Goal: Task Accomplishment & Management: Manage account settings

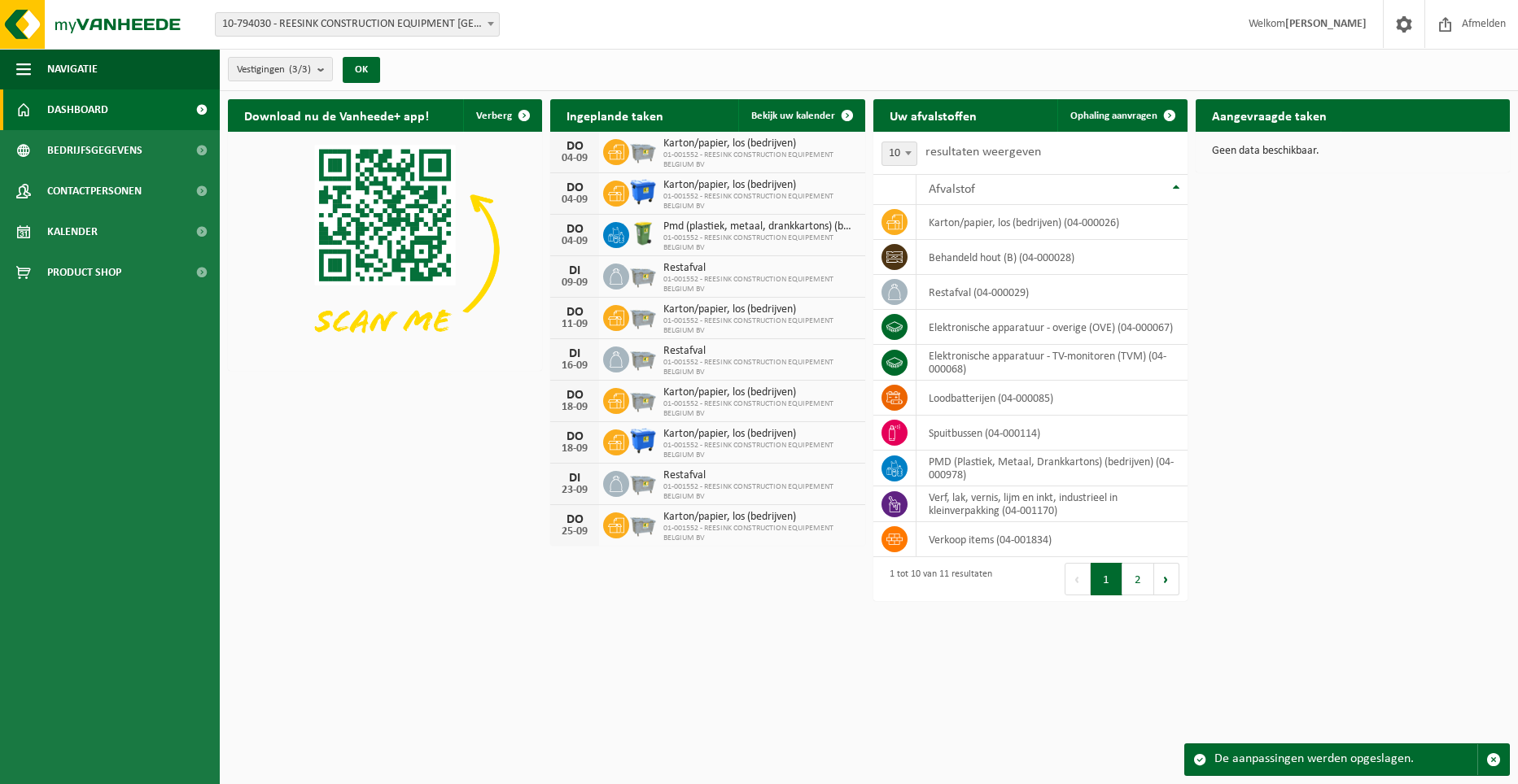
click at [1305, 262] on div "Download nu de Vanheede+ app! Verberg Ingeplande taken Bekijk uw kalender [DATE…" at bounding box center [869, 325] width 1290 height 467
click at [1390, 368] on div "Download nu de Vanheede+ app! Verberg Ingeplande taken Bekijk uw kalender DO 04…" at bounding box center [869, 325] width 1290 height 467
click at [1142, 583] on button "2" at bounding box center [1137, 579] width 31 height 32
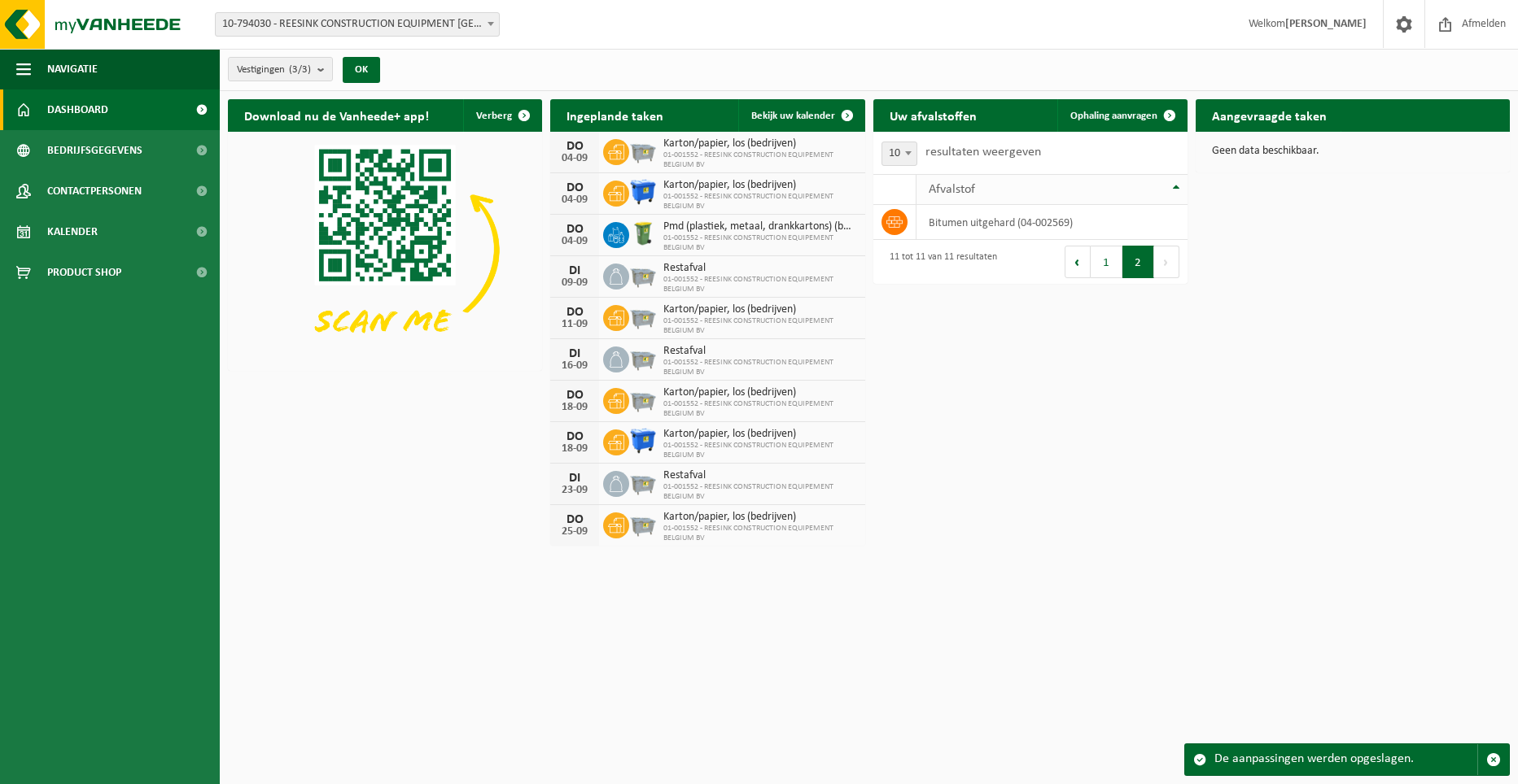
click at [1151, 183] on div "Afvalstof" at bounding box center [1048, 190] width 239 height 13
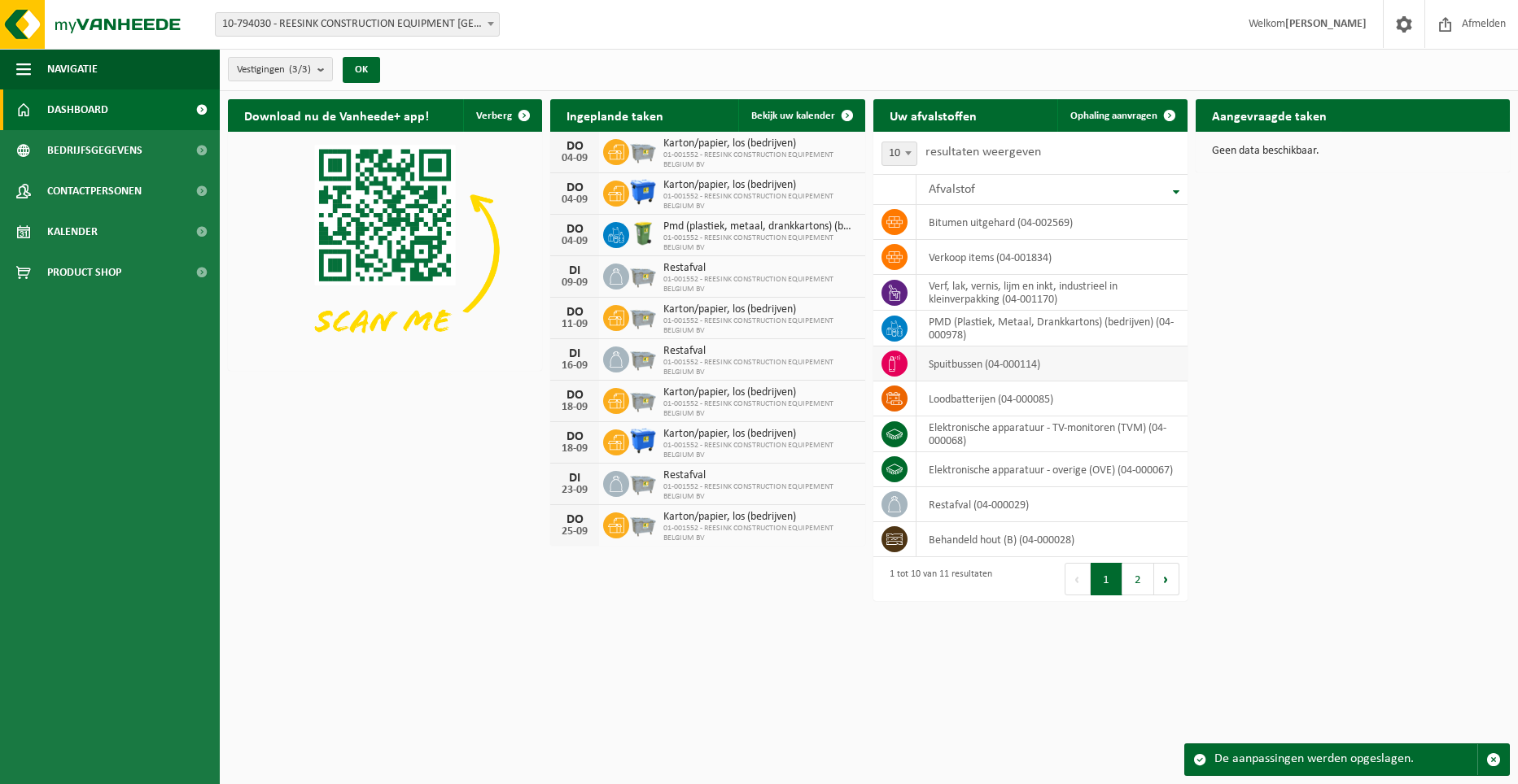
click at [1089, 361] on td "spuitbussen (04-000114)" at bounding box center [1051, 363] width 271 height 35
click at [618, 157] on icon at bounding box center [615, 152] width 16 height 16
click at [1363, 367] on div "Download nu de Vanheede+ app! Verberg Ingeplande taken Bekijk uw kalender DO 04…" at bounding box center [869, 351] width 1290 height 520
click at [108, 148] on span "Bedrijfsgegevens" at bounding box center [94, 150] width 95 height 41
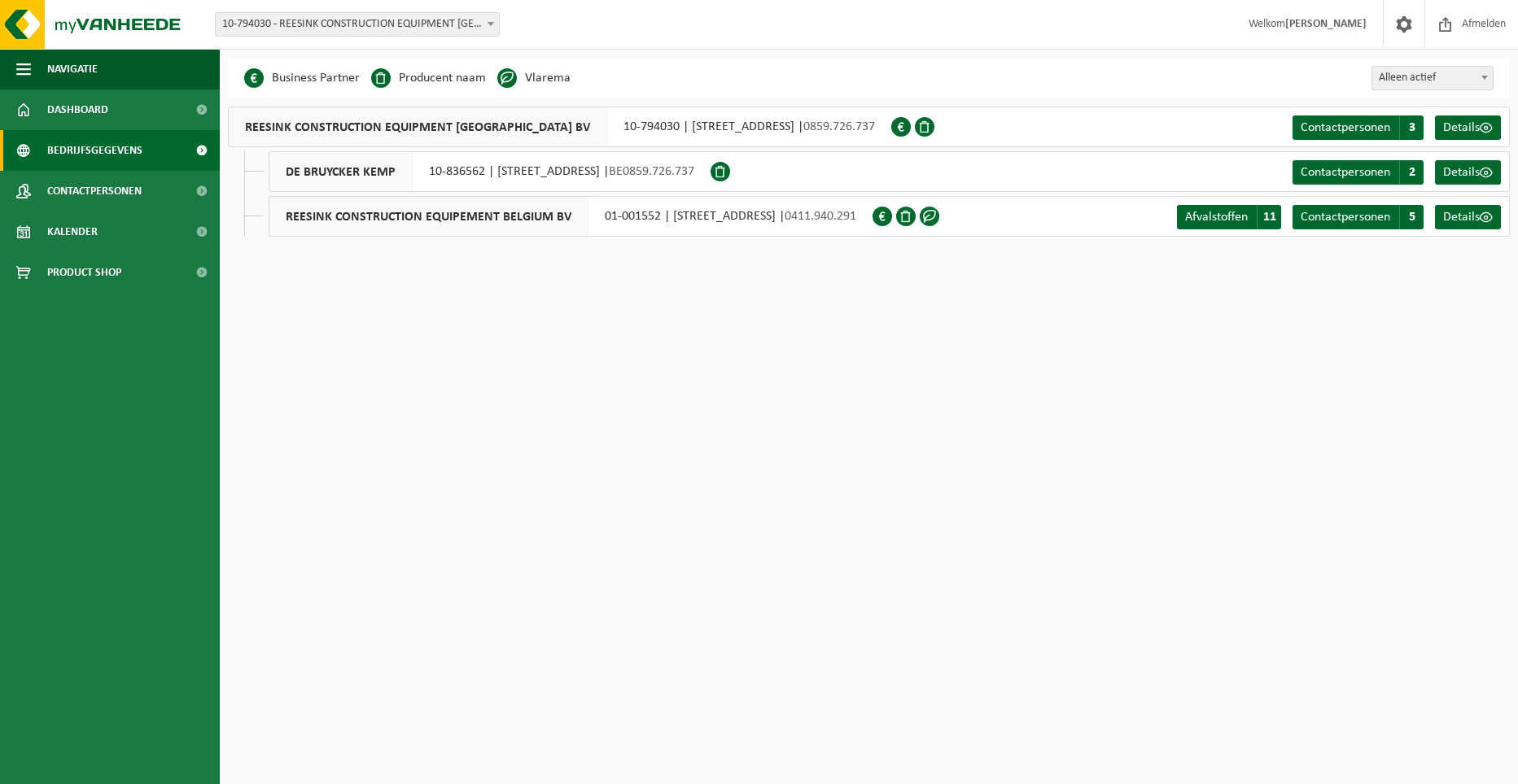
click at [1288, 256] on div "Navigatie Afmelden Dashboard Bedrijfsgegevens Contactpersonen Kalender Product …" at bounding box center [759, 131] width 1518 height 261
click at [1271, 213] on span "11" at bounding box center [1269, 217] width 25 height 25
click at [1454, 170] on span "Details" at bounding box center [1461, 173] width 36 height 13
click at [1335, 180] on link "Contactpersonen C 2" at bounding box center [1357, 173] width 131 height 25
click at [108, 119] on link "Dashboard" at bounding box center [110, 110] width 219 height 41
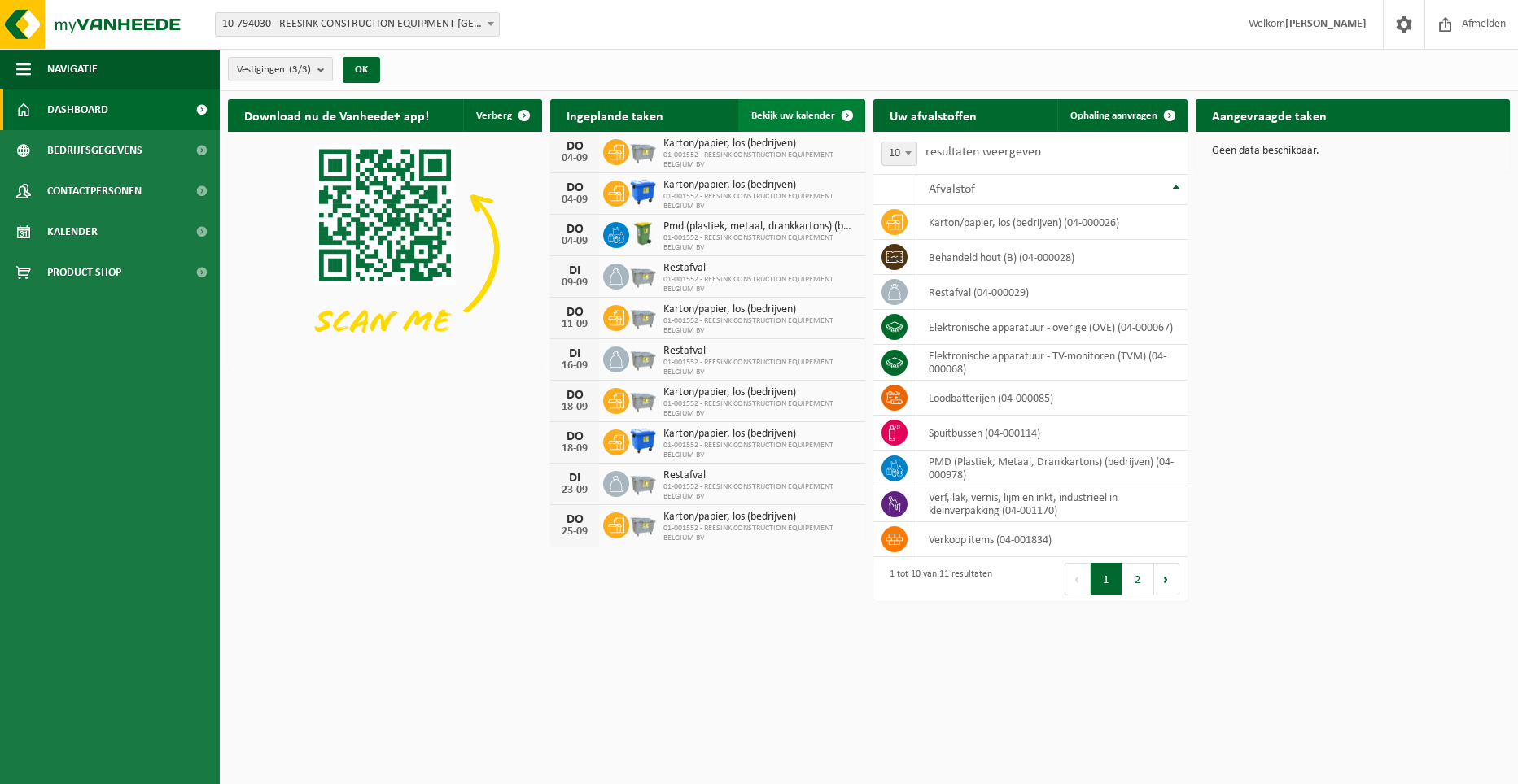
click at [832, 113] on span at bounding box center [847, 115] width 32 height 32
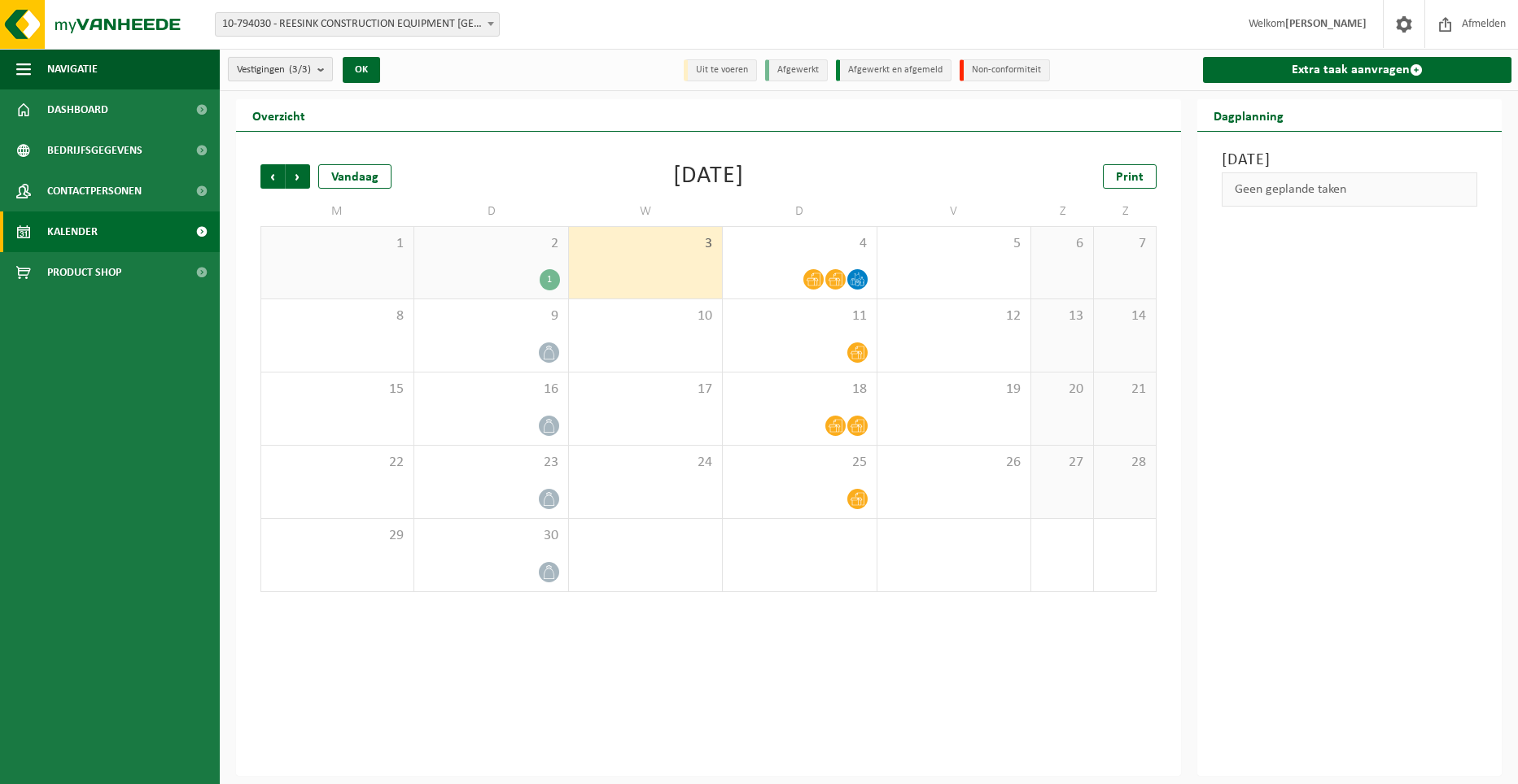
click at [262, 72] on span "Vestigingen (3/3)" at bounding box center [274, 71] width 74 height 25
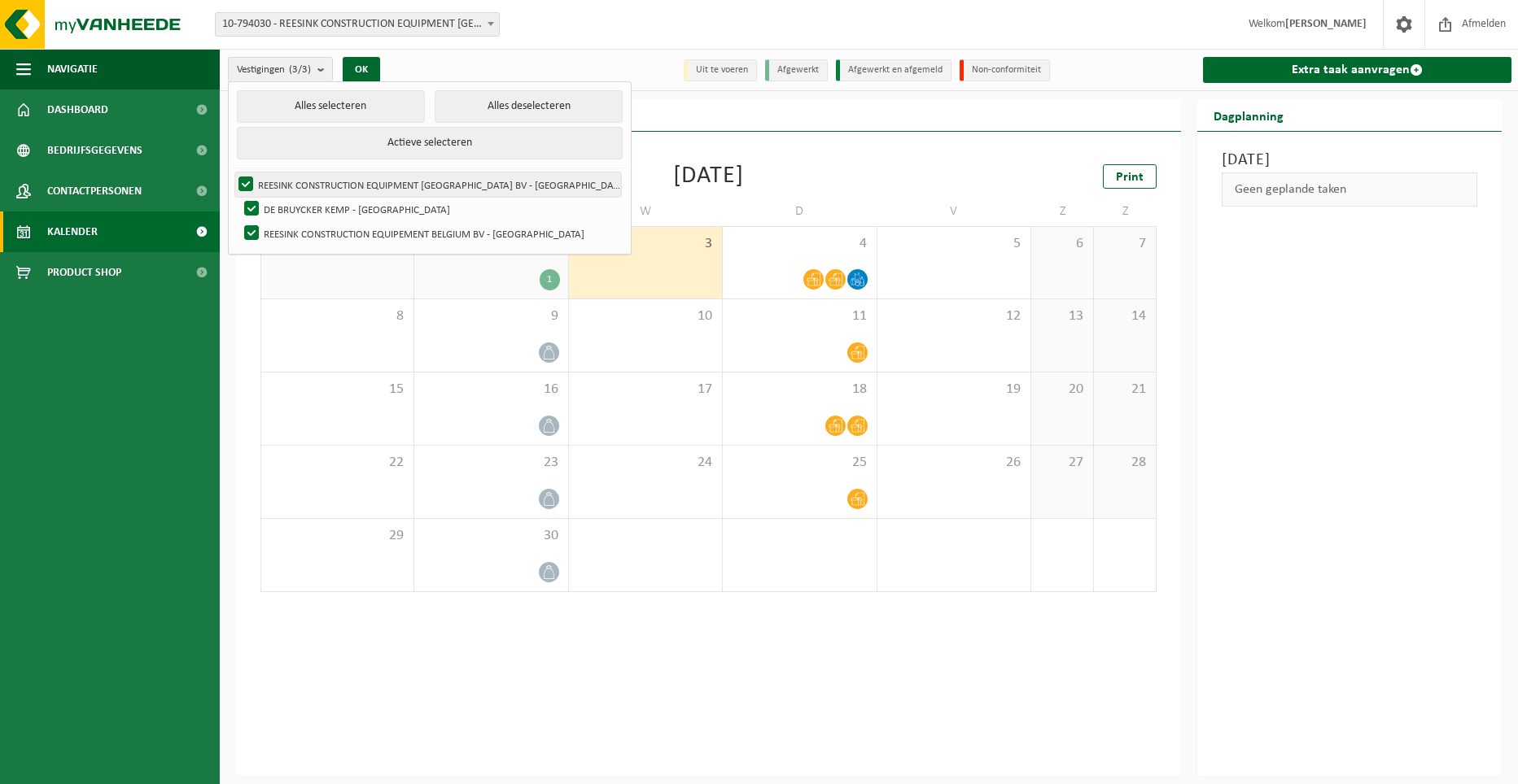
click at [345, 183] on label "REESINK CONSTRUCTION EQUIPMENT [GEOGRAPHIC_DATA] BV - [GEOGRAPHIC_DATA]" at bounding box center [427, 185] width 385 height 25
click at [233, 173] on input "REESINK CONSTRUCTION EQUIPMENT [GEOGRAPHIC_DATA] BV - [GEOGRAPHIC_DATA]" at bounding box center [232, 172] width 1 height 1
checkbox input "false"
click at [323, 223] on label "REESINK CONSTRUCTION EQUIPEMENT BELGIUM BV - [GEOGRAPHIC_DATA]" at bounding box center [430, 234] width 380 height 25
click at [239, 221] on input "REESINK CONSTRUCTION EQUIPEMENT BELGIUM BV - [GEOGRAPHIC_DATA]" at bounding box center [238, 220] width 1 height 1
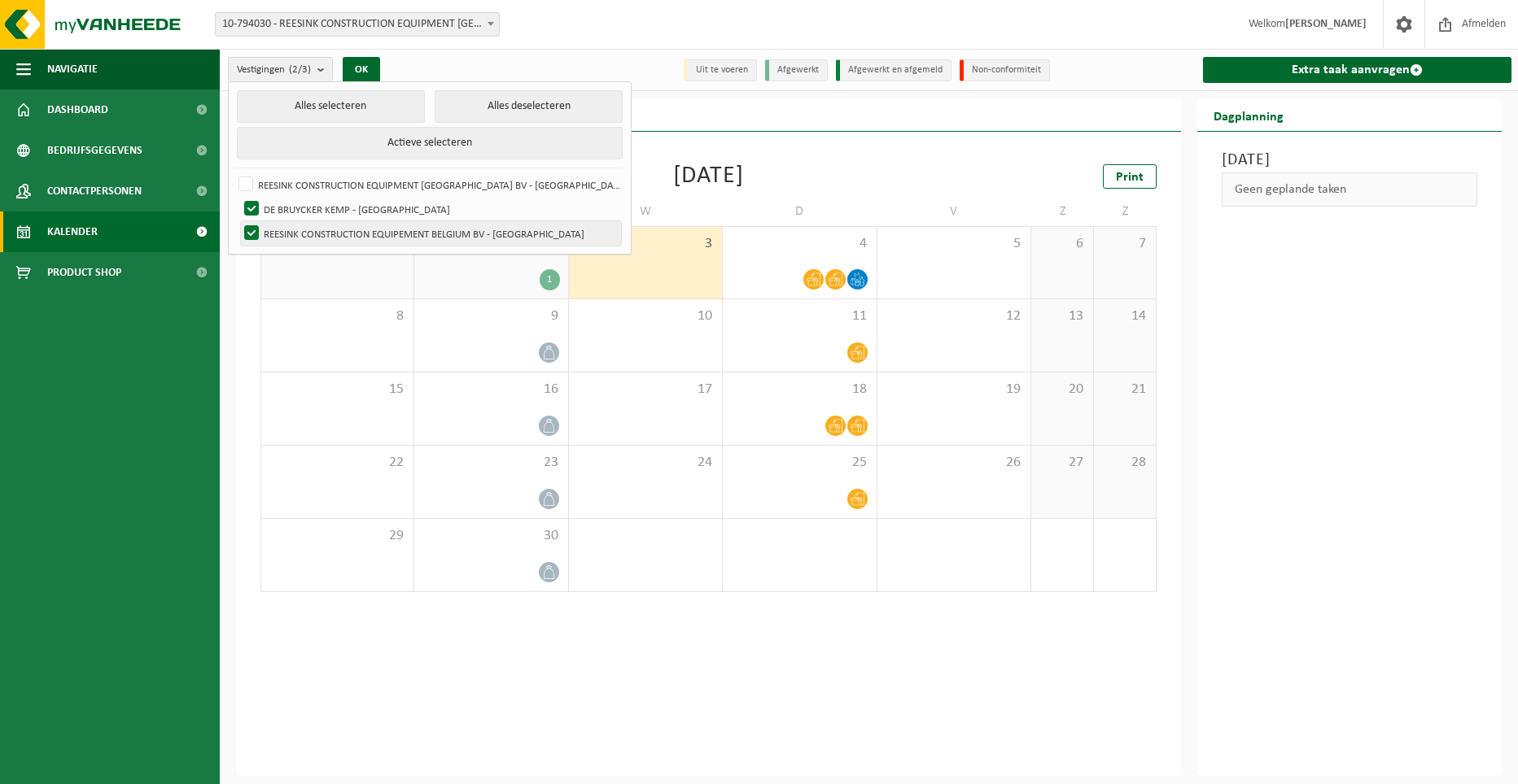
checkbox input "false"
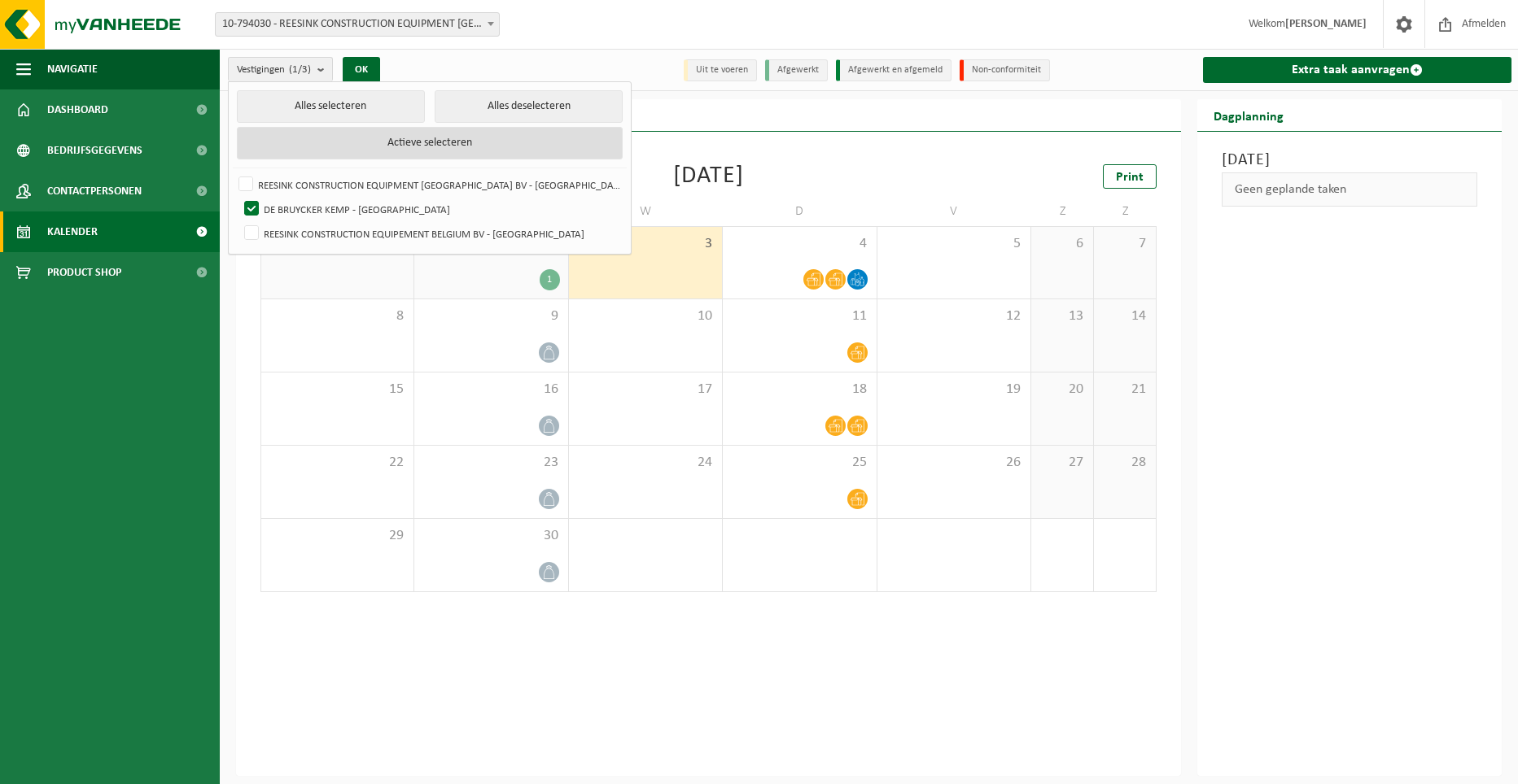
click at [373, 146] on button "Actieve selecteren" at bounding box center [429, 143] width 385 height 32
checkbox input "true"
click at [373, 146] on button "Actieve selecteren" at bounding box center [429, 143] width 385 height 32
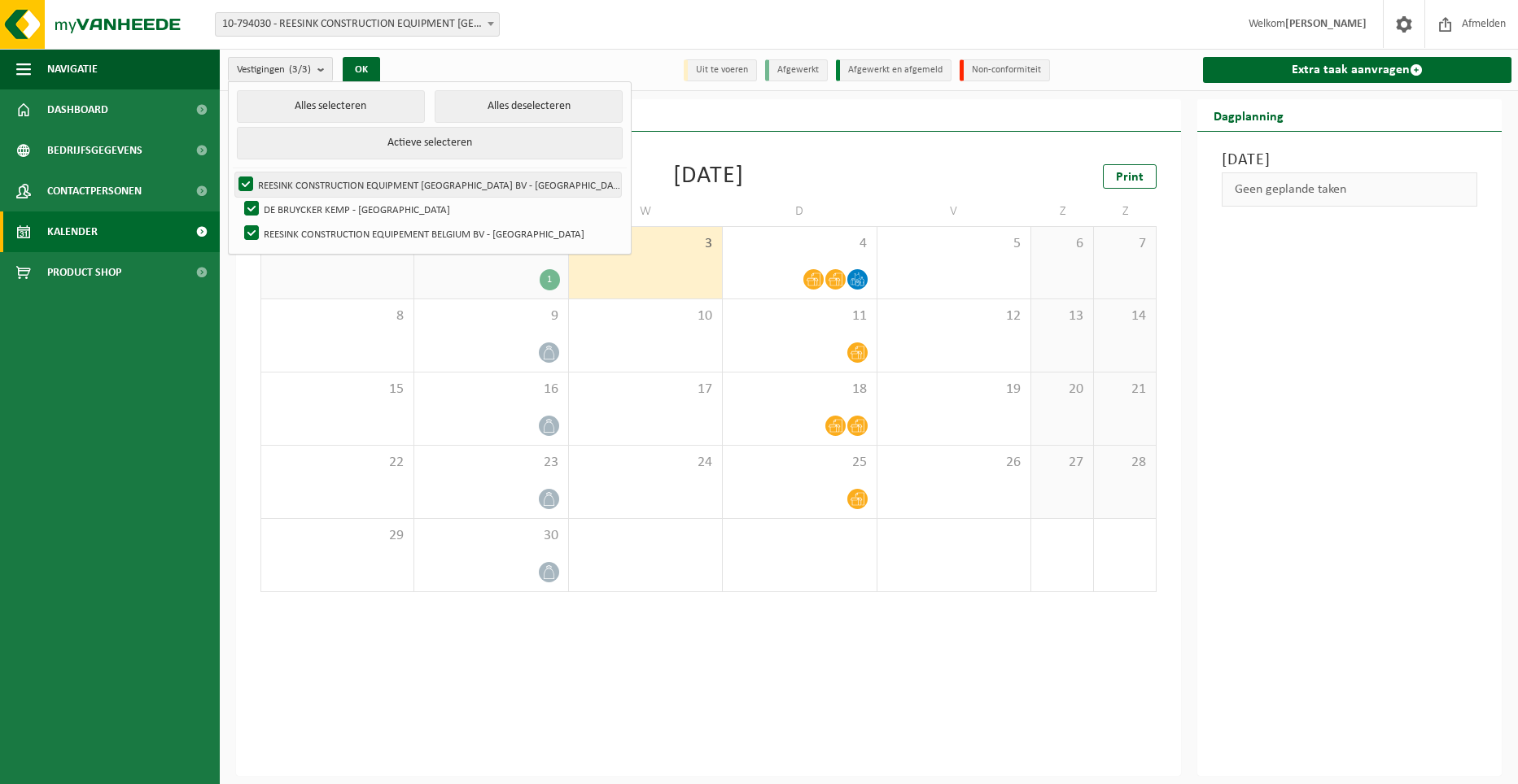
click at [343, 185] on label "REESINK CONSTRUCTION EQUIPMENT [GEOGRAPHIC_DATA] BV - [GEOGRAPHIC_DATA]" at bounding box center [427, 185] width 385 height 25
click at [233, 173] on input "REESINK CONSTRUCTION EQUIPMENT [GEOGRAPHIC_DATA] BV - [GEOGRAPHIC_DATA]" at bounding box center [232, 172] width 1 height 1
checkbox input "false"
click at [334, 233] on label "REESINK CONSTRUCTION EQUIPEMENT BELGIUM BV - [GEOGRAPHIC_DATA]" at bounding box center [430, 234] width 380 height 25
click at [239, 221] on input "REESINK CONSTRUCTION EQUIPEMENT BELGIUM BV - [GEOGRAPHIC_DATA]" at bounding box center [238, 220] width 1 height 1
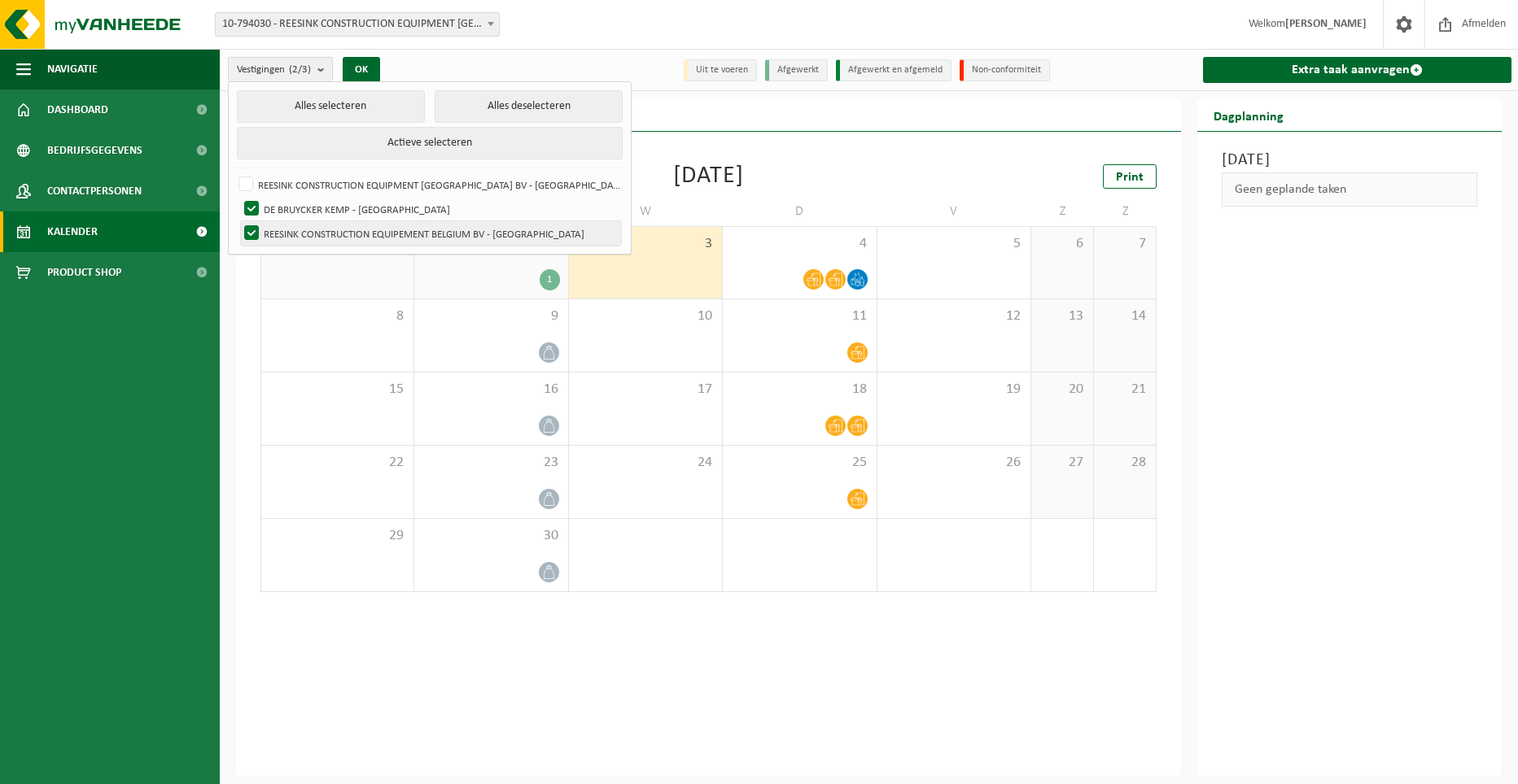
checkbox input "false"
click at [1312, 280] on div "Woensdag 3 september 2025 Geen geplande taken" at bounding box center [1349, 453] width 304 height 644
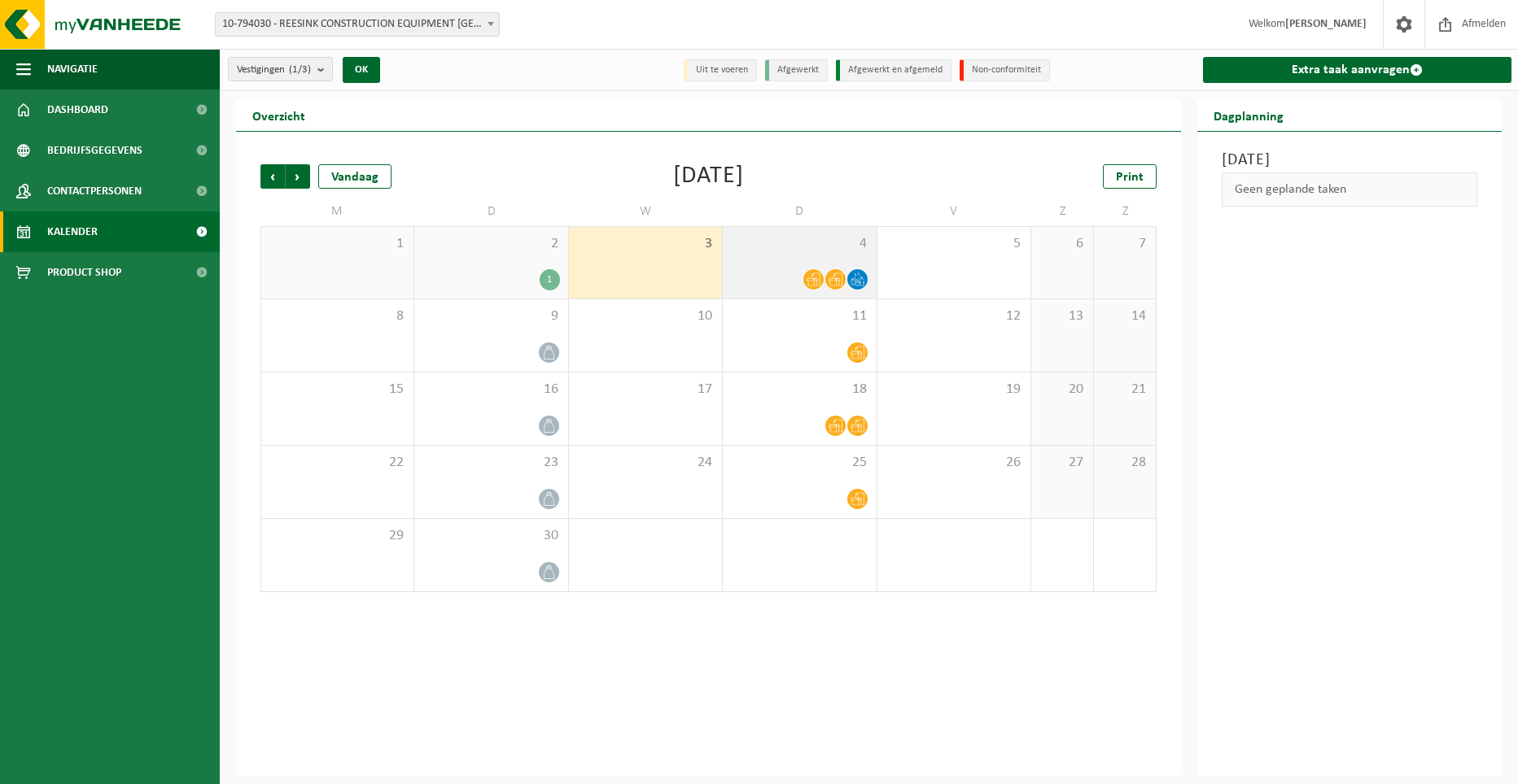
click at [807, 268] on div at bounding box center [813, 279] width 22 height 22
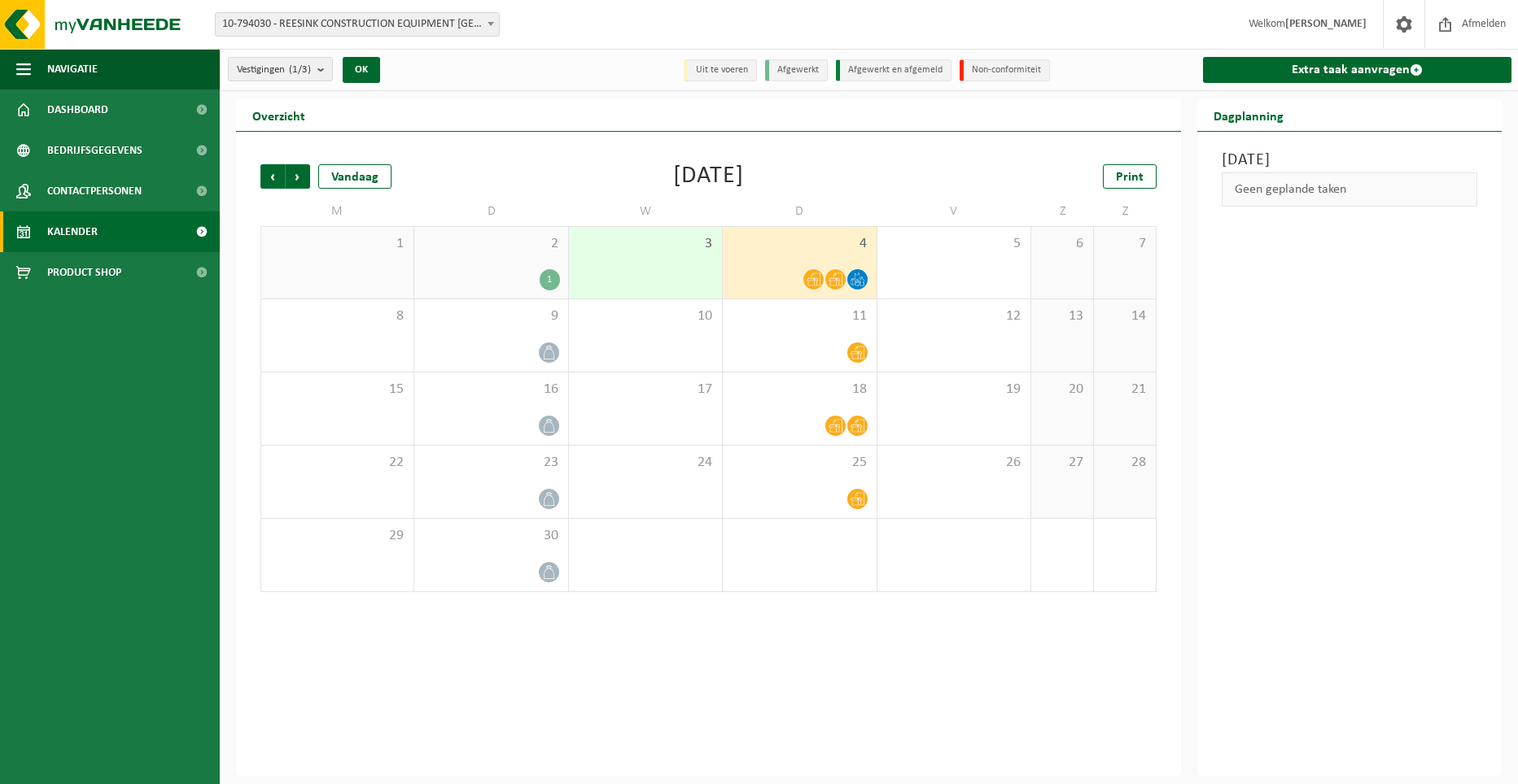
click at [808, 284] on icon at bounding box center [813, 279] width 13 height 13
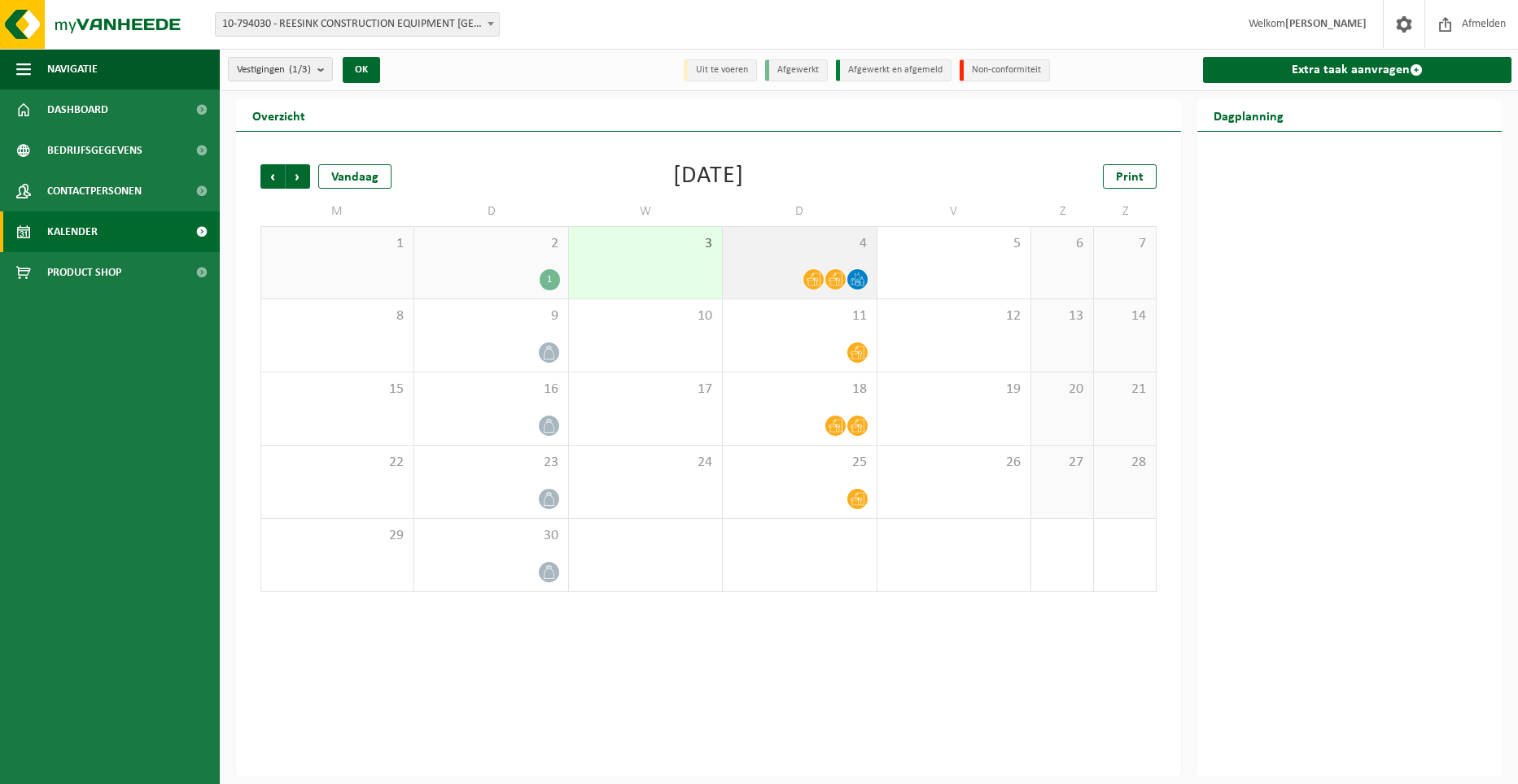
click at [830, 277] on icon at bounding box center [835, 279] width 13 height 13
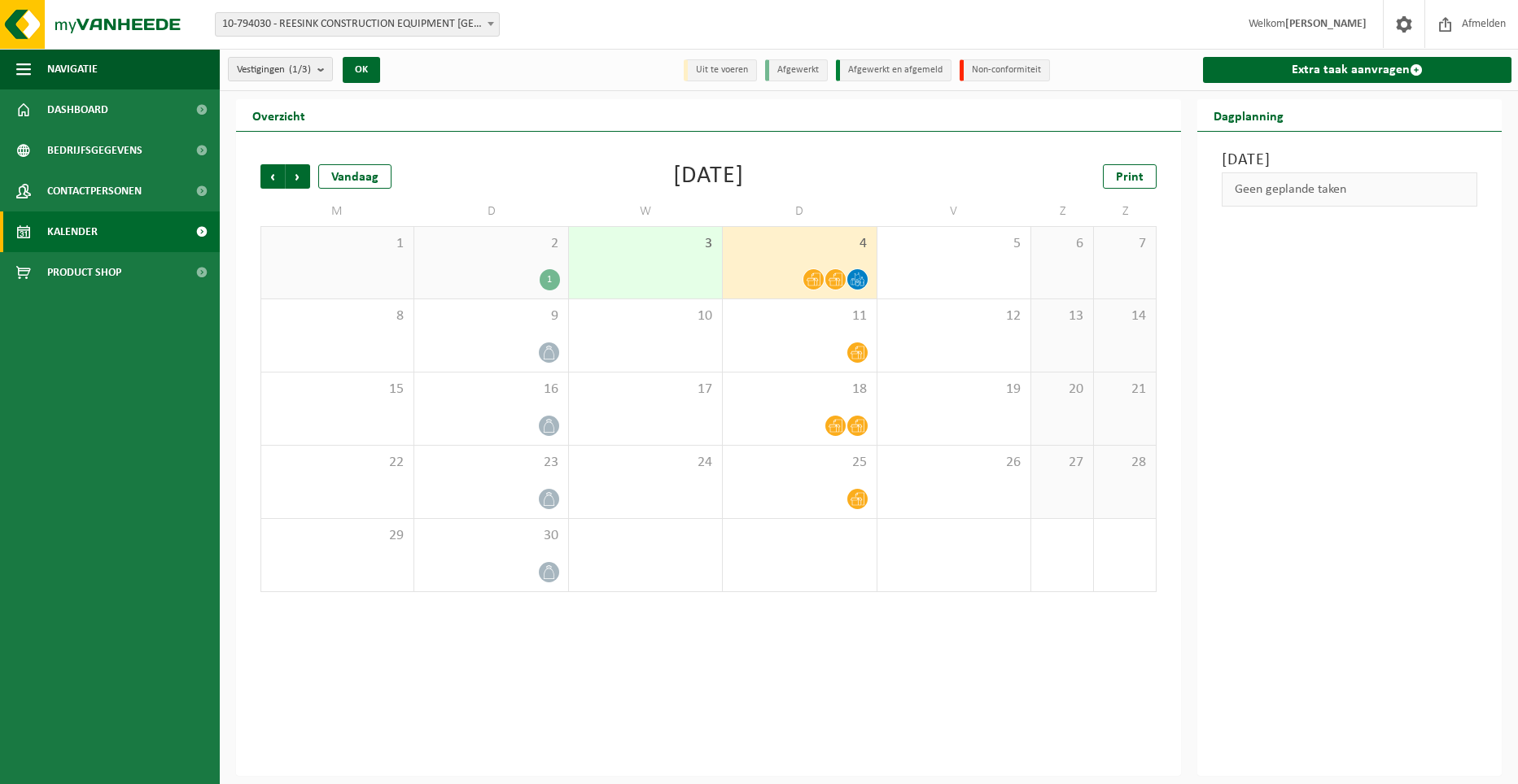
click at [854, 279] on icon at bounding box center [852, 281] width 4 height 7
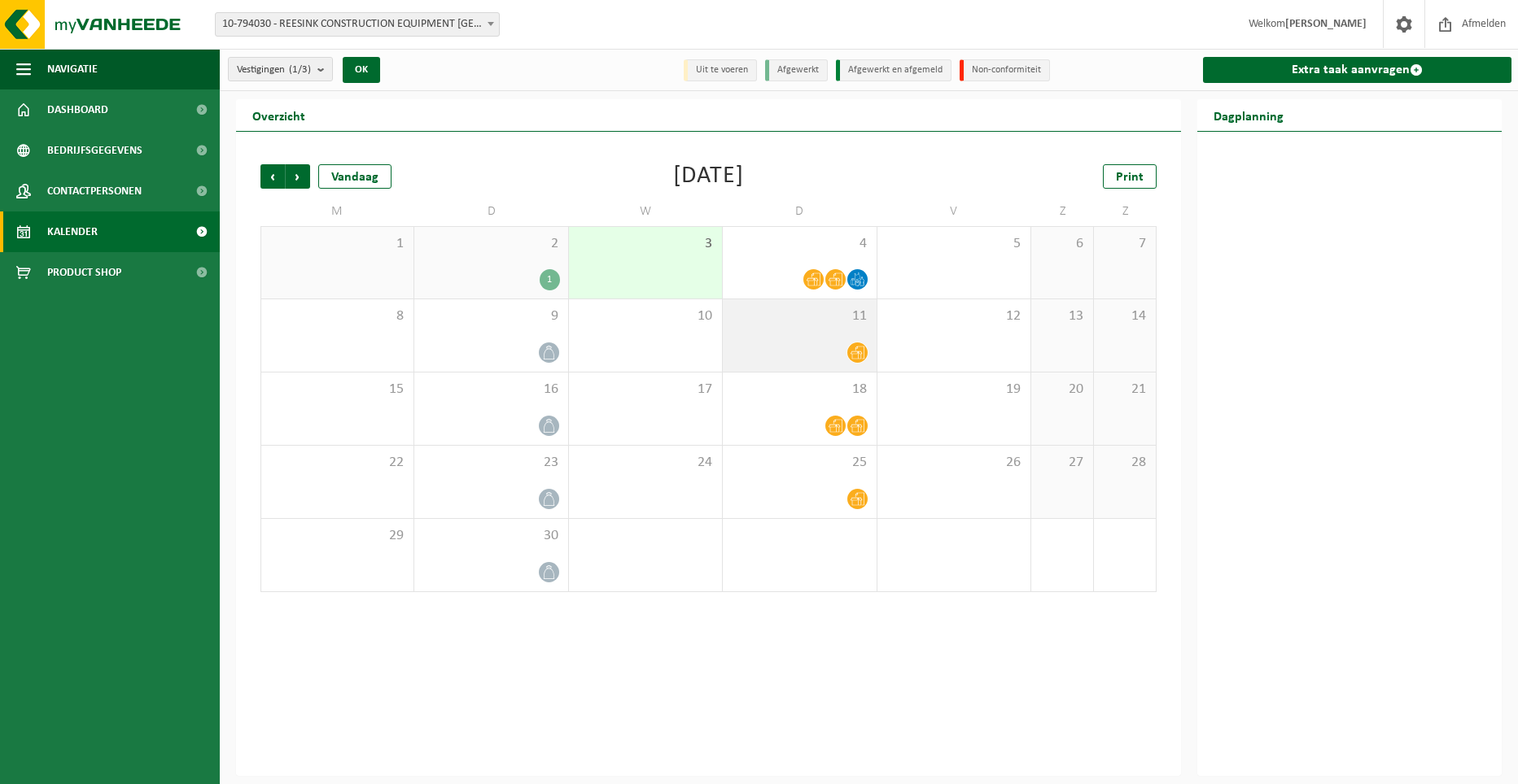
click at [786, 317] on span "11" at bounding box center [799, 316] width 136 height 18
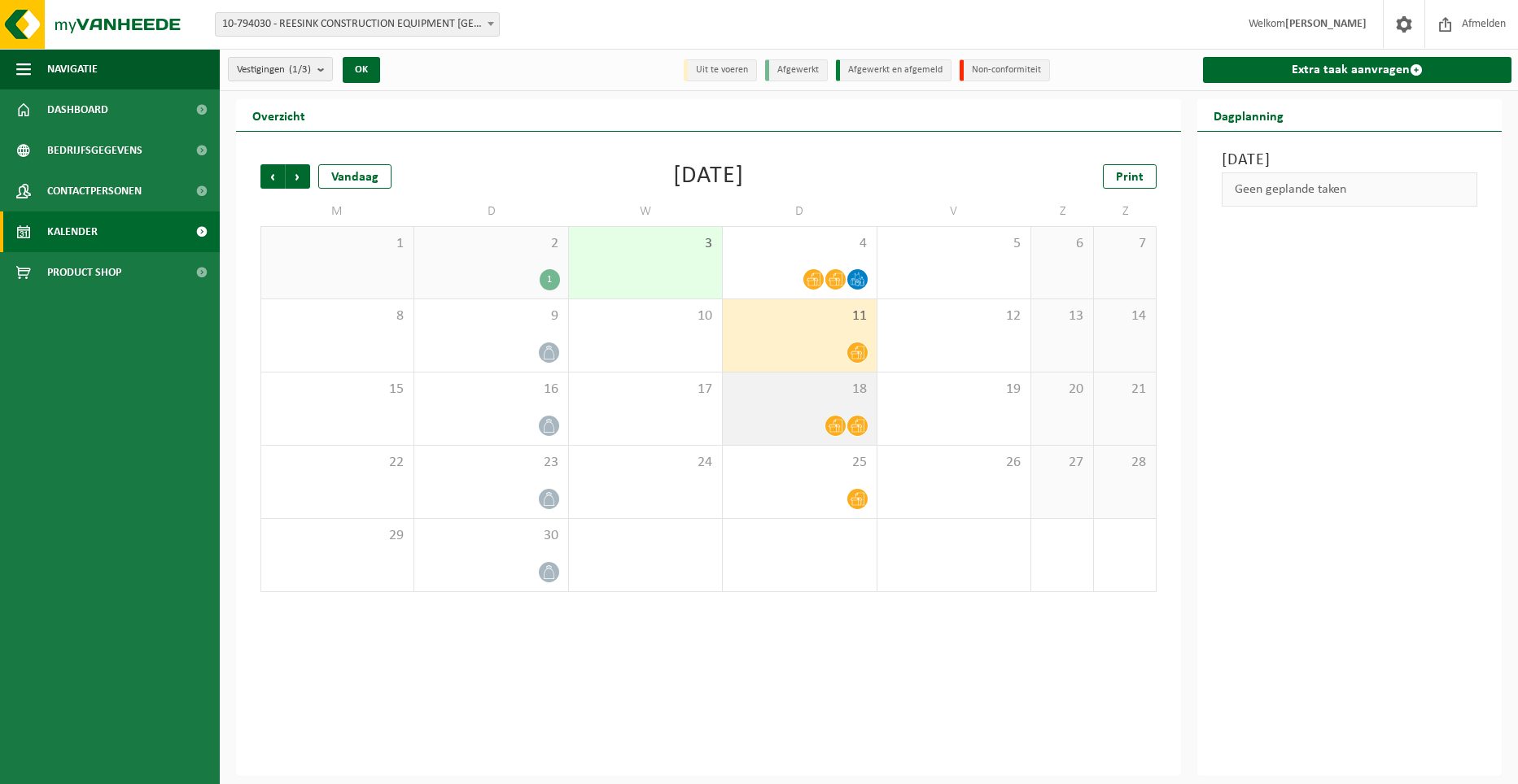
click at [795, 398] on div "18" at bounding box center [799, 409] width 153 height 72
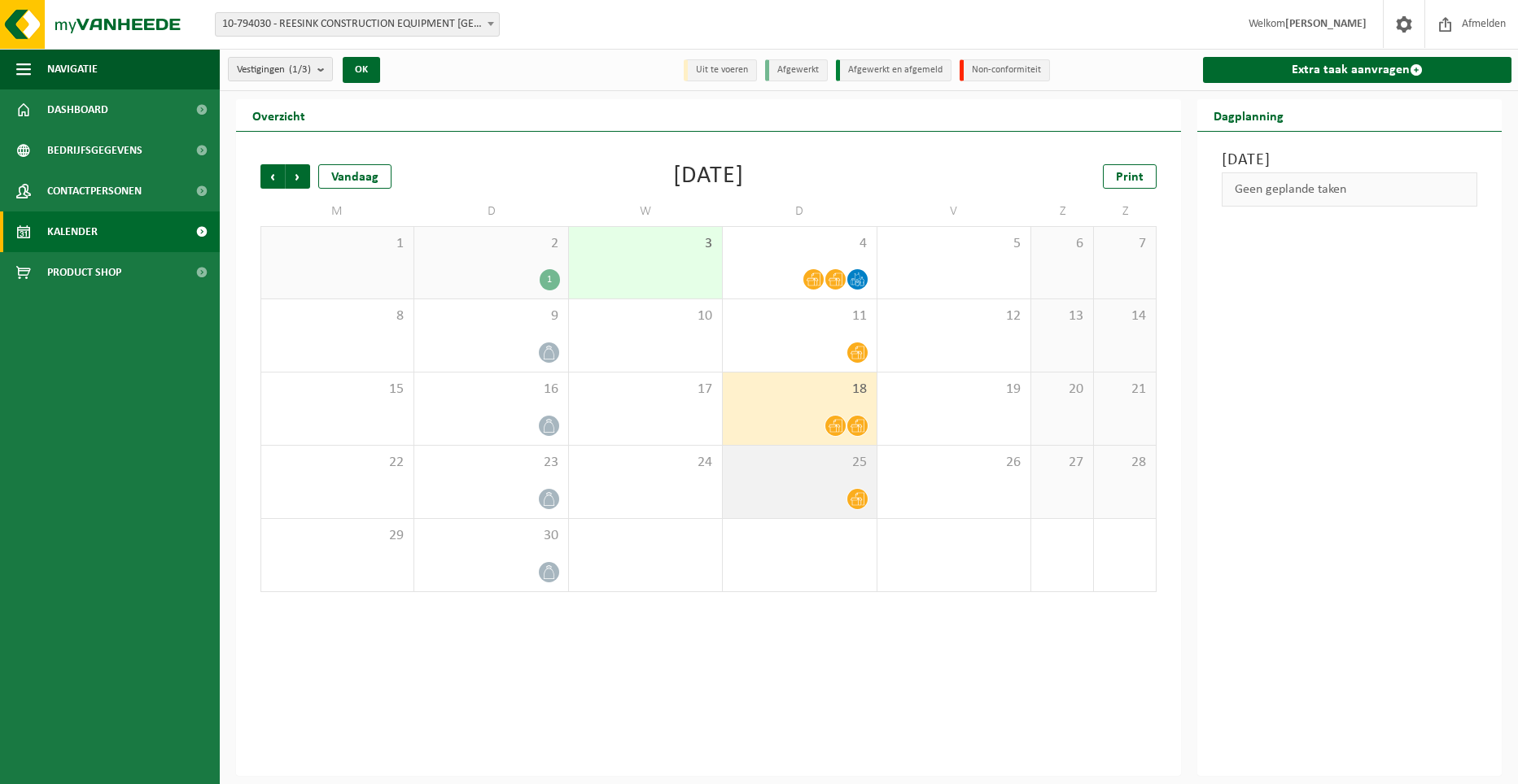
click at [795, 461] on span "25" at bounding box center [799, 463] width 136 height 18
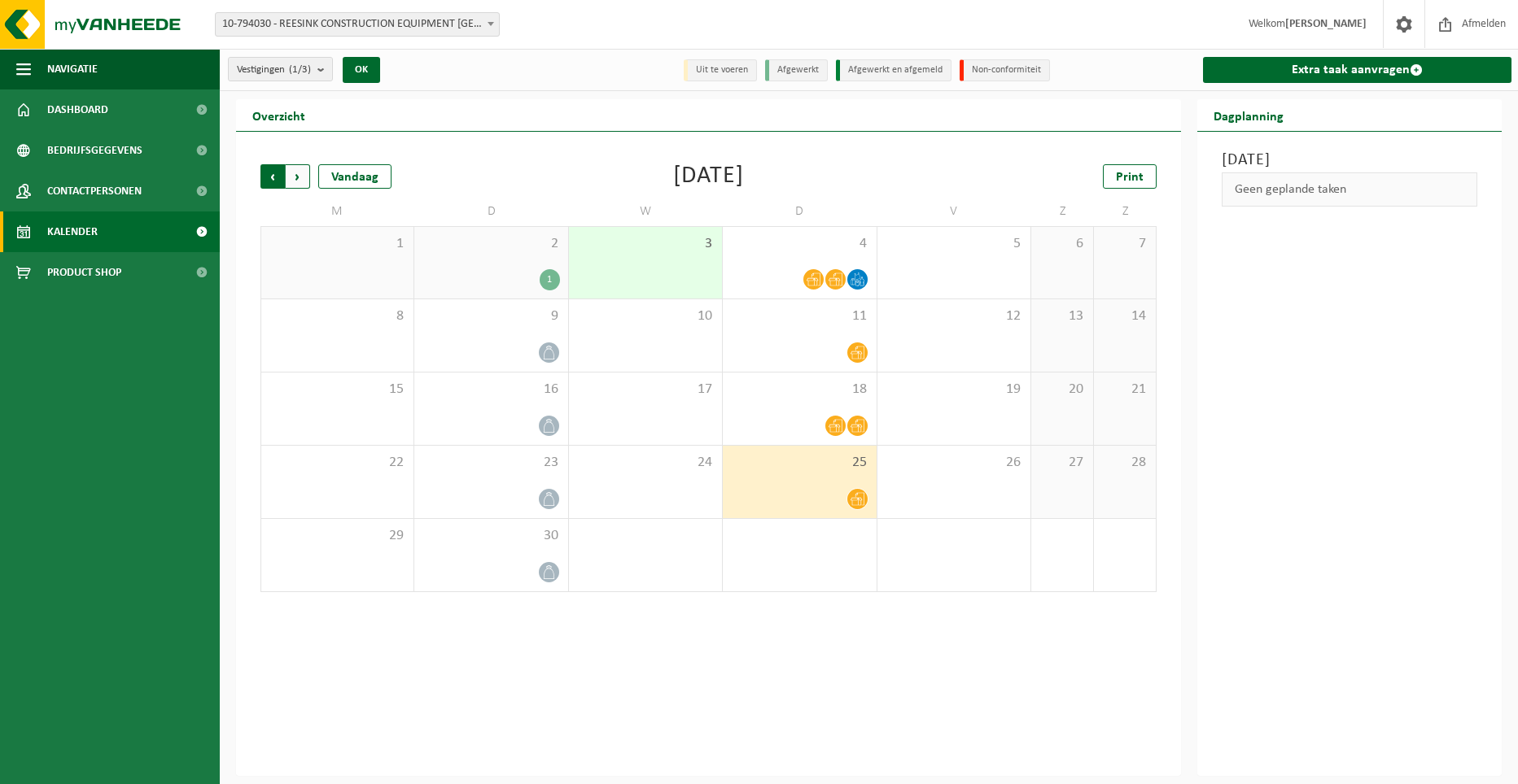
click at [292, 175] on span "Volgende" at bounding box center [298, 176] width 25 height 25
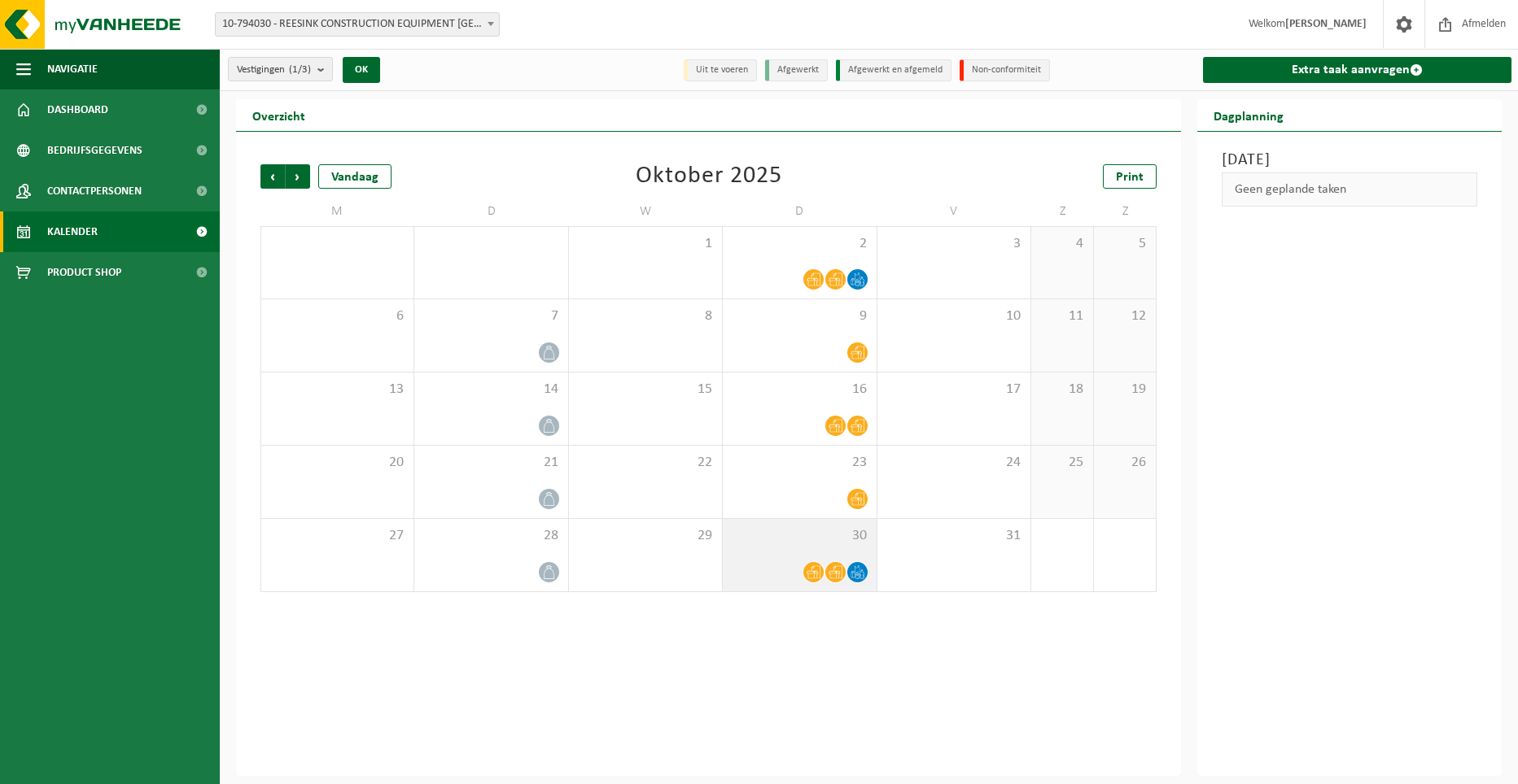
click at [783, 560] on div "30" at bounding box center [799, 555] width 153 height 72
click at [785, 533] on span "30" at bounding box center [799, 536] width 136 height 18
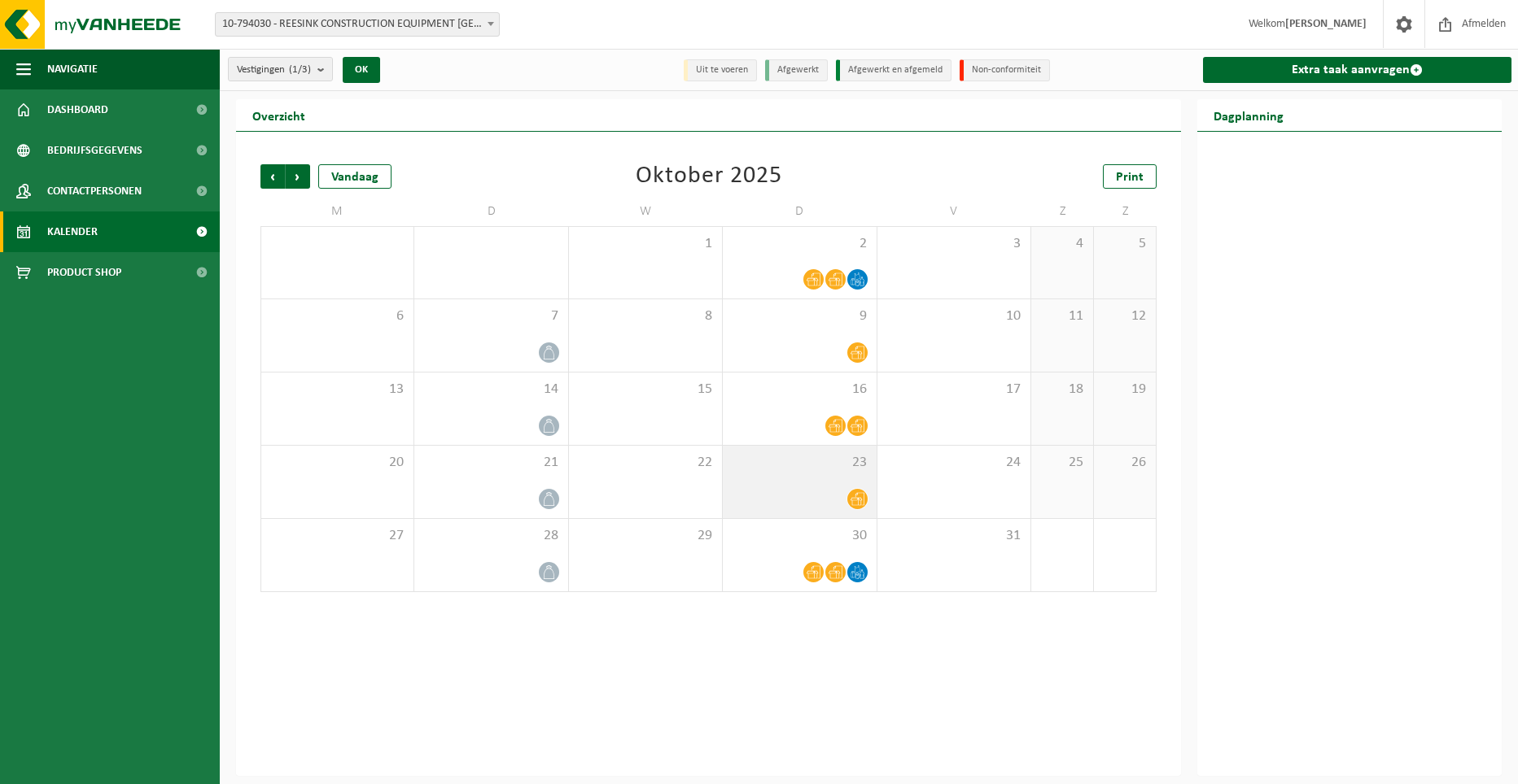
click at [790, 468] on span "23" at bounding box center [799, 463] width 136 height 18
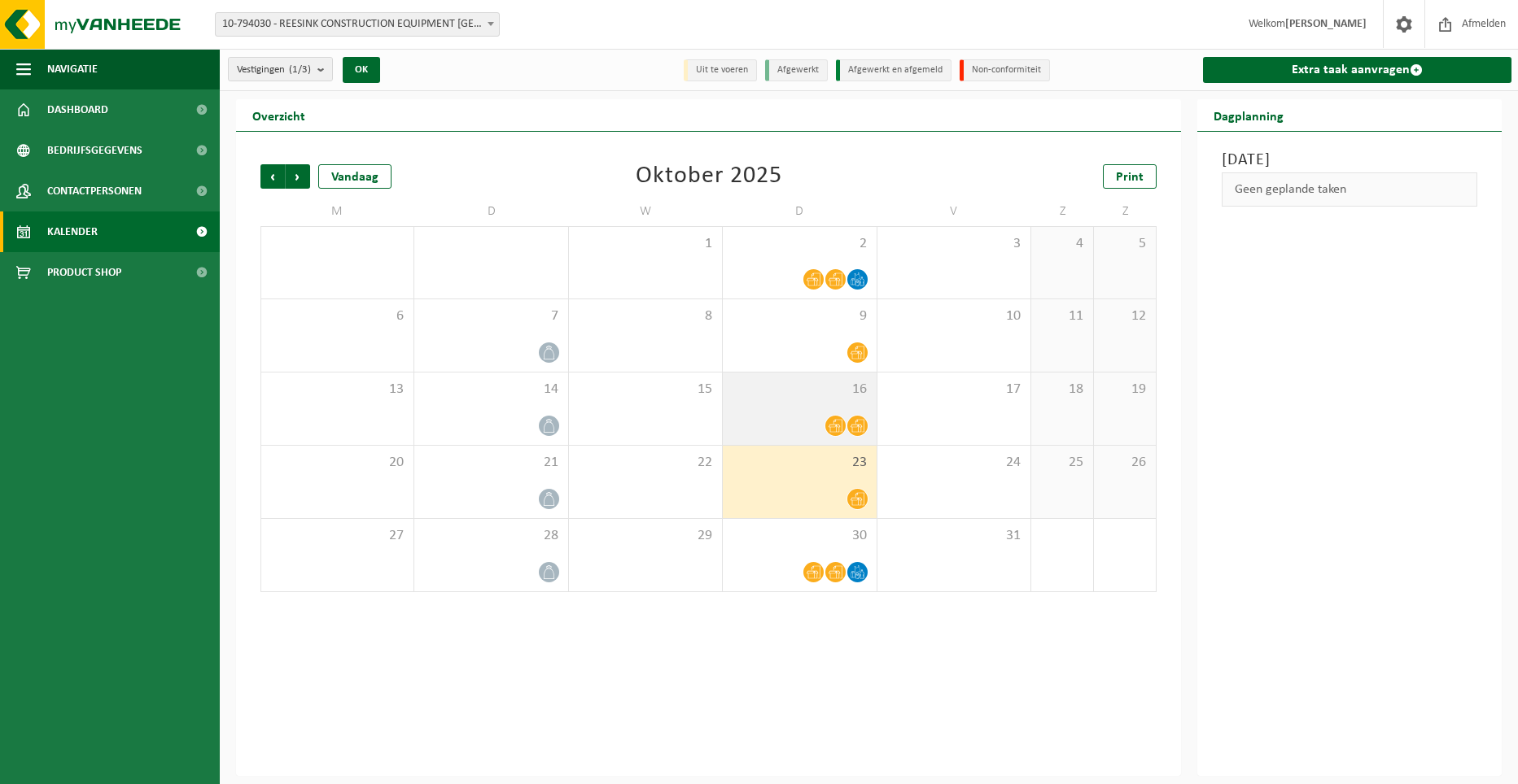
click at [790, 397] on span "16" at bounding box center [799, 389] width 136 height 18
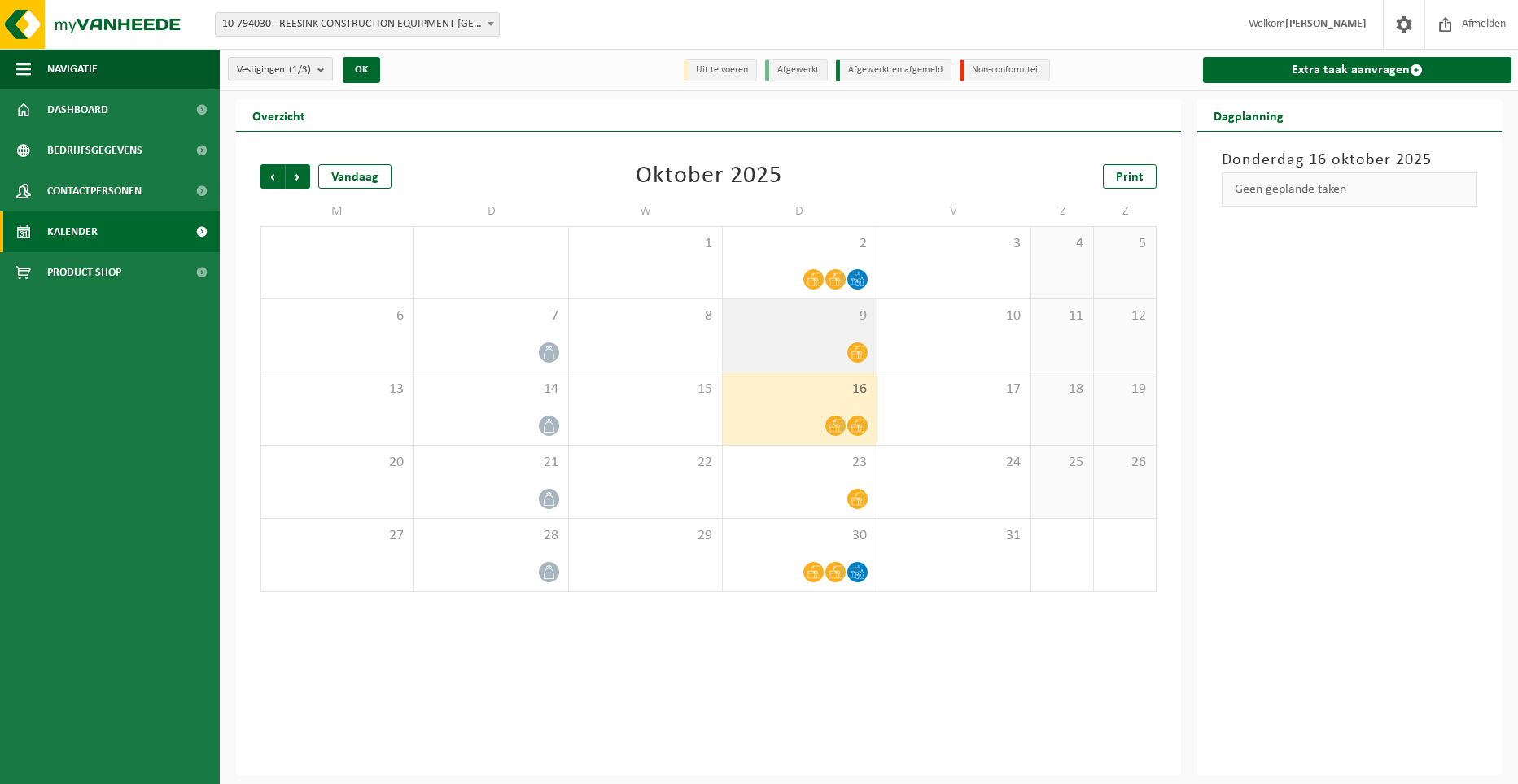
click at [790, 342] on div at bounding box center [799, 352] width 136 height 22
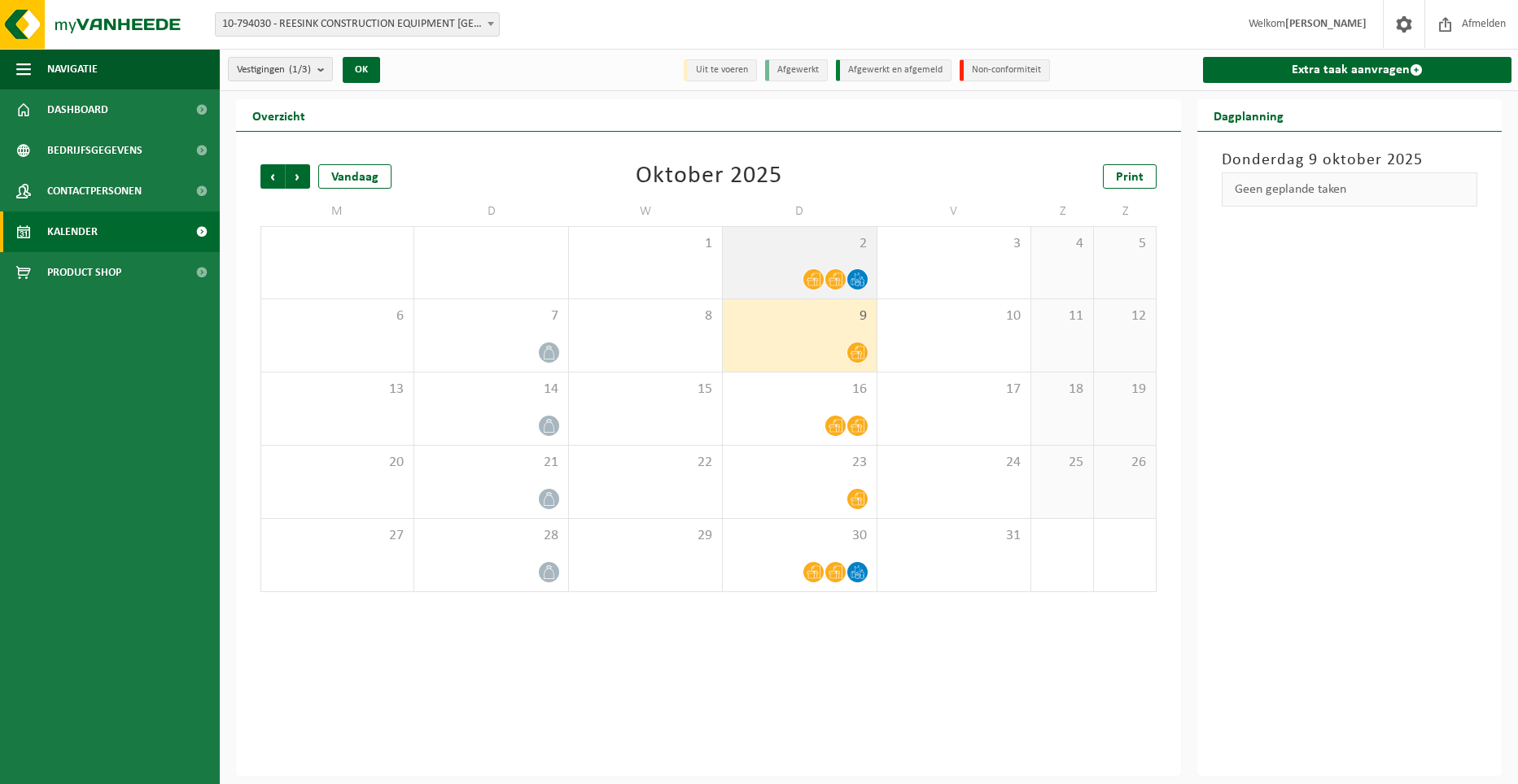
click at [791, 280] on div at bounding box center [799, 279] width 136 height 22
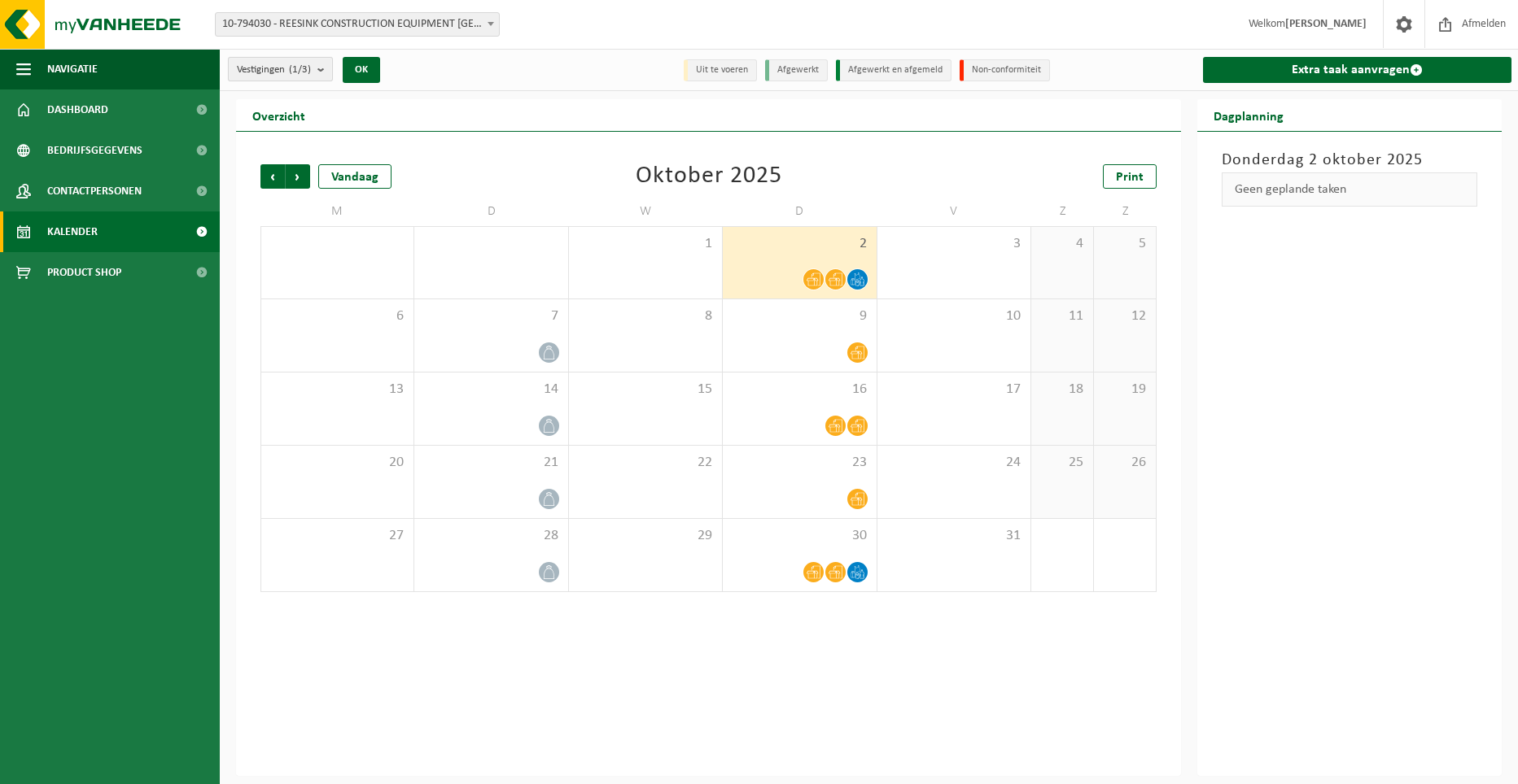
click at [323, 74] on b "submit" at bounding box center [324, 70] width 14 height 23
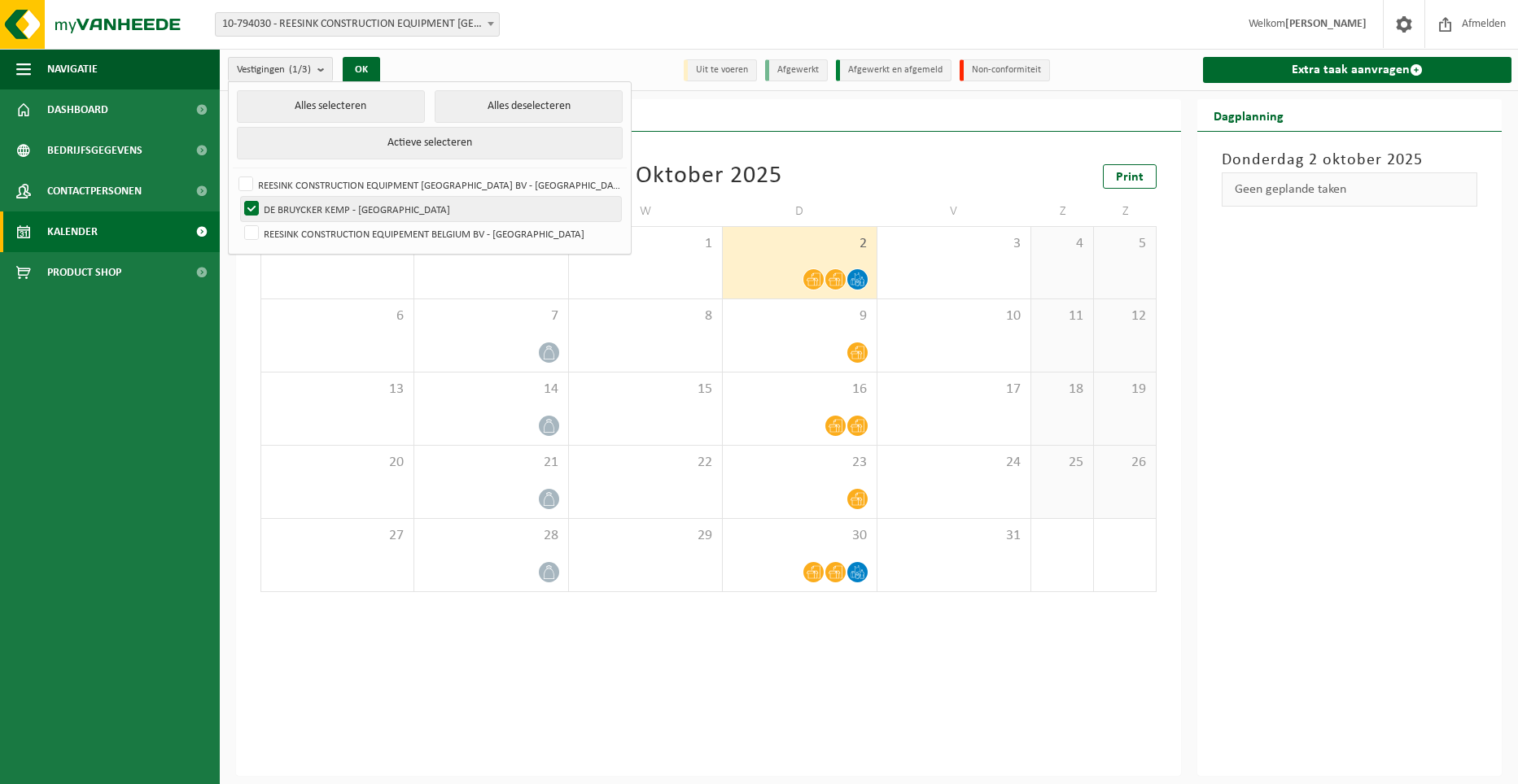
click at [283, 206] on label "DE BRUYCKER KEMP - [GEOGRAPHIC_DATA]" at bounding box center [430, 209] width 380 height 25
click at [239, 196] on input "DE BRUYCKER KEMP - [GEOGRAPHIC_DATA]" at bounding box center [238, 196] width 1 height 1
checkbox input "false"
click at [275, 235] on label "REESINK CONSTRUCTION EQUIPEMENT BELGIUM BV - [GEOGRAPHIC_DATA]" at bounding box center [430, 234] width 380 height 25
click at [239, 221] on input "REESINK CONSTRUCTION EQUIPEMENT BELGIUM BV - [GEOGRAPHIC_DATA]" at bounding box center [238, 220] width 1 height 1
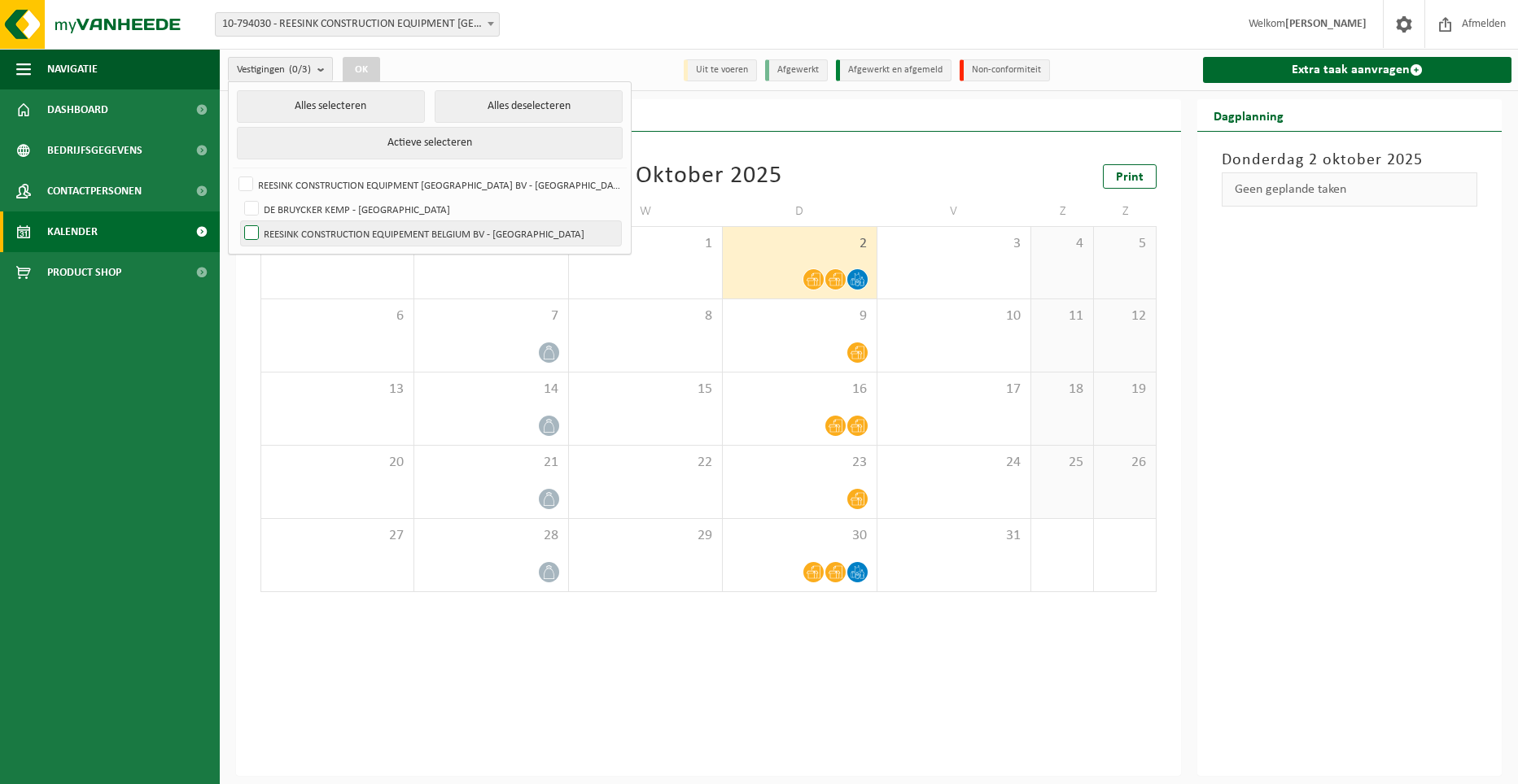
checkbox input "true"
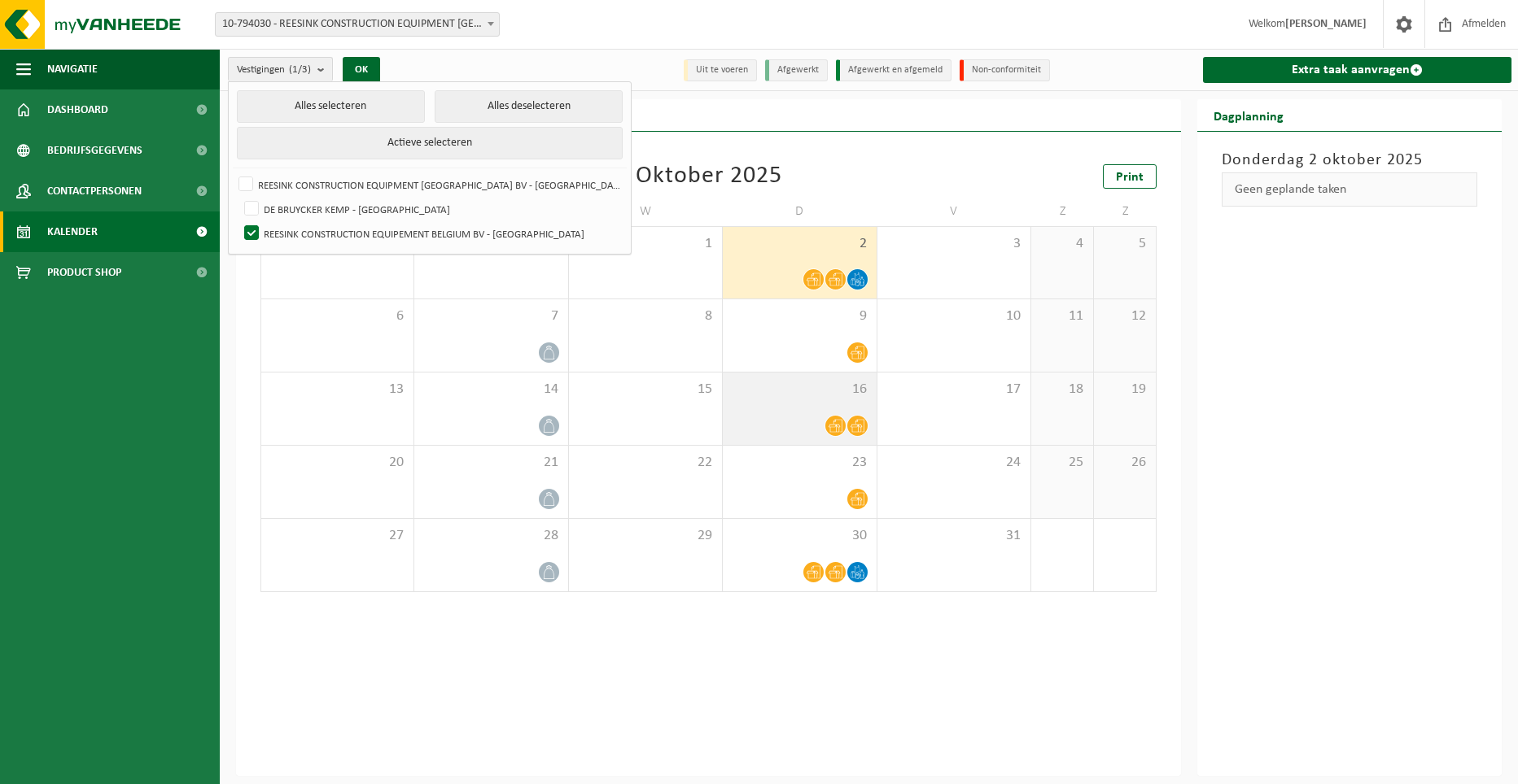
click at [783, 440] on div "16" at bounding box center [799, 409] width 153 height 72
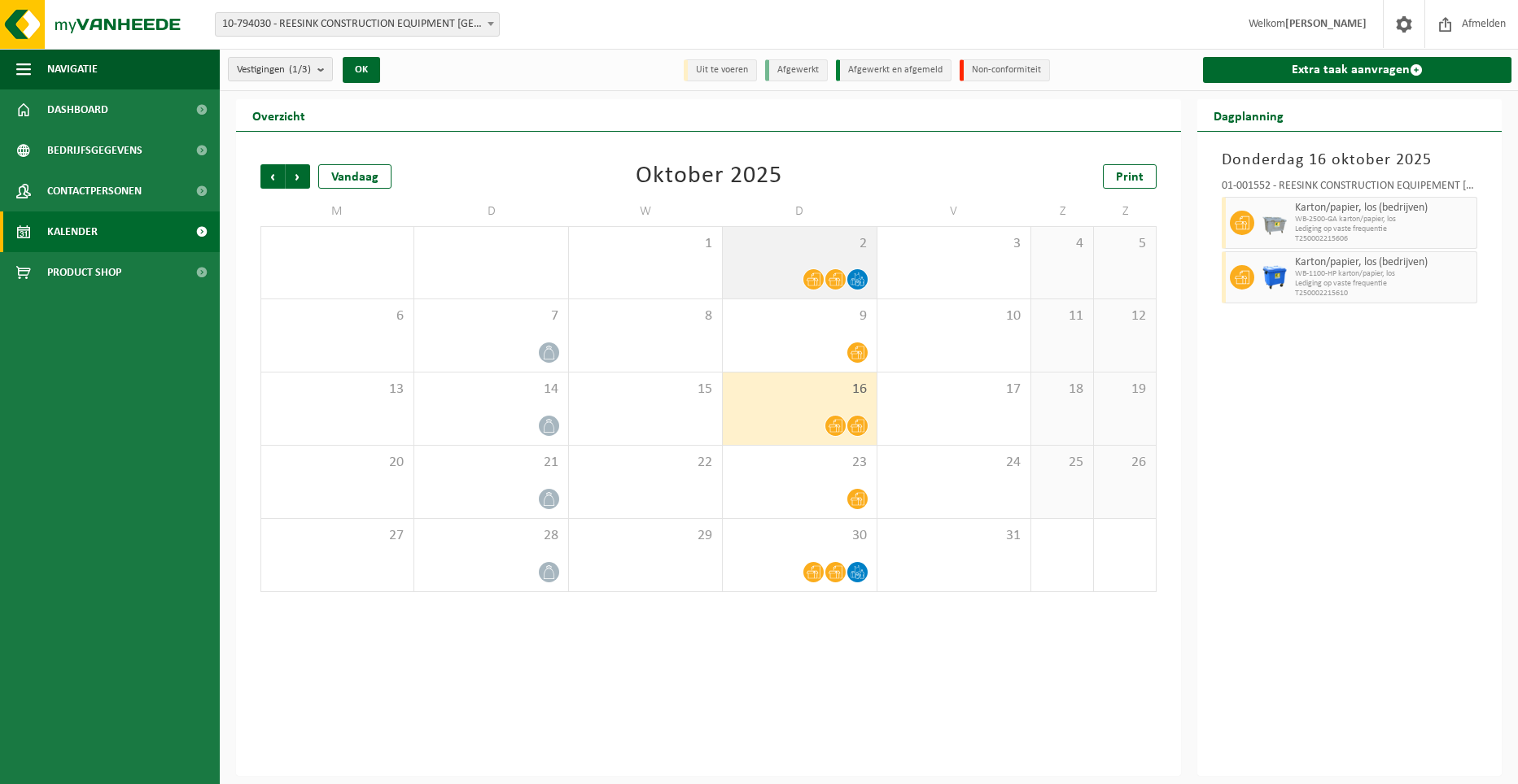
click at [777, 247] on span "2" at bounding box center [799, 243] width 136 height 18
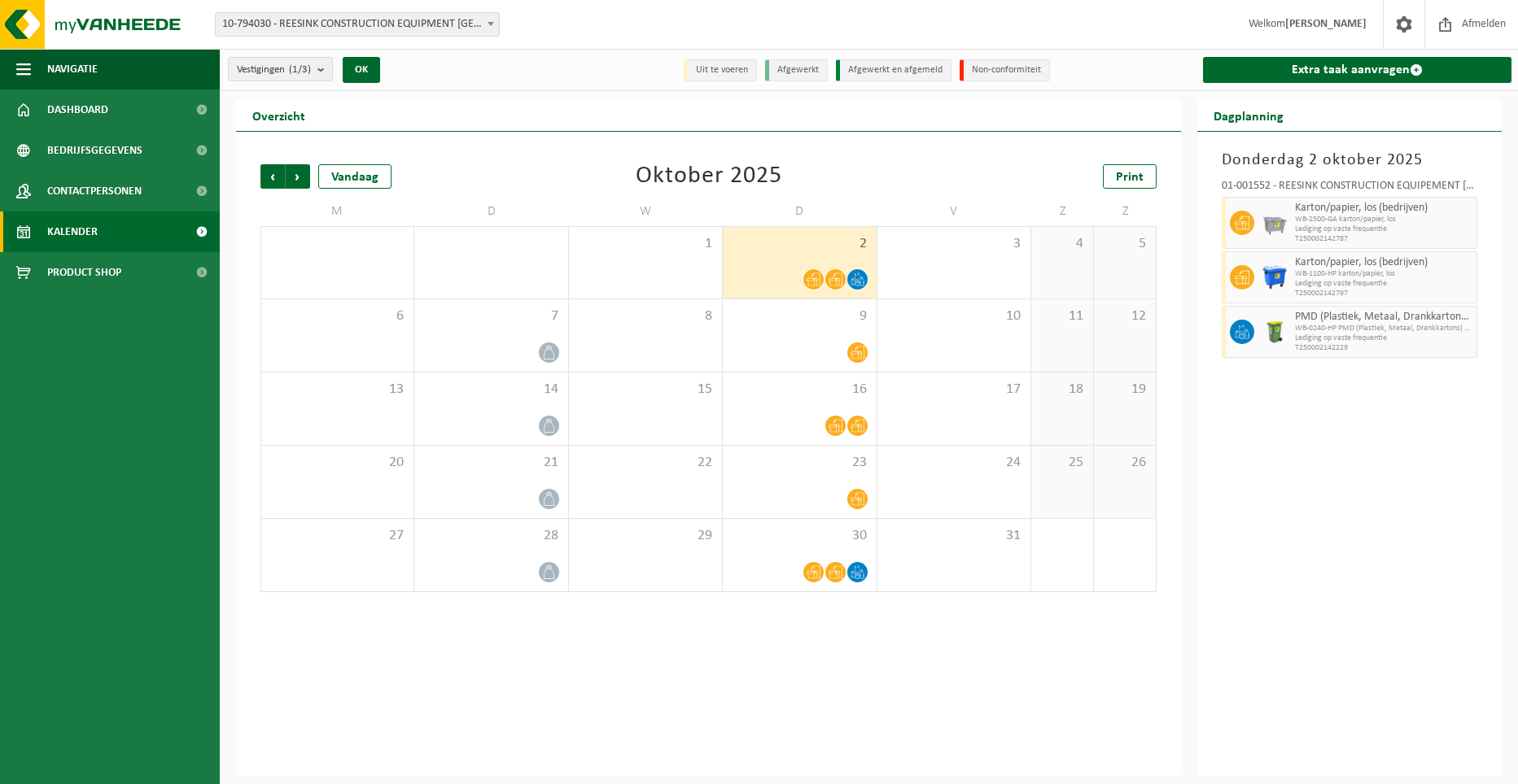
click at [1375, 187] on div "01-001552 - REESINK CONSTRUCTION EQUIPEMENT [GEOGRAPHIC_DATA] BV - [GEOGRAPHIC_…" at bounding box center [1349, 188] width 256 height 16
click at [1372, 181] on div "01-001552 - REESINK CONSTRUCTION EQUIPEMENT [GEOGRAPHIC_DATA] BV - [GEOGRAPHIC_…" at bounding box center [1349, 188] width 256 height 16
copy div "01-001552 - REESINK CONSTRUCTION EQUIPEMENT [GEOGRAPHIC_DATA] BV - [GEOGRAPHIC_…"
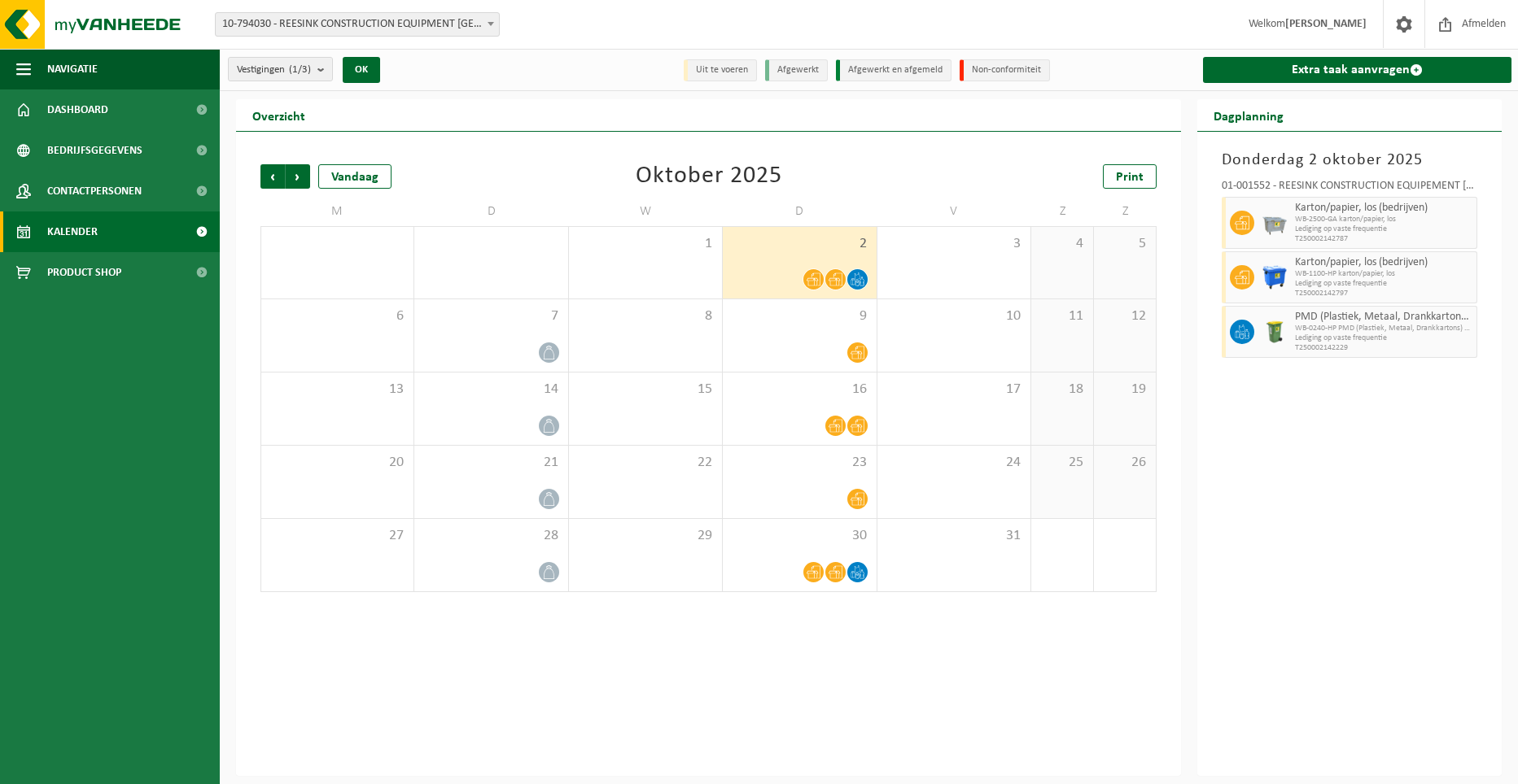
click at [937, 142] on div "Vorige Volgende Vandaag Oktober 2025 Print M D W D V Z Z 29 30 1 2 3 4 5 6 7 8 …" at bounding box center [708, 453] width 945 height 644
click at [135, 189] on span "Contactpersonen" at bounding box center [94, 191] width 94 height 41
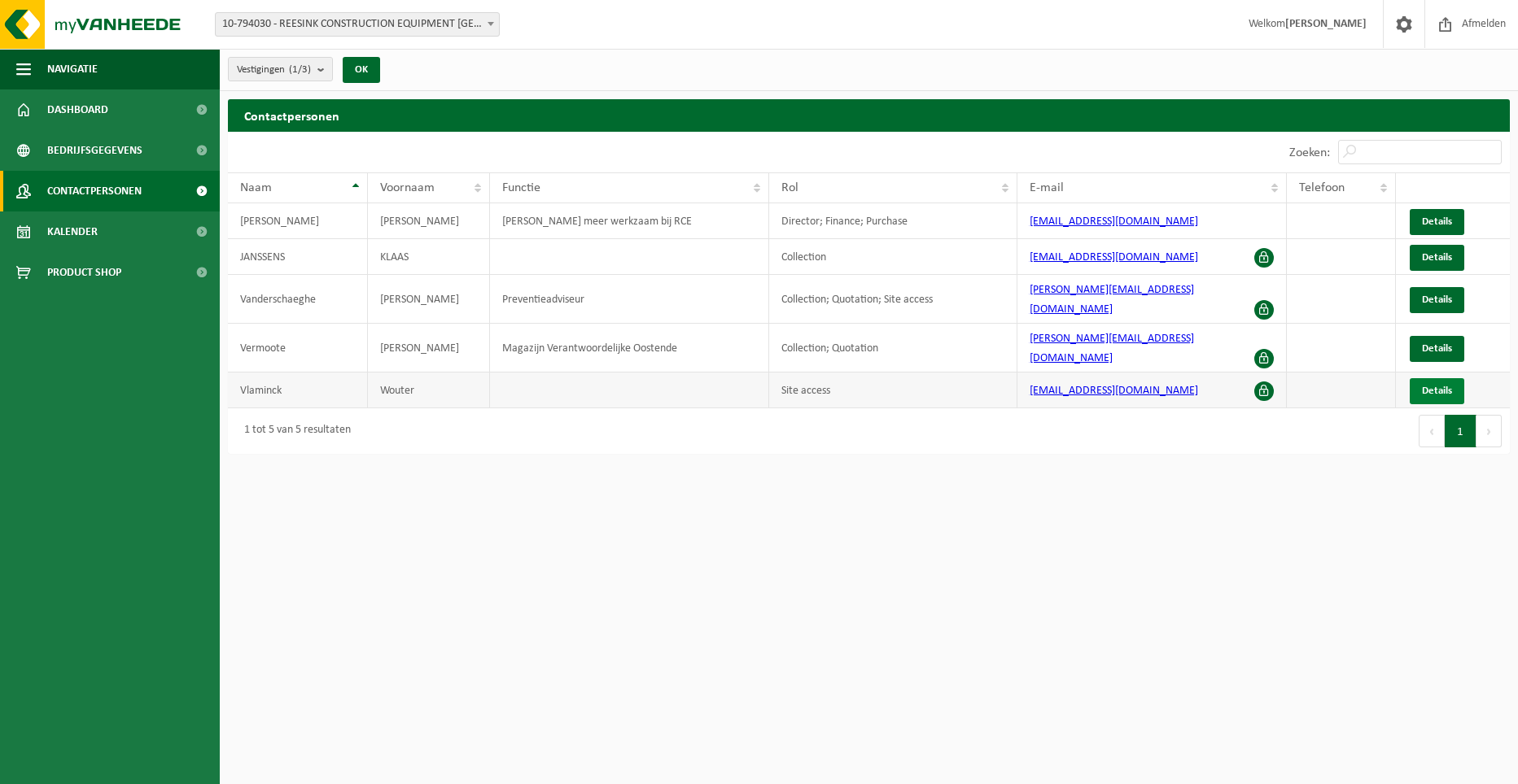
click at [1447, 385] on span "Details" at bounding box center [1437, 390] width 31 height 10
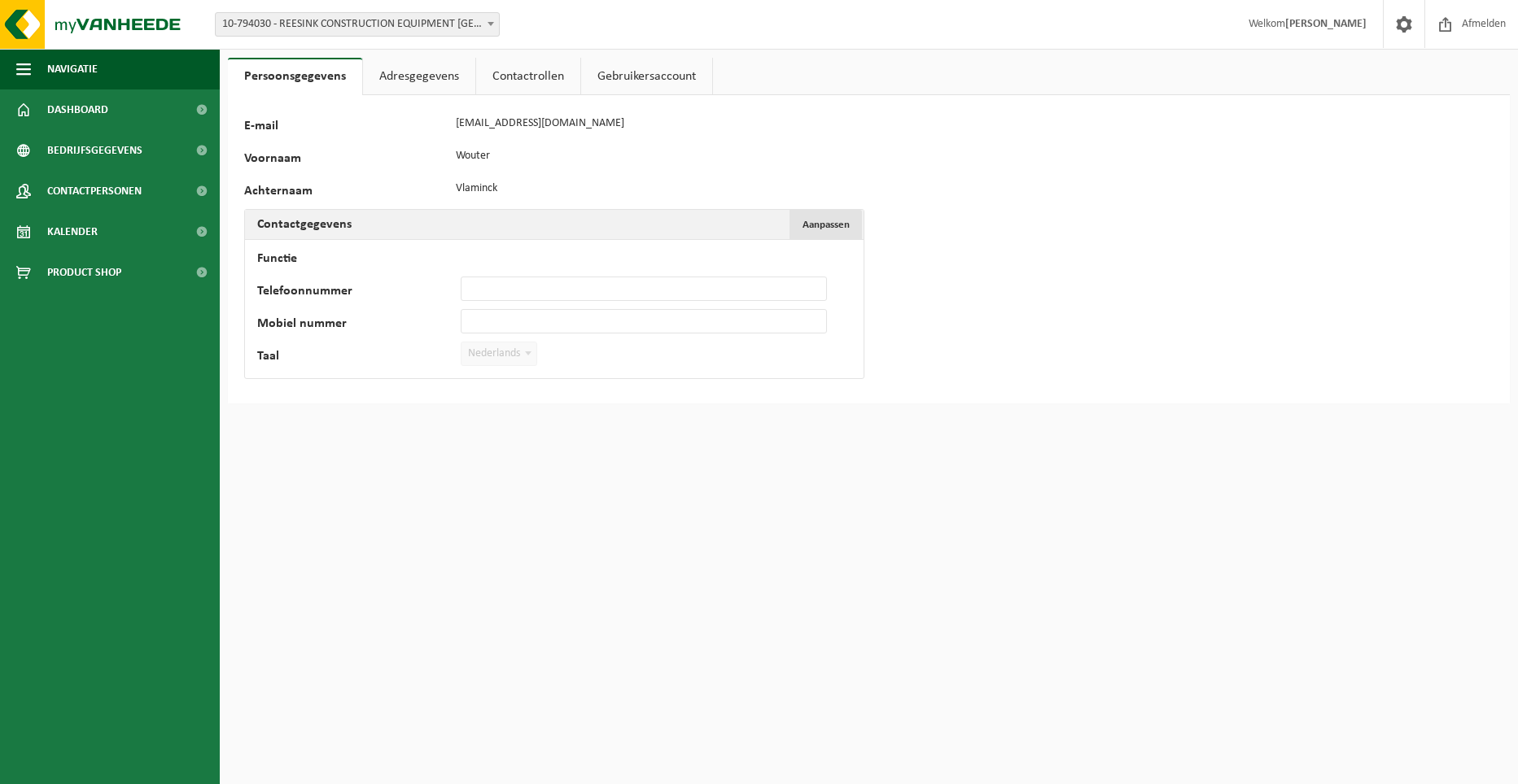
click at [840, 210] on button "Aanpassen Annuleren" at bounding box center [825, 224] width 73 height 30
click at [656, 318] on input "Mobiel nummer" at bounding box center [644, 321] width 366 height 25
type input "+32 495 80 17 57"
click at [492, 265] on input "Functie" at bounding box center [644, 257] width 366 height 25
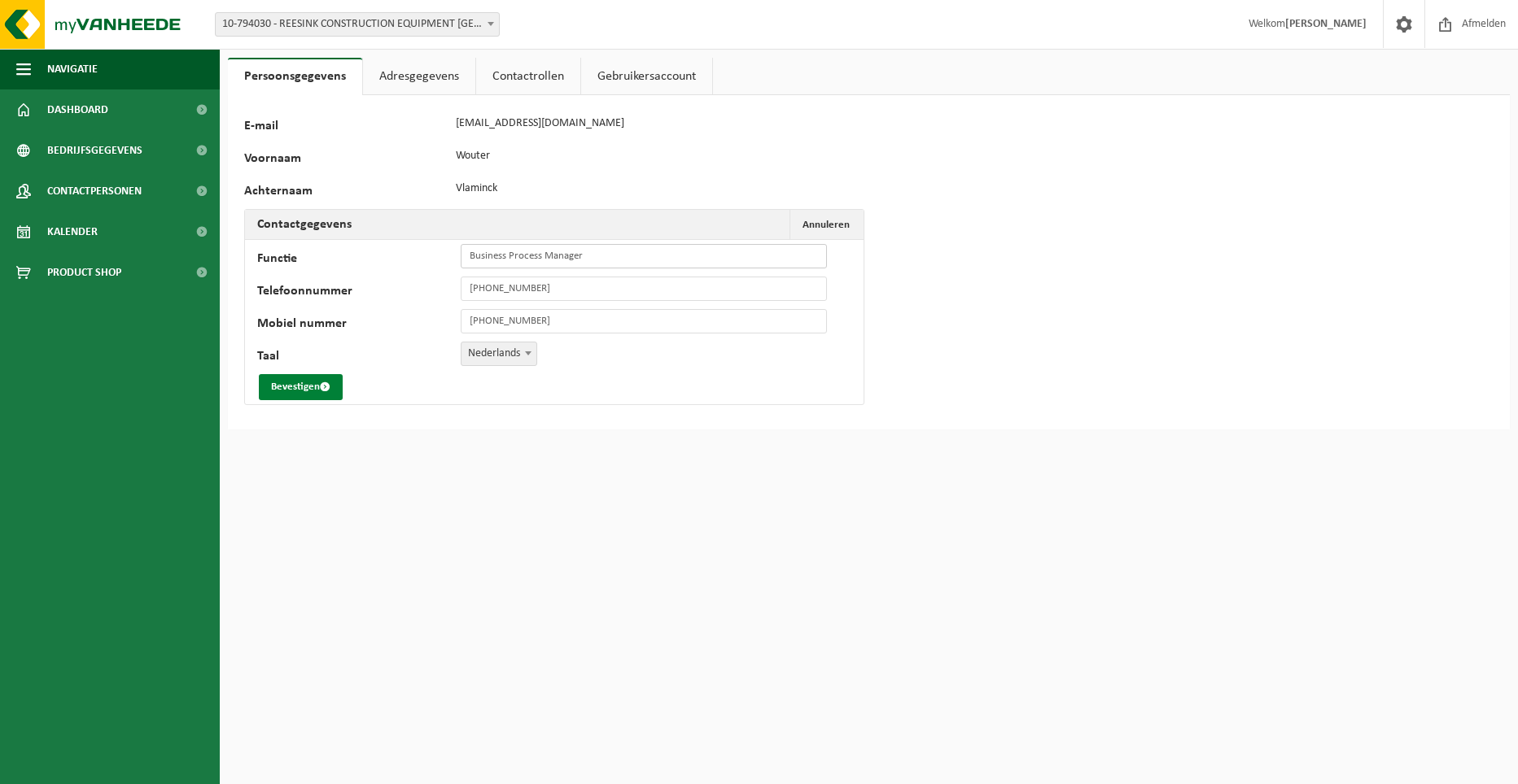
type input "Business Process Manager"
click at [274, 386] on button "Bevestigen" at bounding box center [301, 386] width 84 height 26
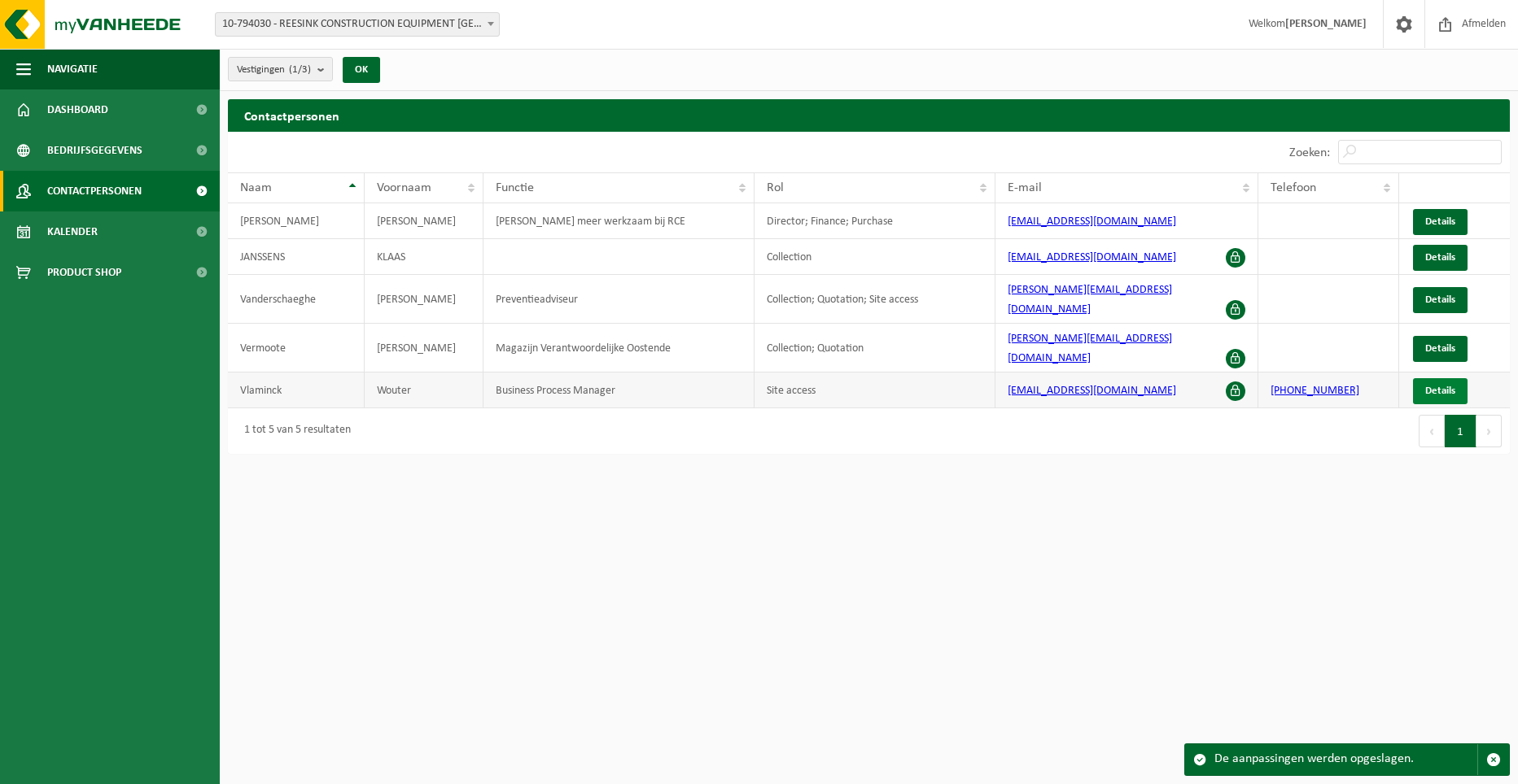
click at [1428, 385] on span "Details" at bounding box center [1440, 390] width 31 height 10
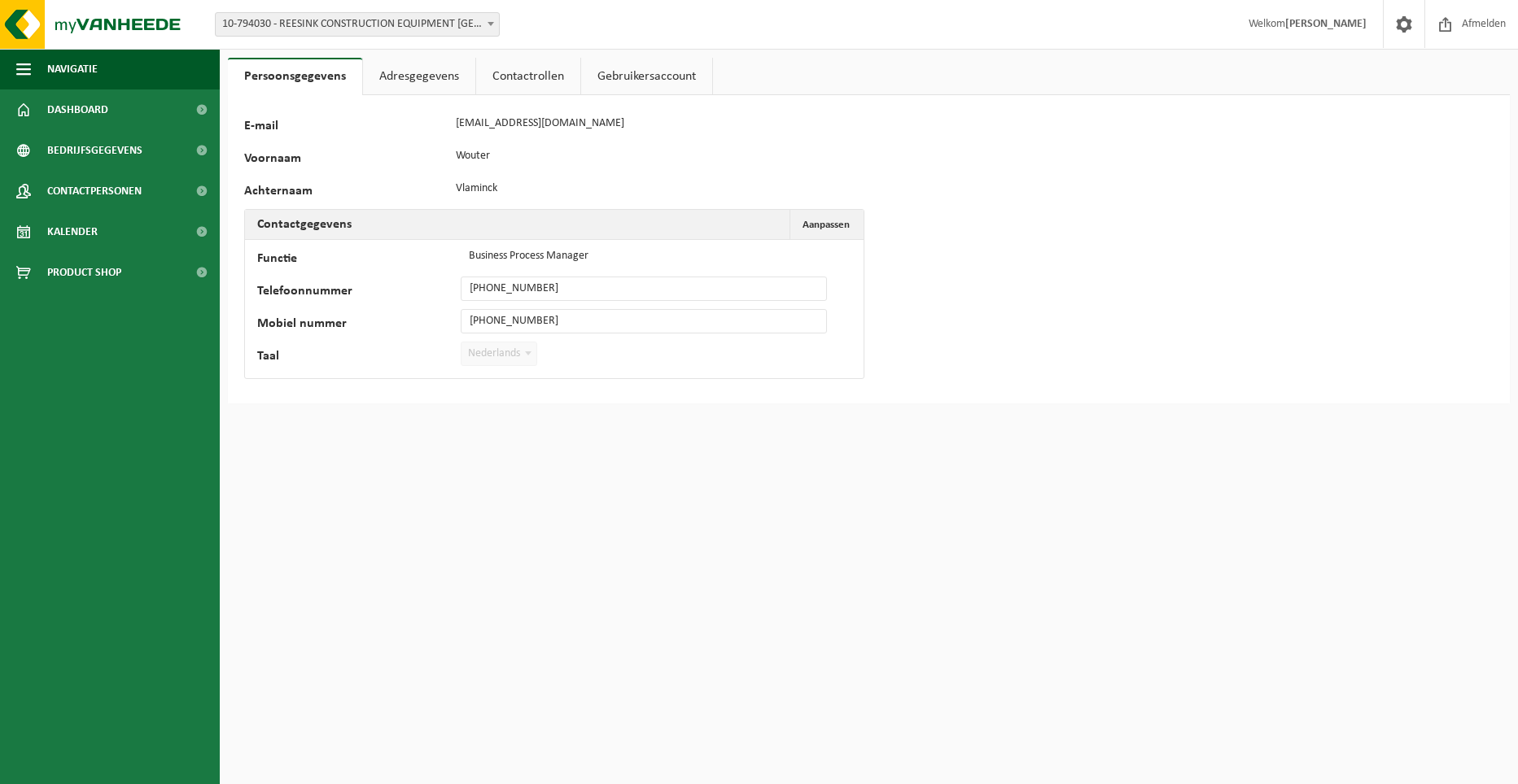
click at [401, 86] on link "Adresgegevens" at bounding box center [419, 76] width 113 height 37
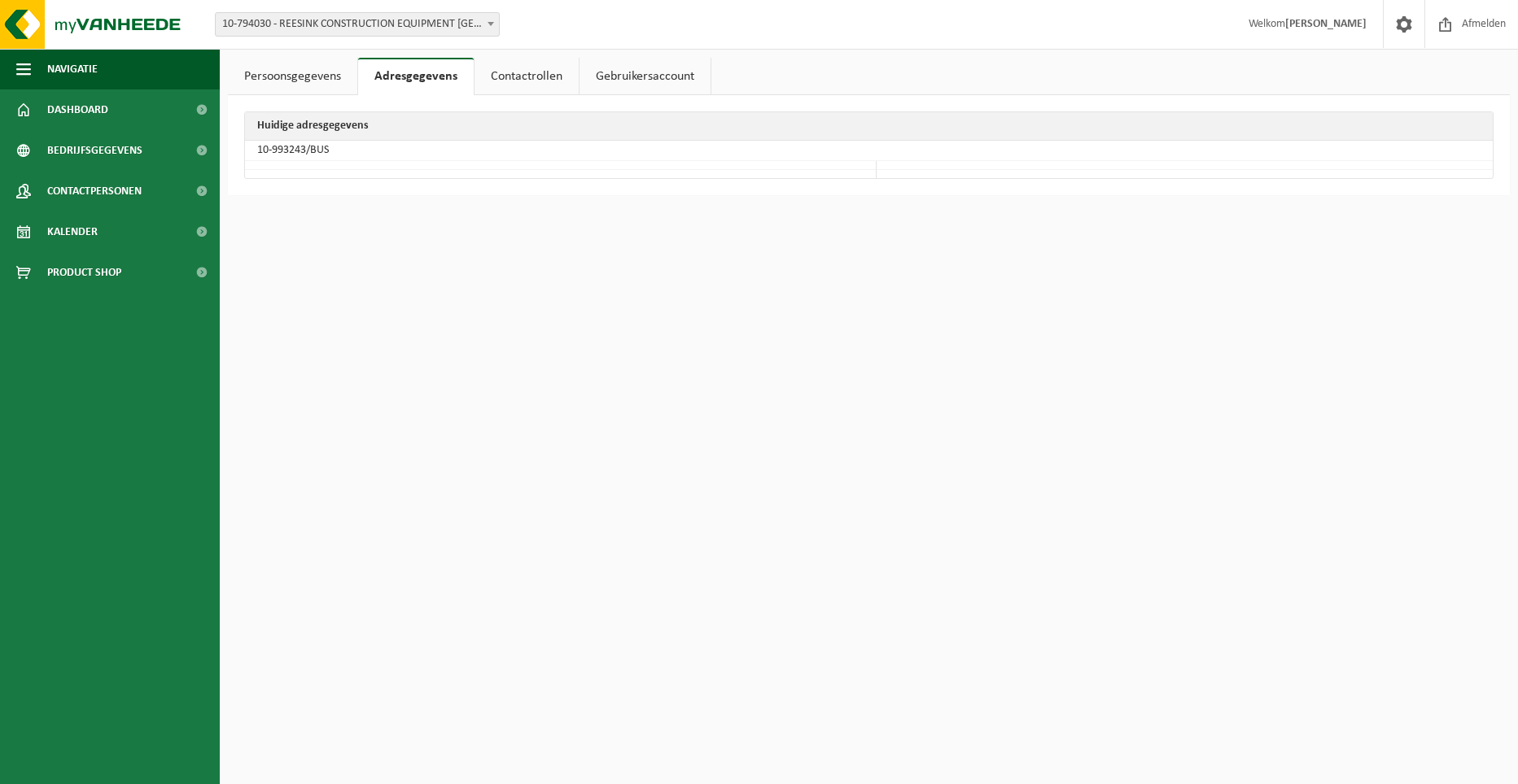
click at [543, 68] on link "Contactrollen" at bounding box center [526, 76] width 104 height 37
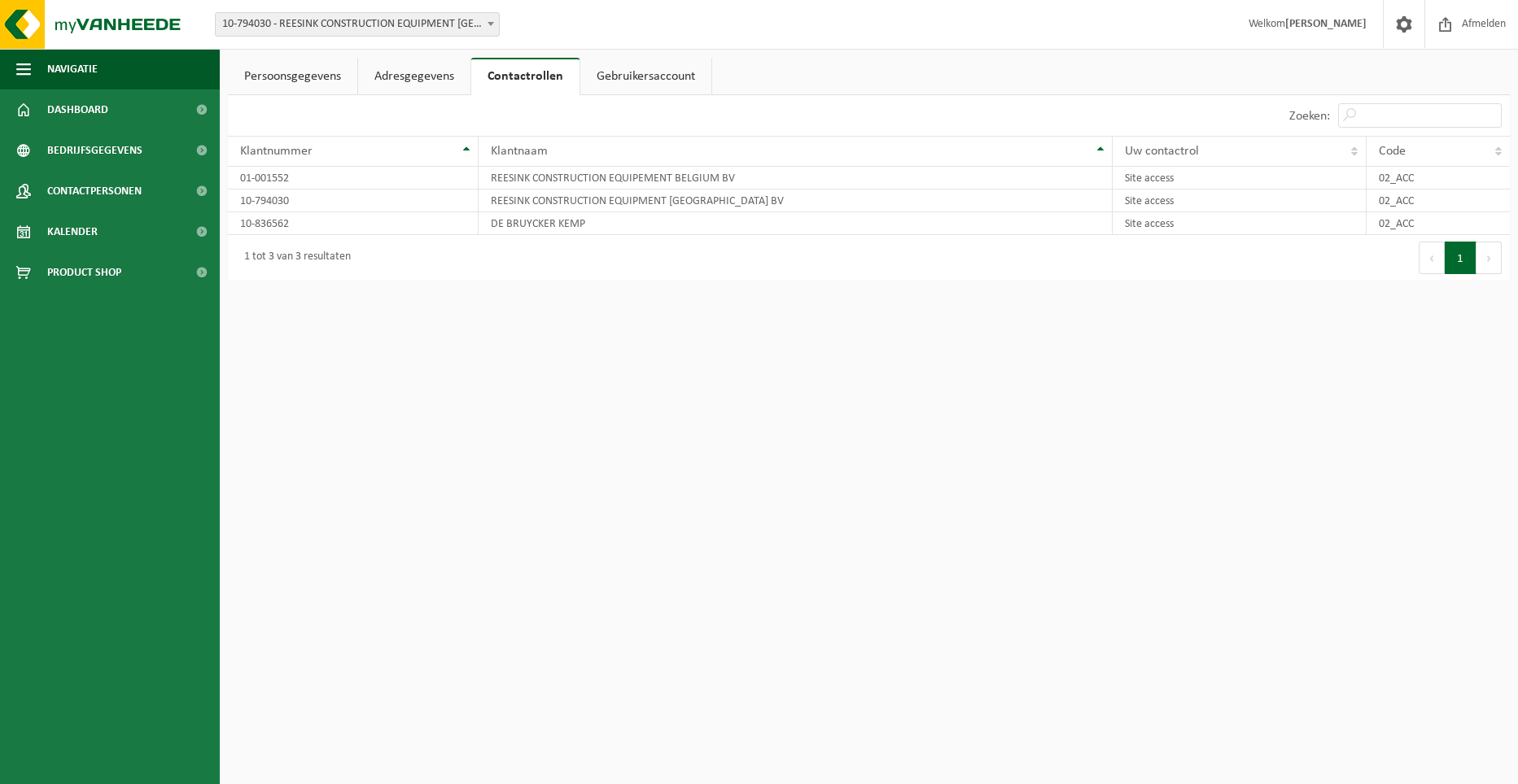
click at [627, 77] on link "Gebruikersaccount" at bounding box center [645, 76] width 131 height 37
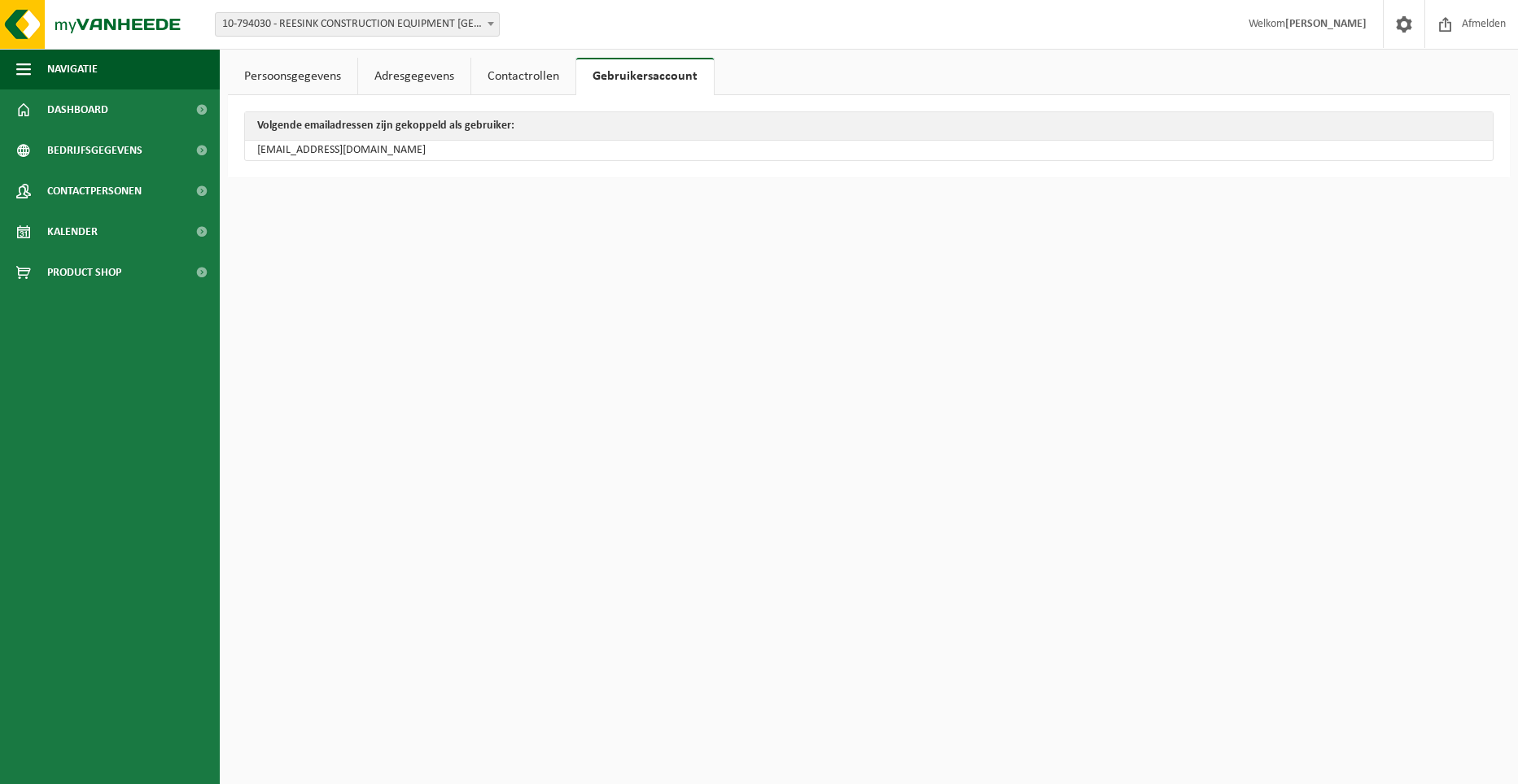
click at [289, 80] on link "Persoonsgegevens" at bounding box center [293, 76] width 130 height 37
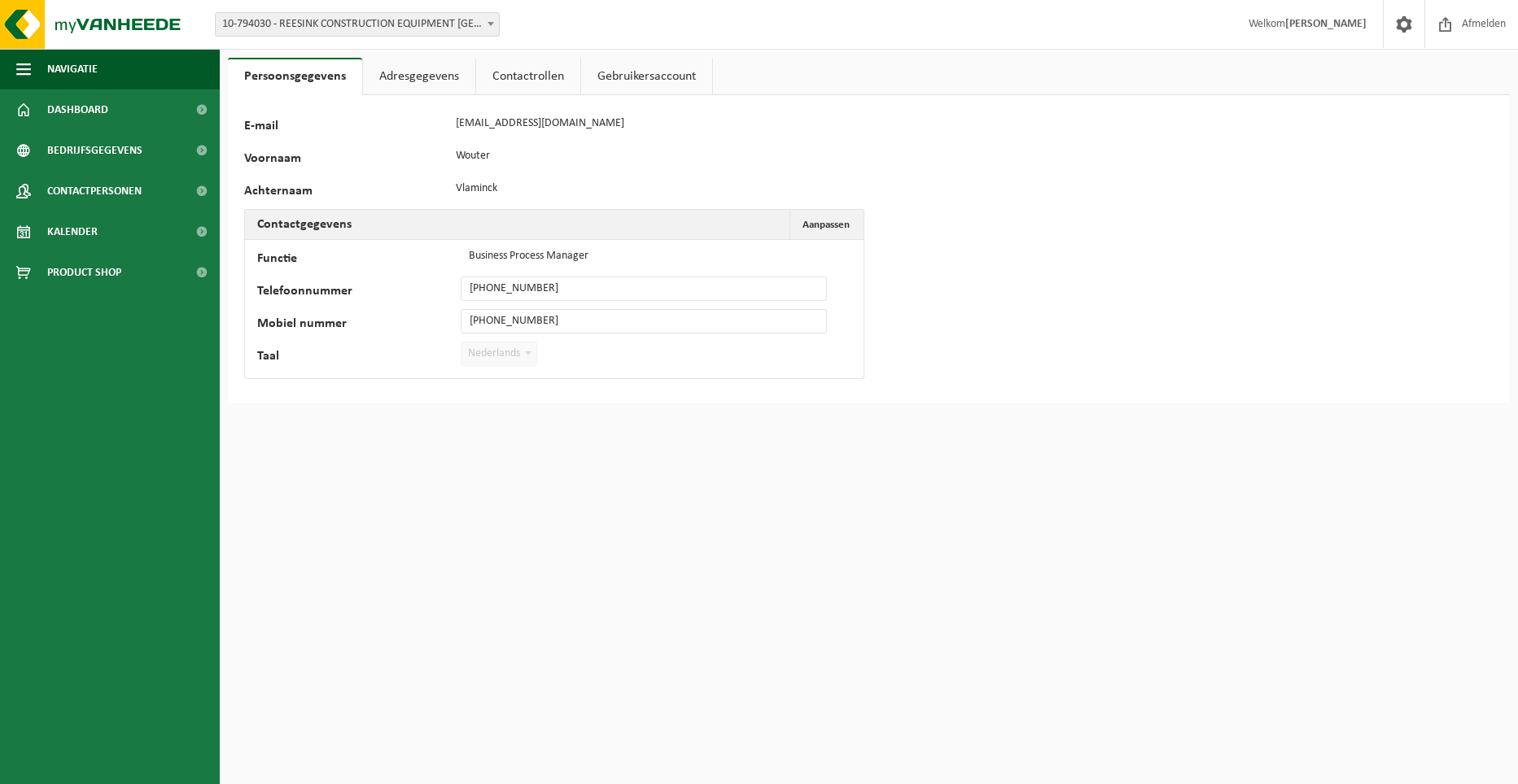
click at [1153, 164] on div "126963 E-mail [EMAIL_ADDRESS][DOMAIN_NAME] Voornaam [PERSON_NAME] Contactgegeve…" at bounding box center [868, 249] width 1281 height 308
click at [97, 188] on span "Contactpersonen" at bounding box center [94, 191] width 94 height 41
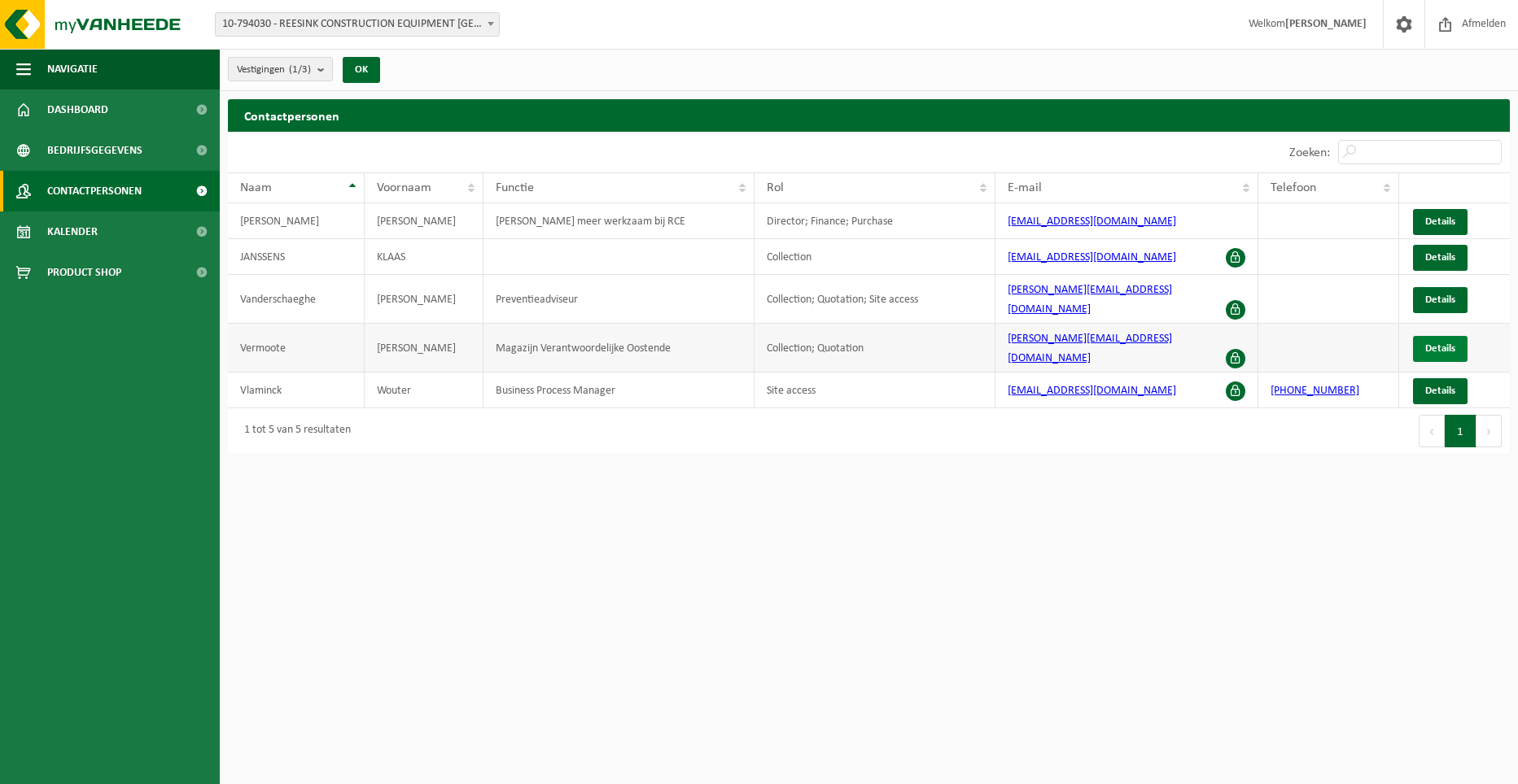
click at [1424, 343] on span "Details" at bounding box center [1440, 348] width 31 height 10
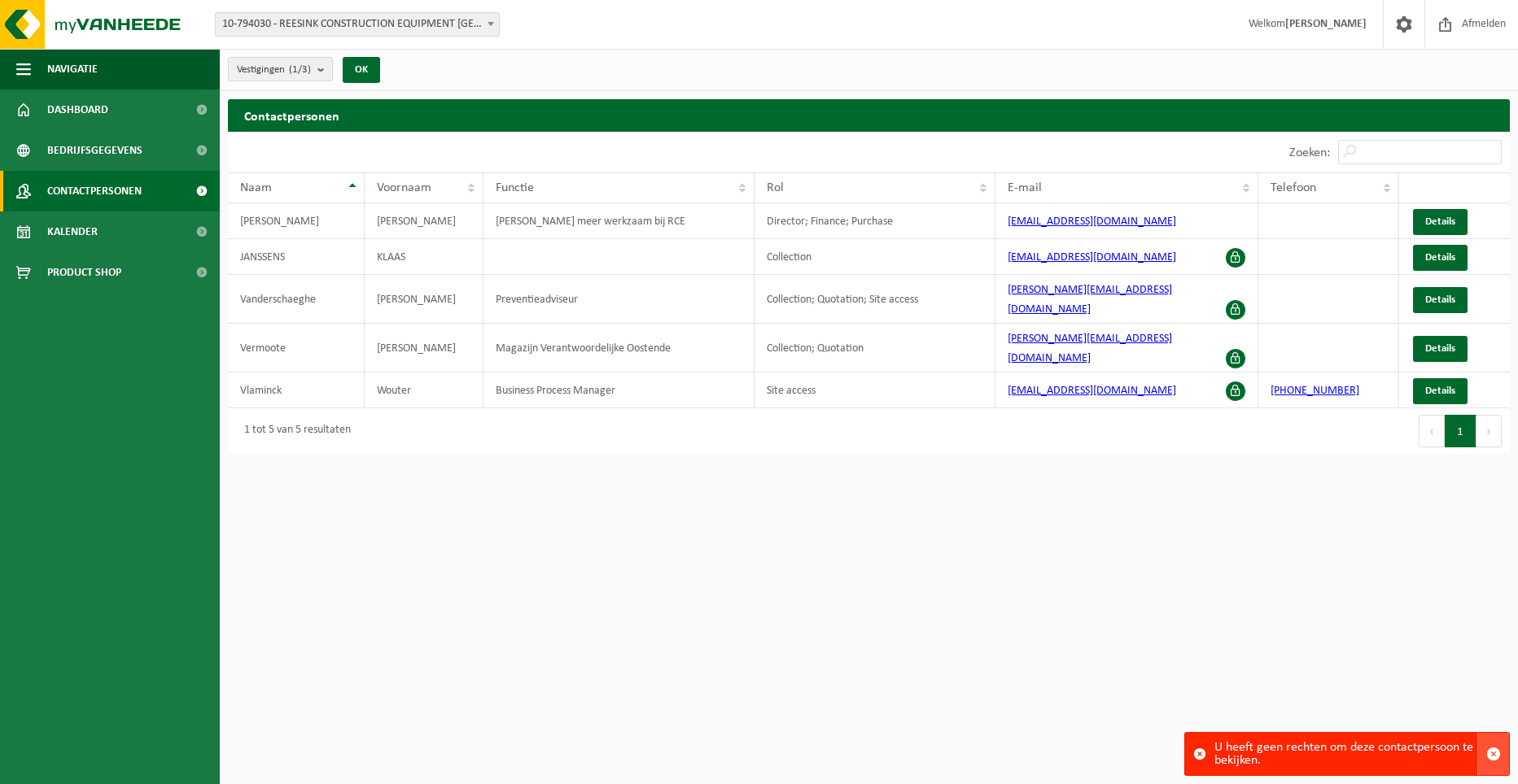
click at [1490, 753] on span "button" at bounding box center [1492, 753] width 14 height 14
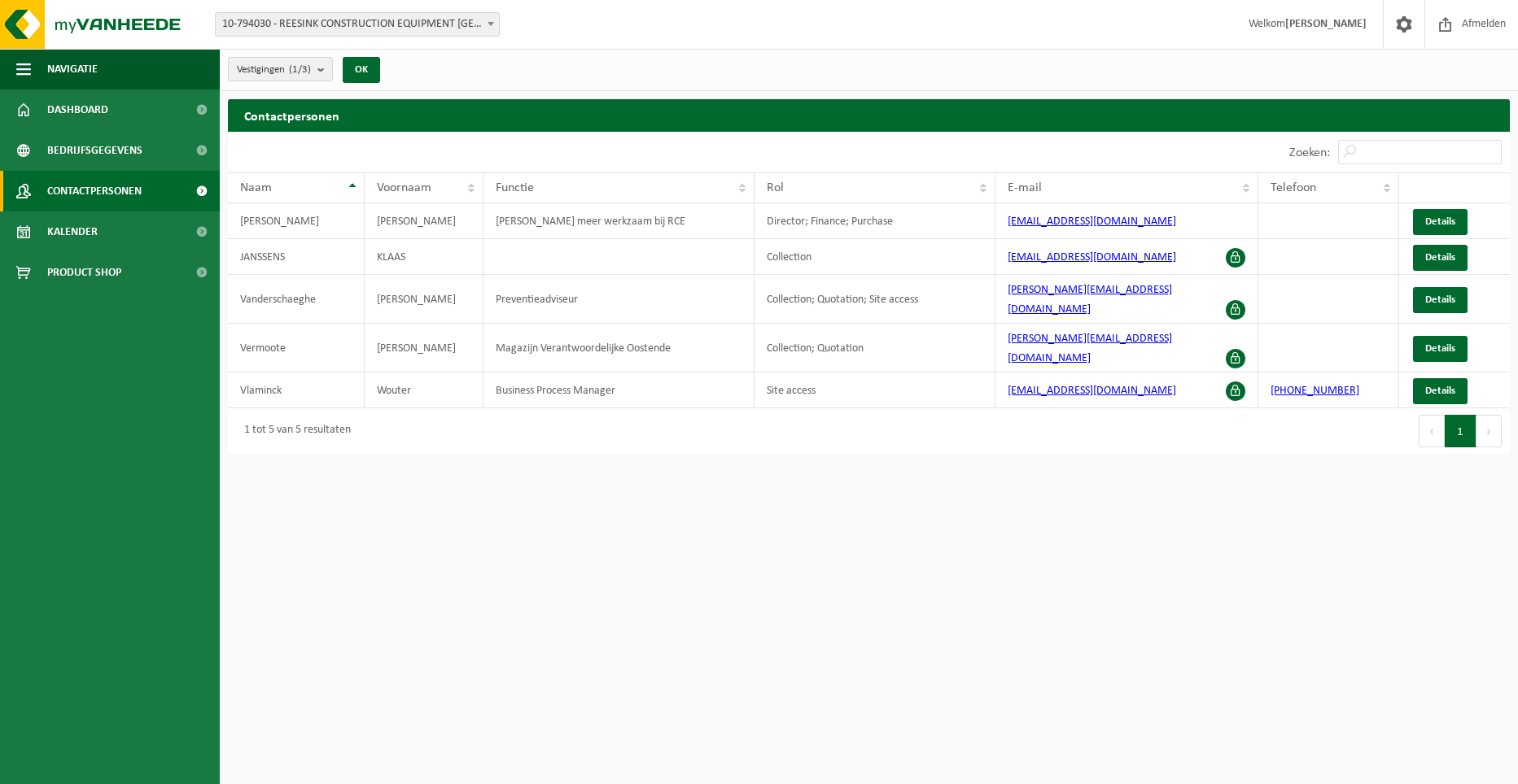
click at [1293, 505] on html "Vestiging: 10-794030 - REESINK CONSTRUCTION EQUIPMENT BELGIUM BV - HAMME 10-836…" at bounding box center [759, 392] width 1518 height 784
click at [1231, 382] on span at bounding box center [1235, 391] width 19 height 19
click at [108, 155] on span "Bedrijfsgegevens" at bounding box center [94, 150] width 95 height 41
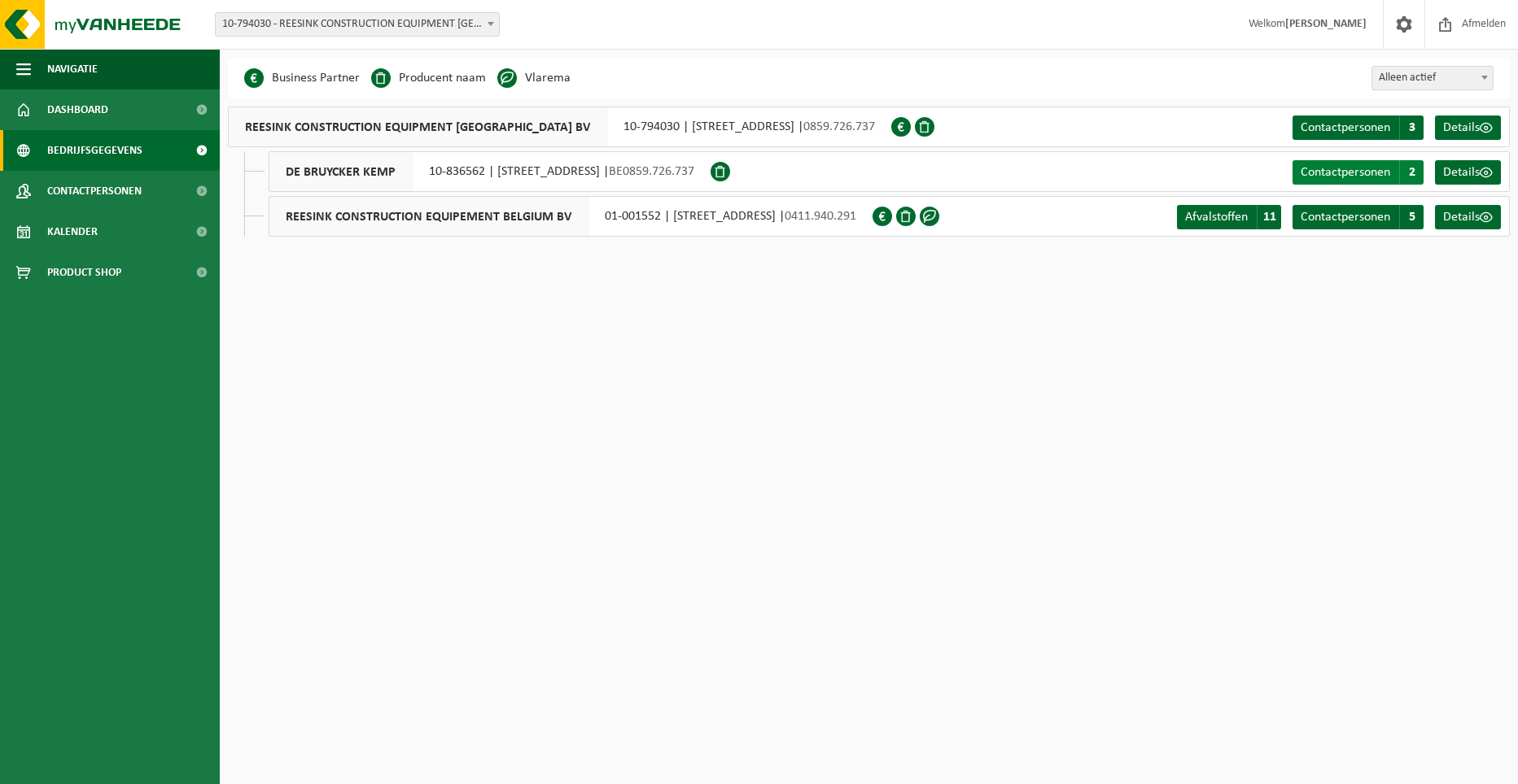
click at [1414, 172] on span "2" at bounding box center [1411, 173] width 25 height 25
click at [1409, 218] on span "5" at bounding box center [1411, 217] width 25 height 25
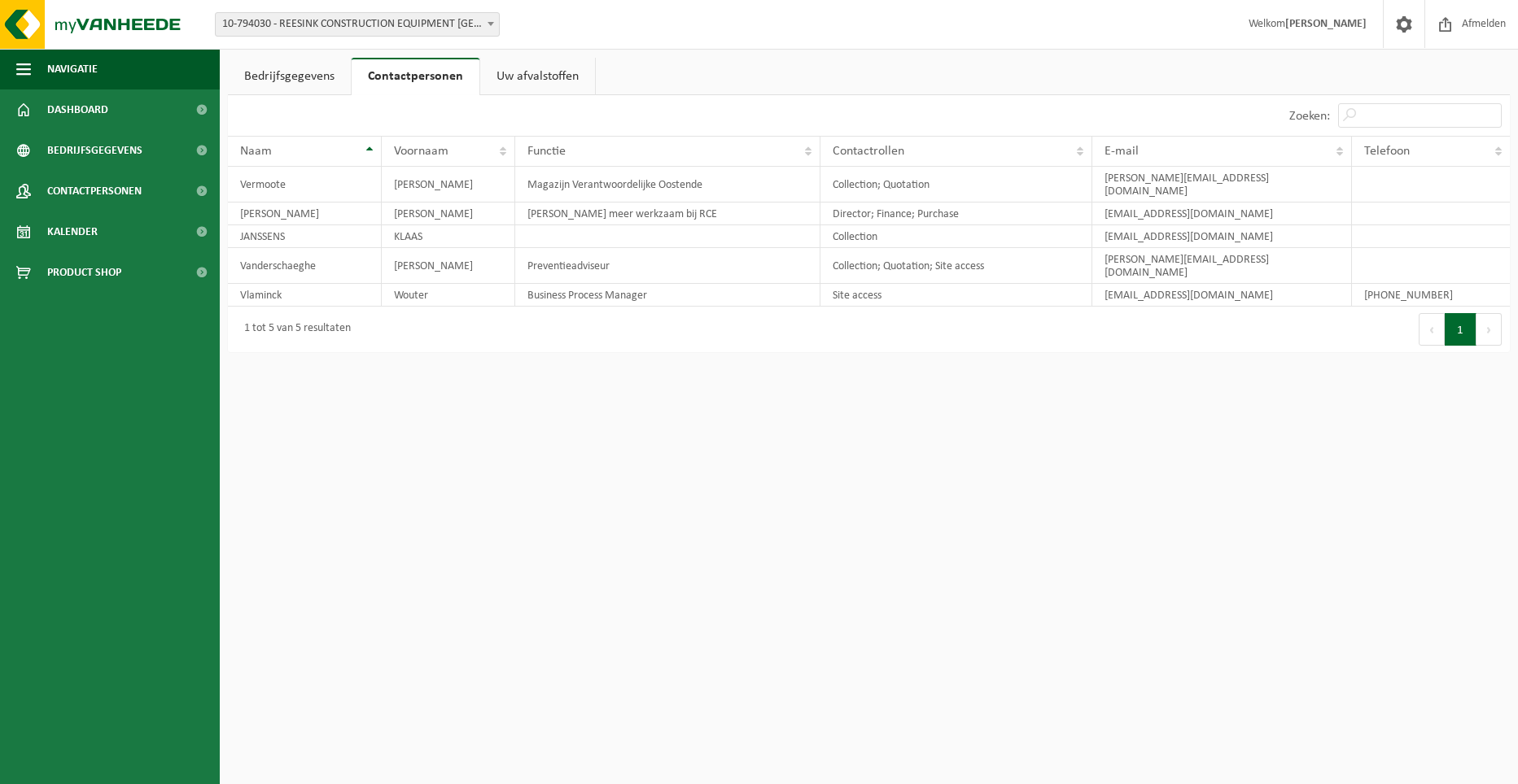
click at [500, 79] on link "Uw afvalstoffen" at bounding box center [537, 76] width 114 height 37
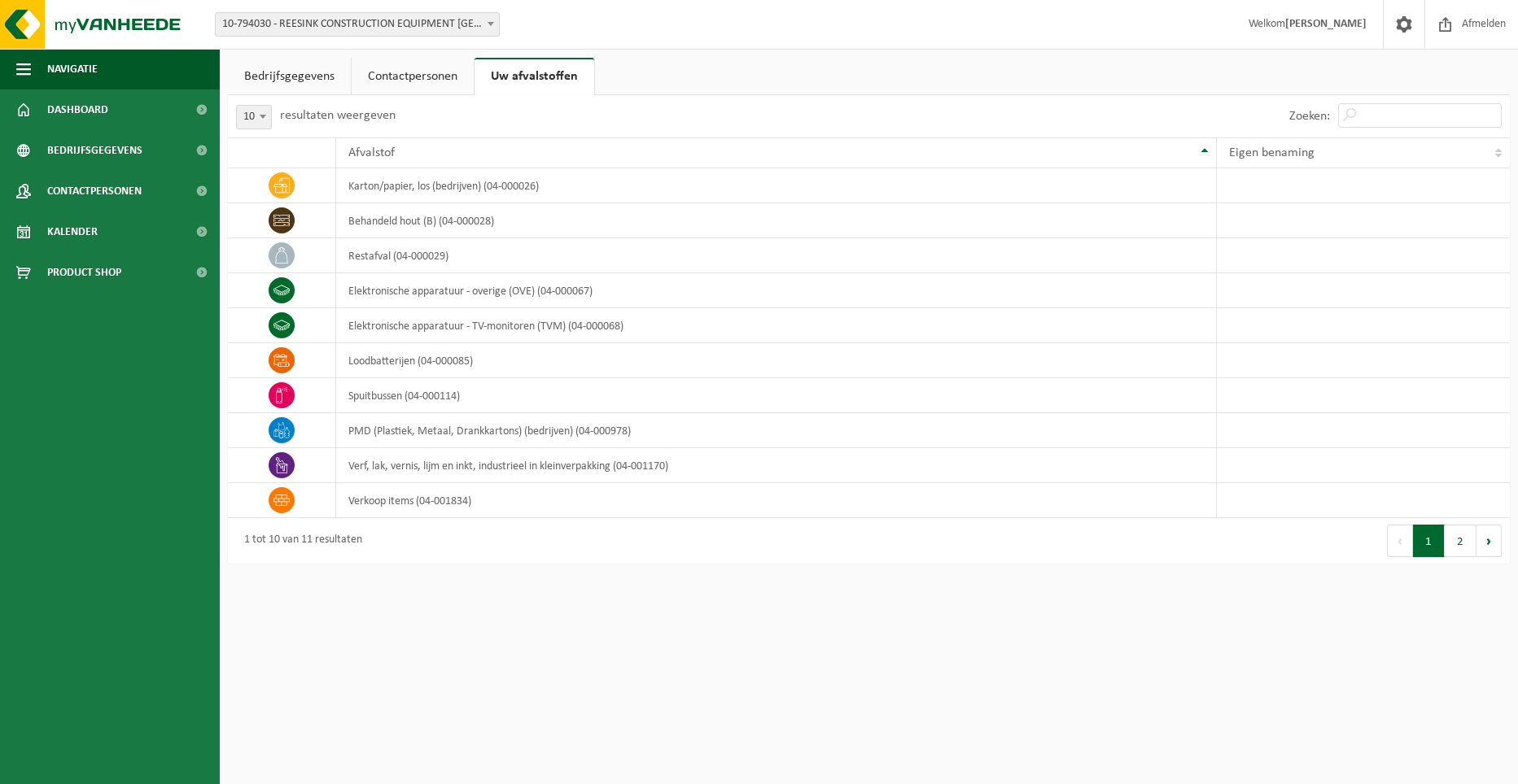
click at [451, 80] on link "Contactpersonen" at bounding box center [412, 76] width 122 height 37
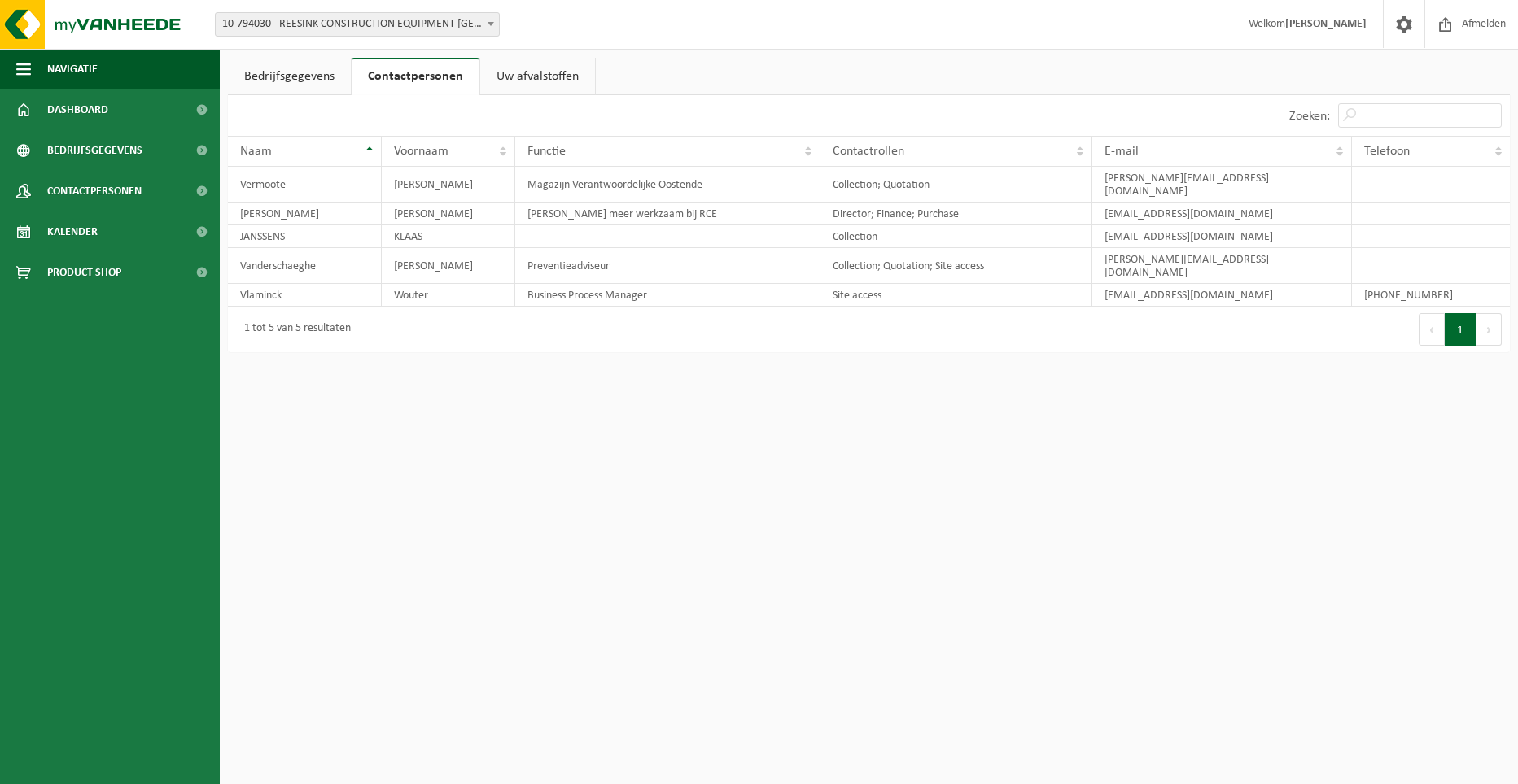
click at [303, 77] on link "Bedrijfsgegevens" at bounding box center [289, 76] width 123 height 37
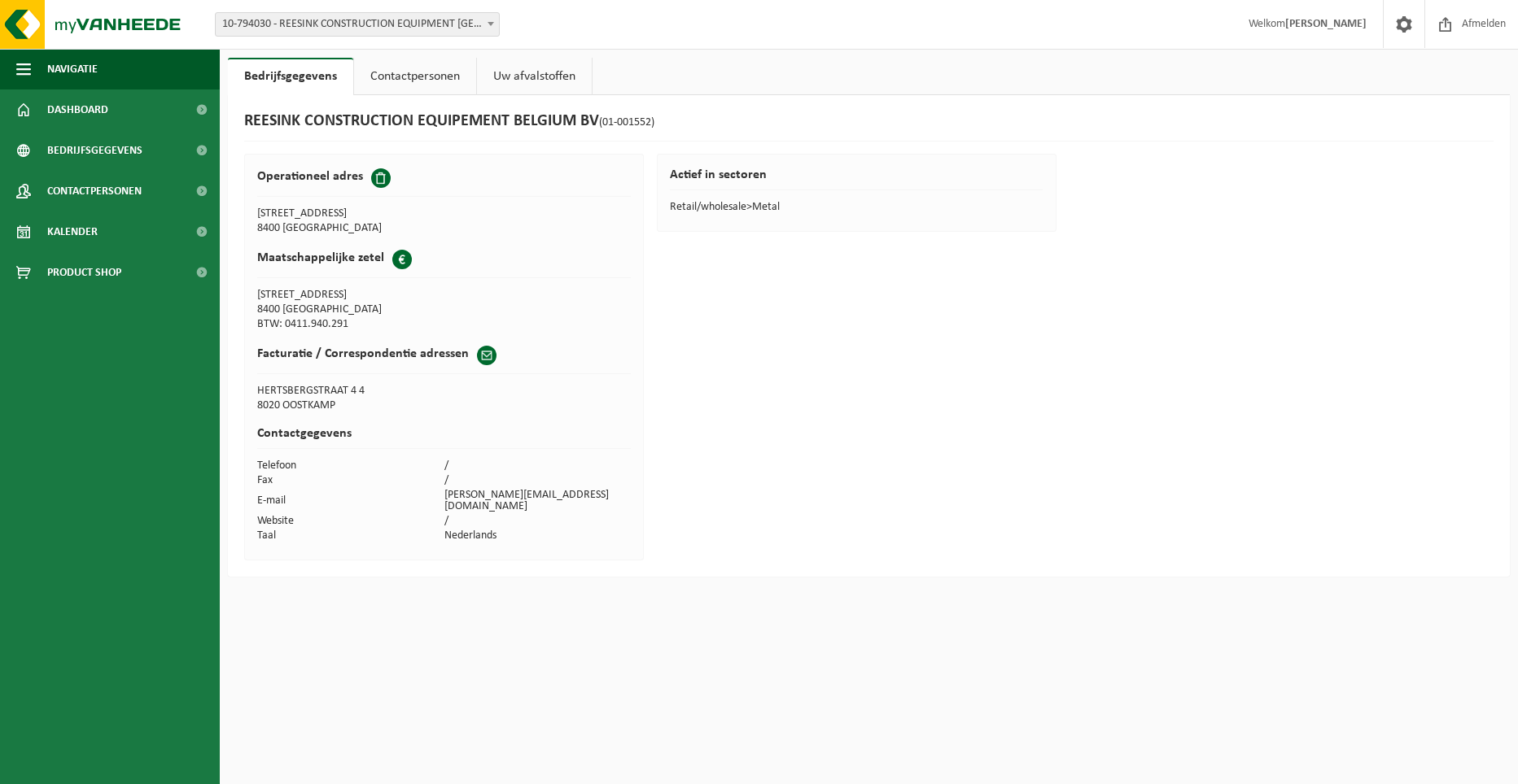
click at [728, 336] on div "REESINK CONSTRUCTION EQUIPEMENT BELGIUM BV (01-001552) Operationeel adres [STRE…" at bounding box center [868, 336] width 1281 height 482
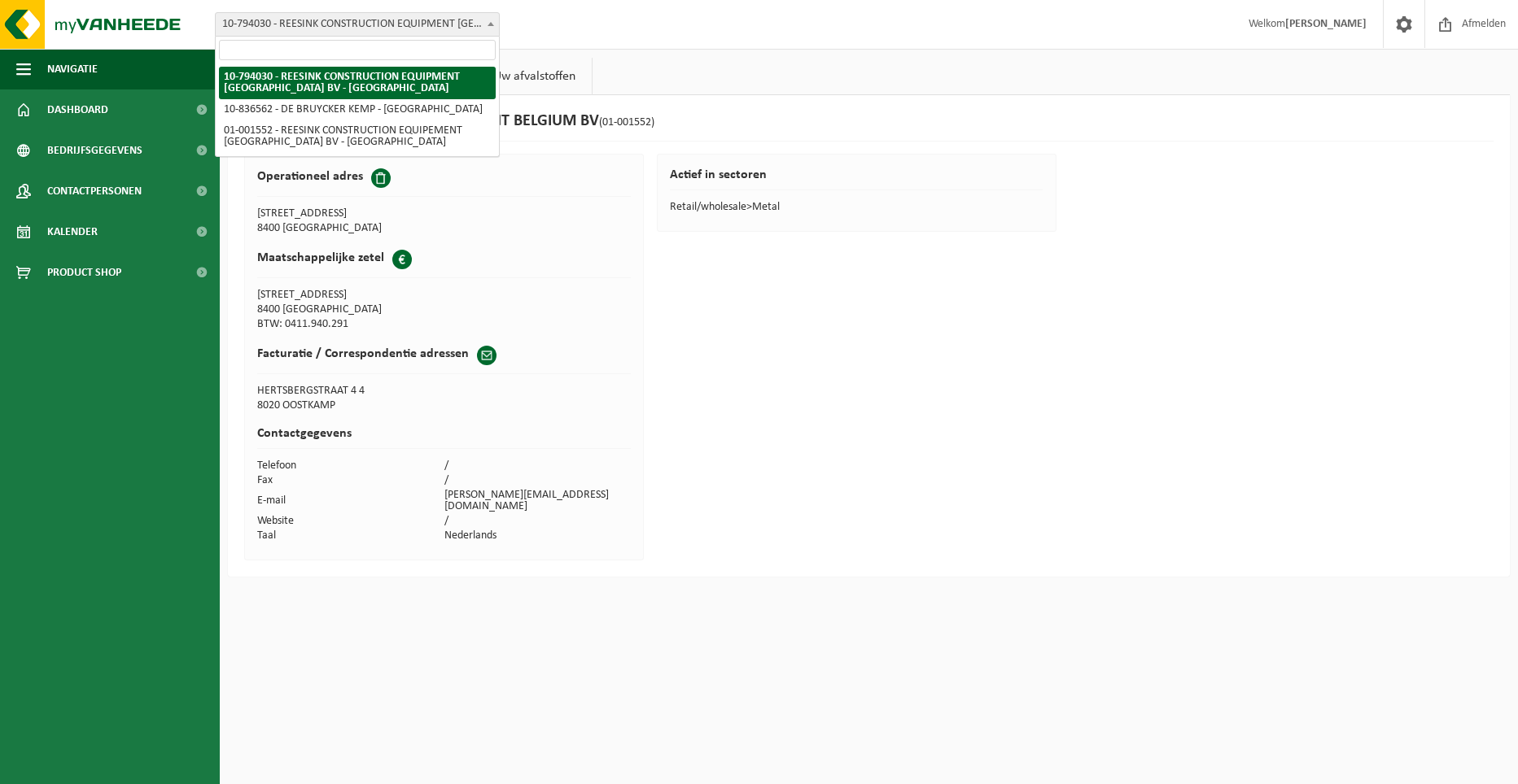
click at [412, 27] on span "10-794030 - REESINK CONSTRUCTION EQUIPMENT [GEOGRAPHIC_DATA] BV - [GEOGRAPHIC_D…" at bounding box center [357, 25] width 283 height 23
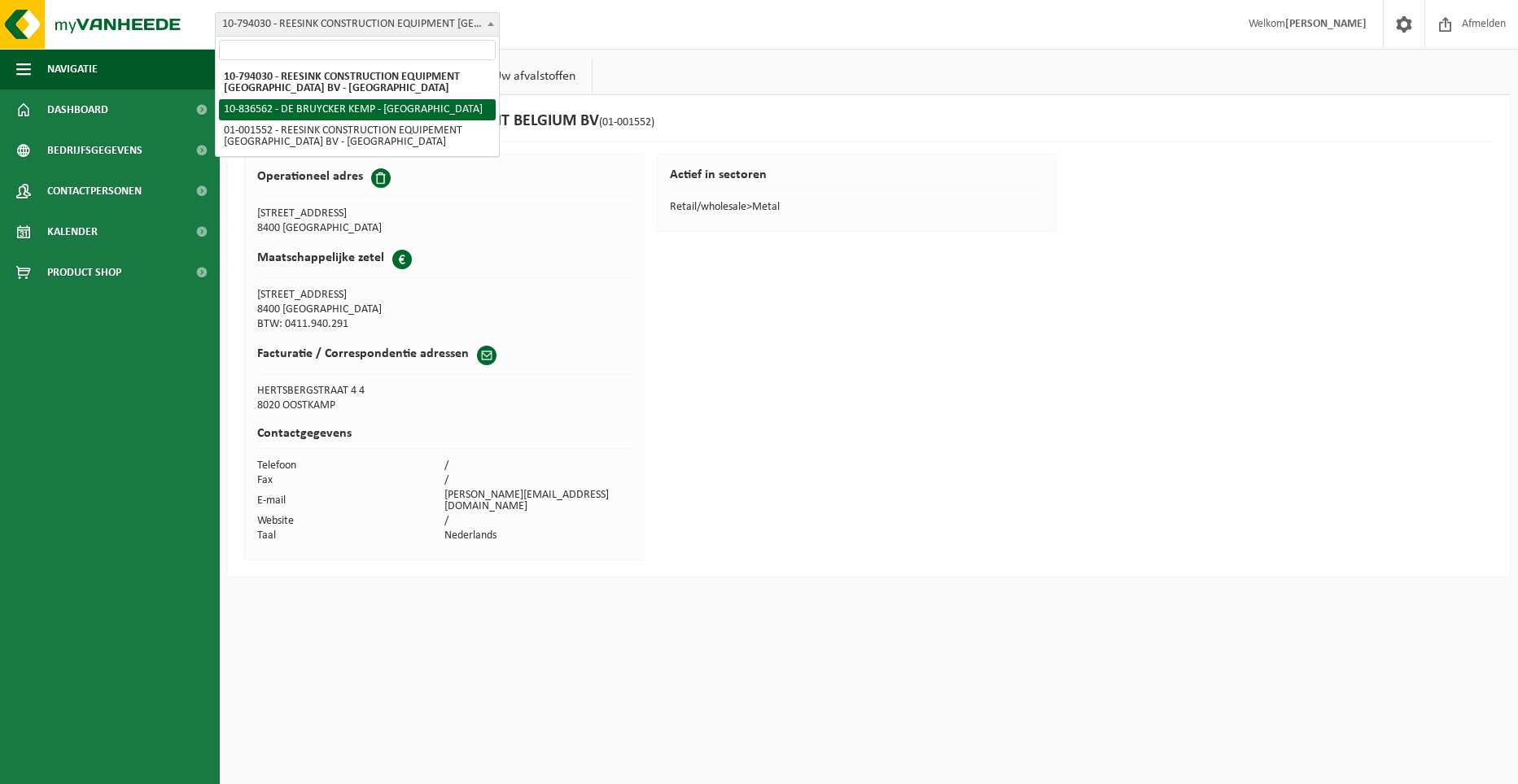
select select "132859"
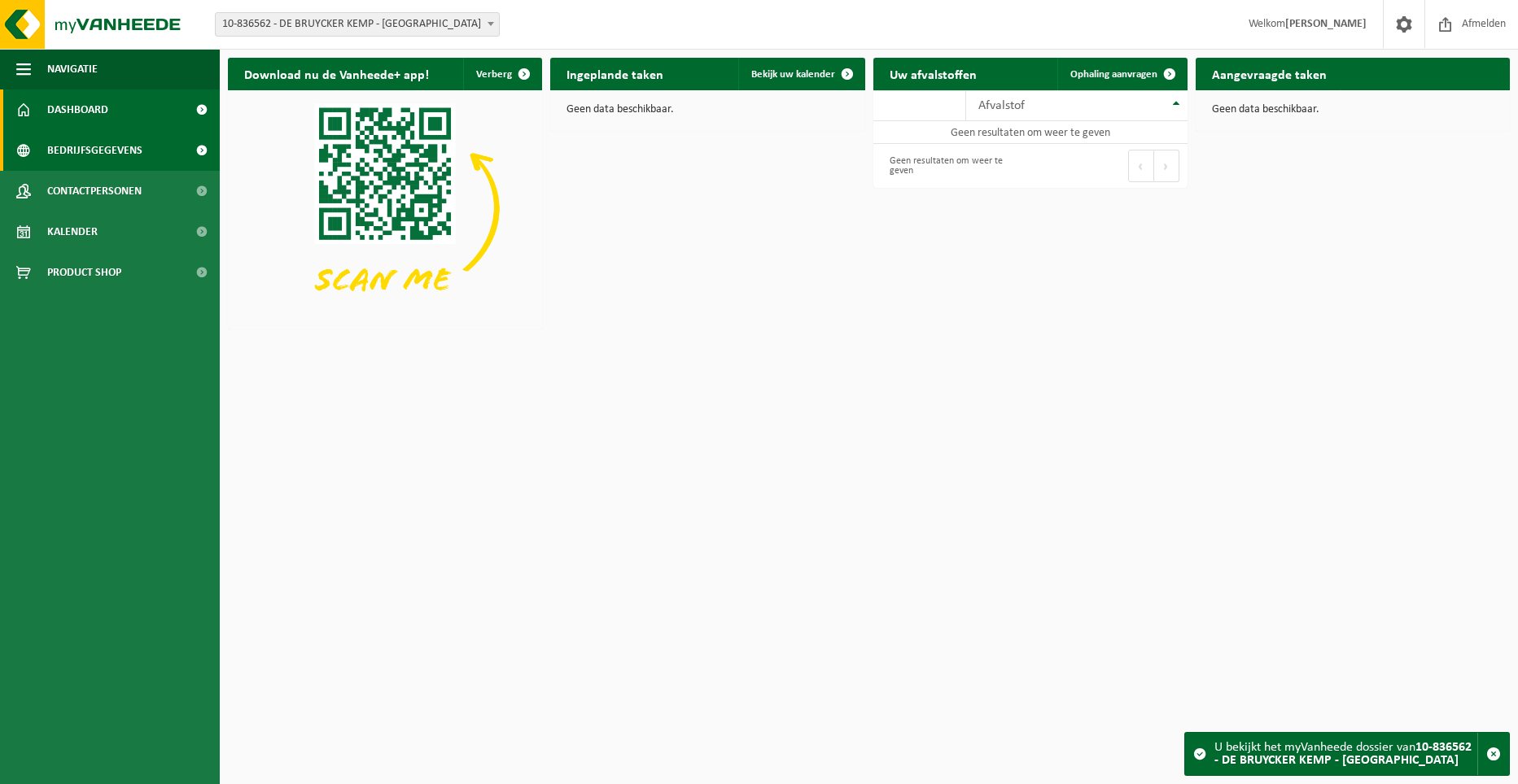
click at [96, 151] on span "Bedrijfsgegevens" at bounding box center [94, 150] width 95 height 41
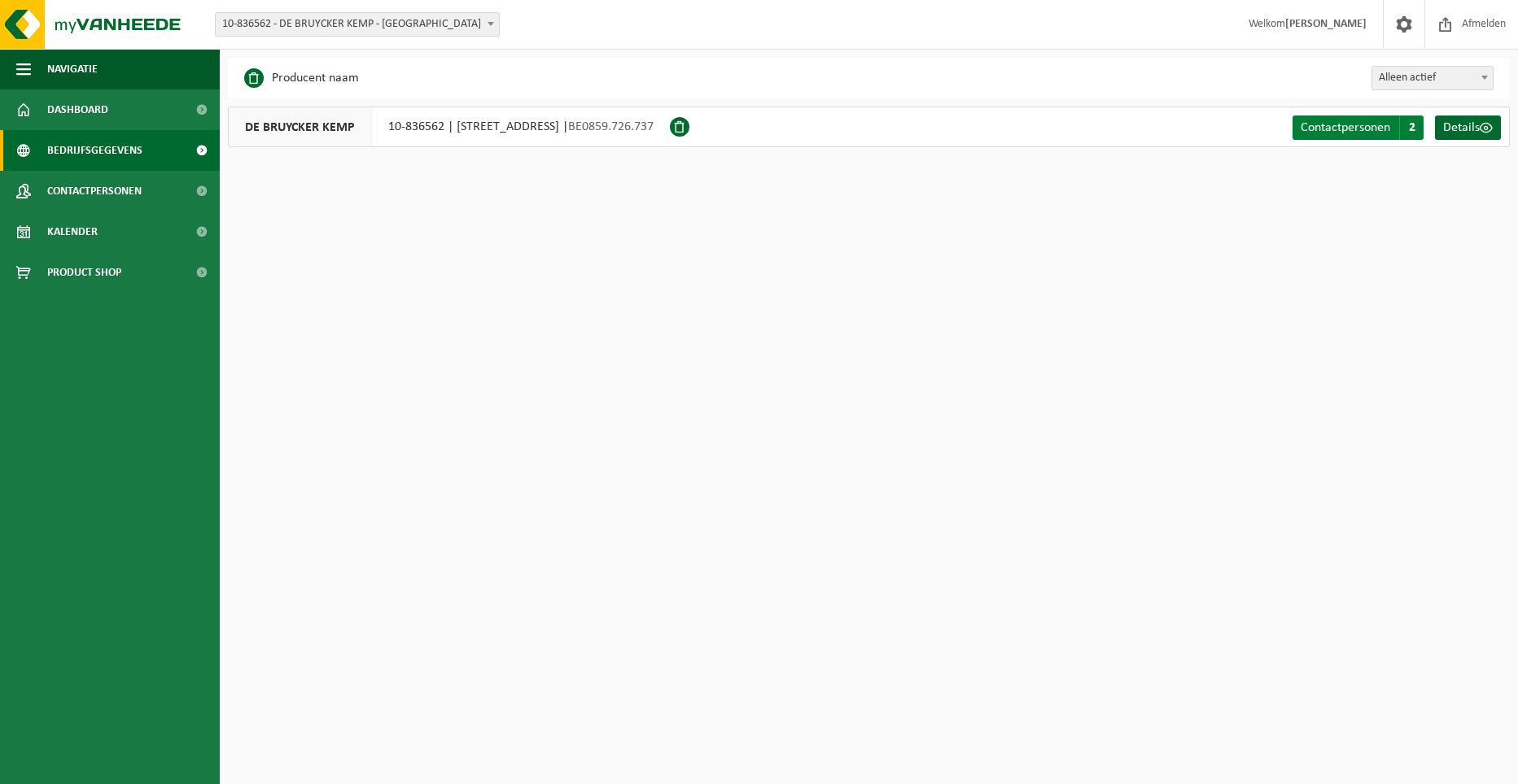
click at [1404, 124] on span "2" at bounding box center [1411, 128] width 25 height 25
click at [1409, 132] on span "2" at bounding box center [1411, 128] width 25 height 25
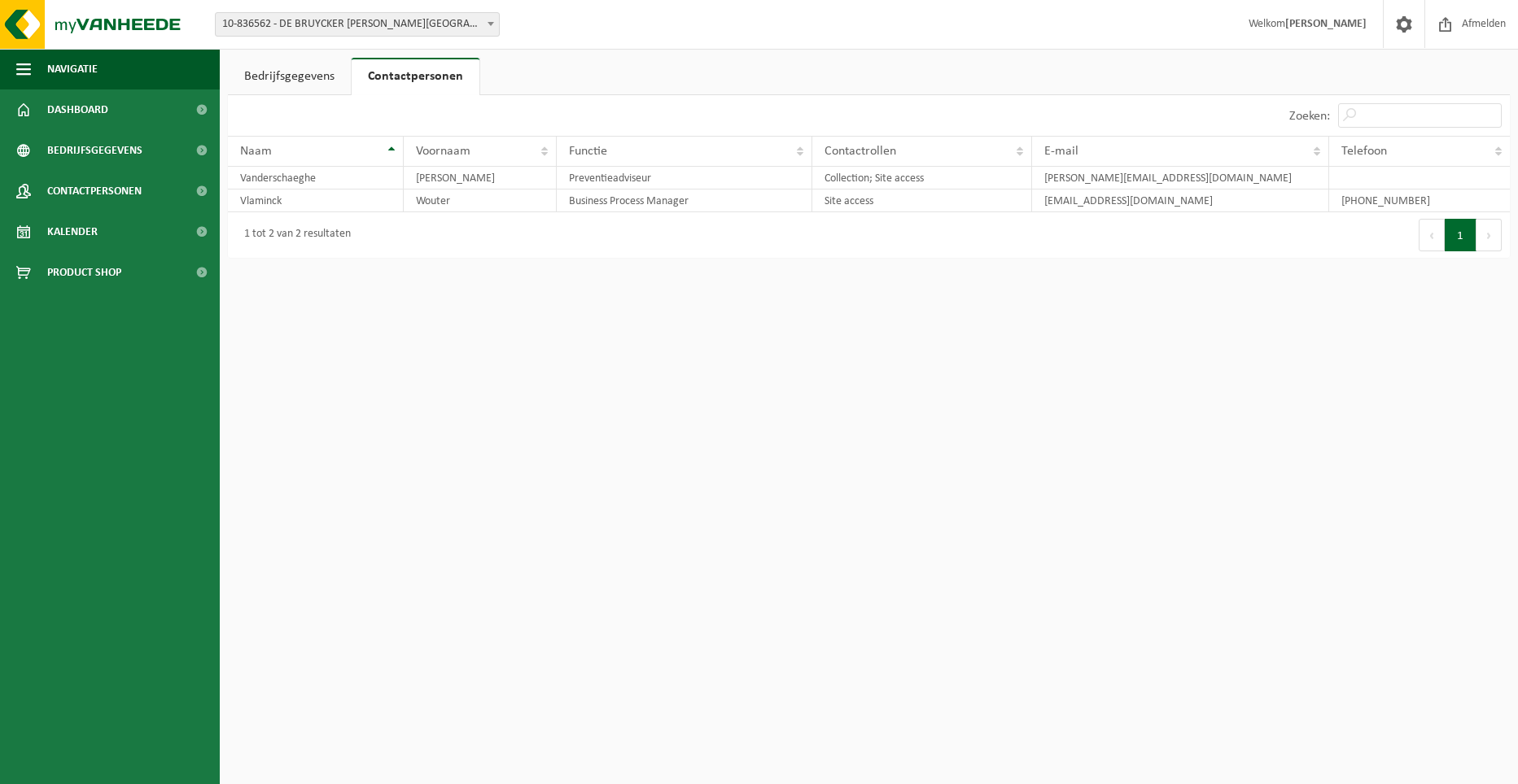
click at [318, 72] on link "Bedrijfsgegevens" at bounding box center [289, 76] width 123 height 37
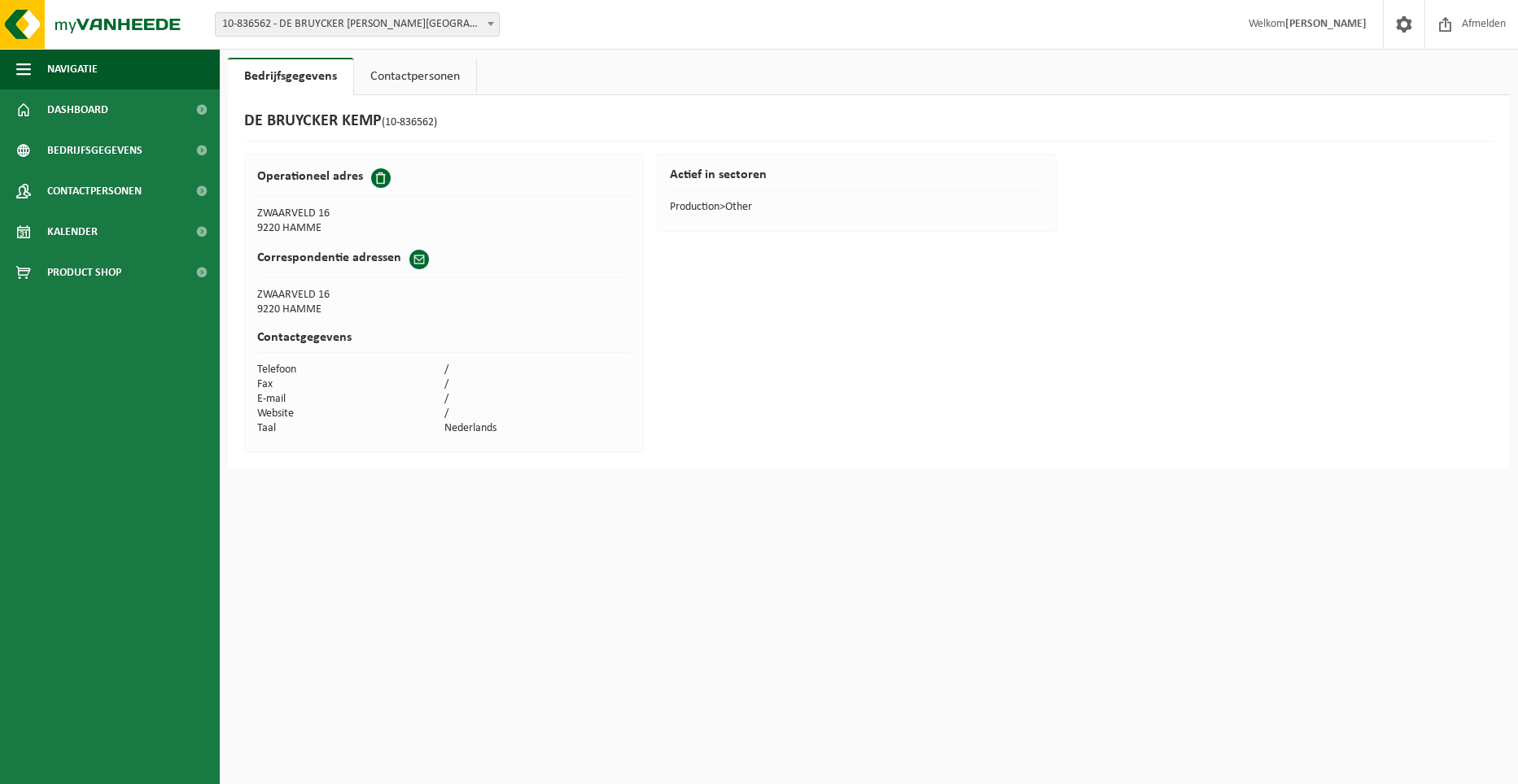
click at [384, 29] on span "10-836562 - DE BRUYCKER KEMP - [GEOGRAPHIC_DATA]" at bounding box center [357, 25] width 283 height 23
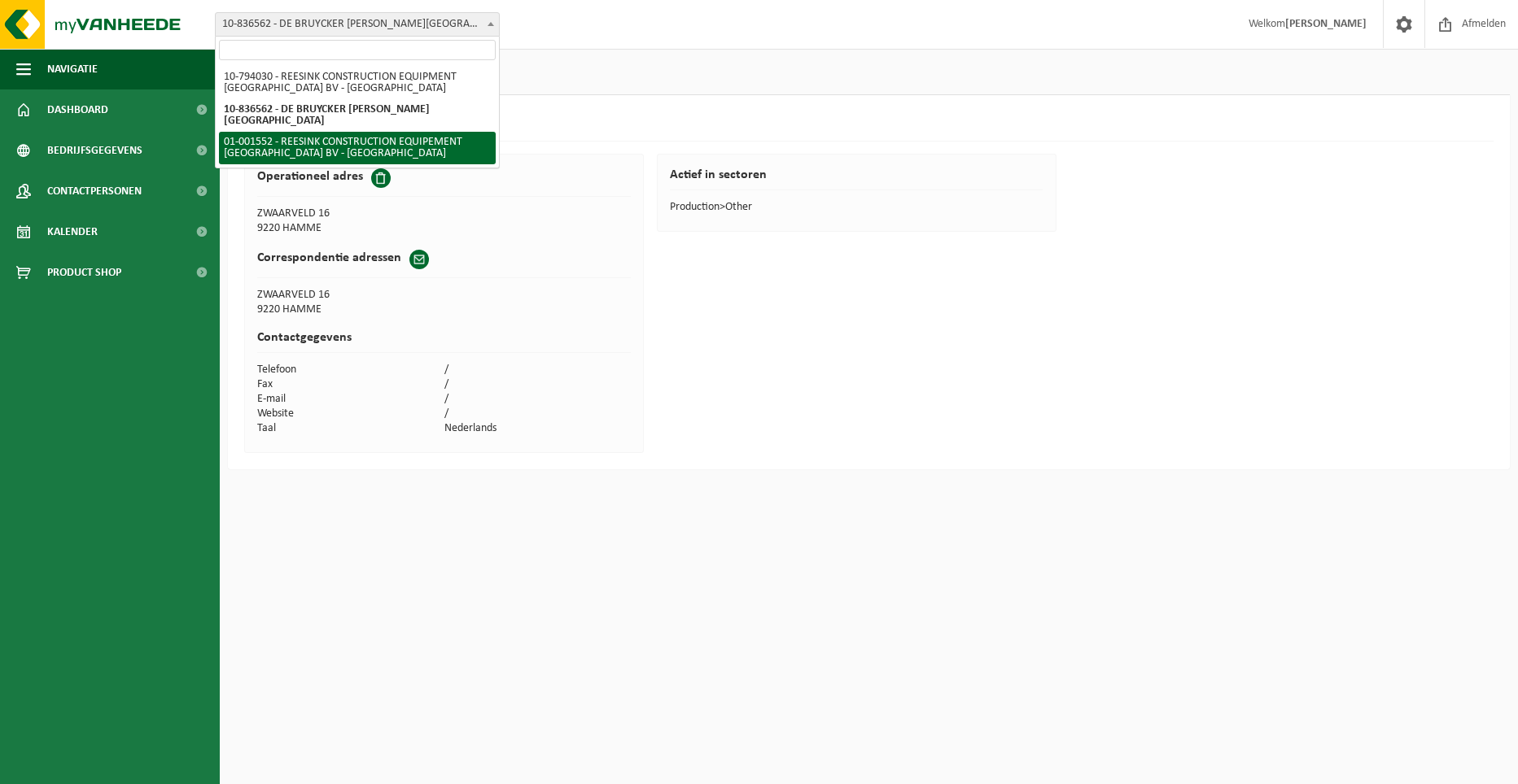
select select "12093"
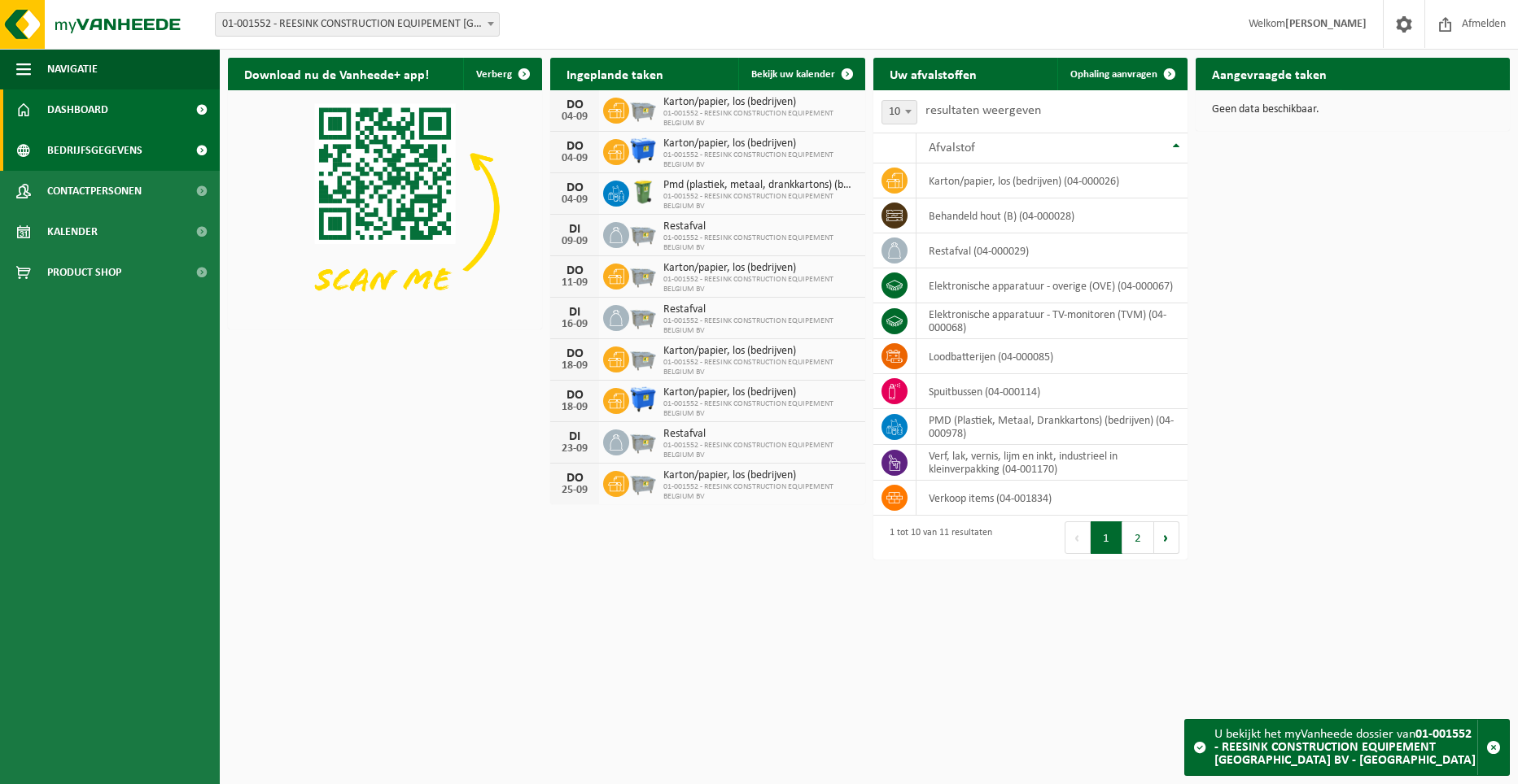
click at [102, 144] on span "Bedrijfsgegevens" at bounding box center [94, 150] width 95 height 41
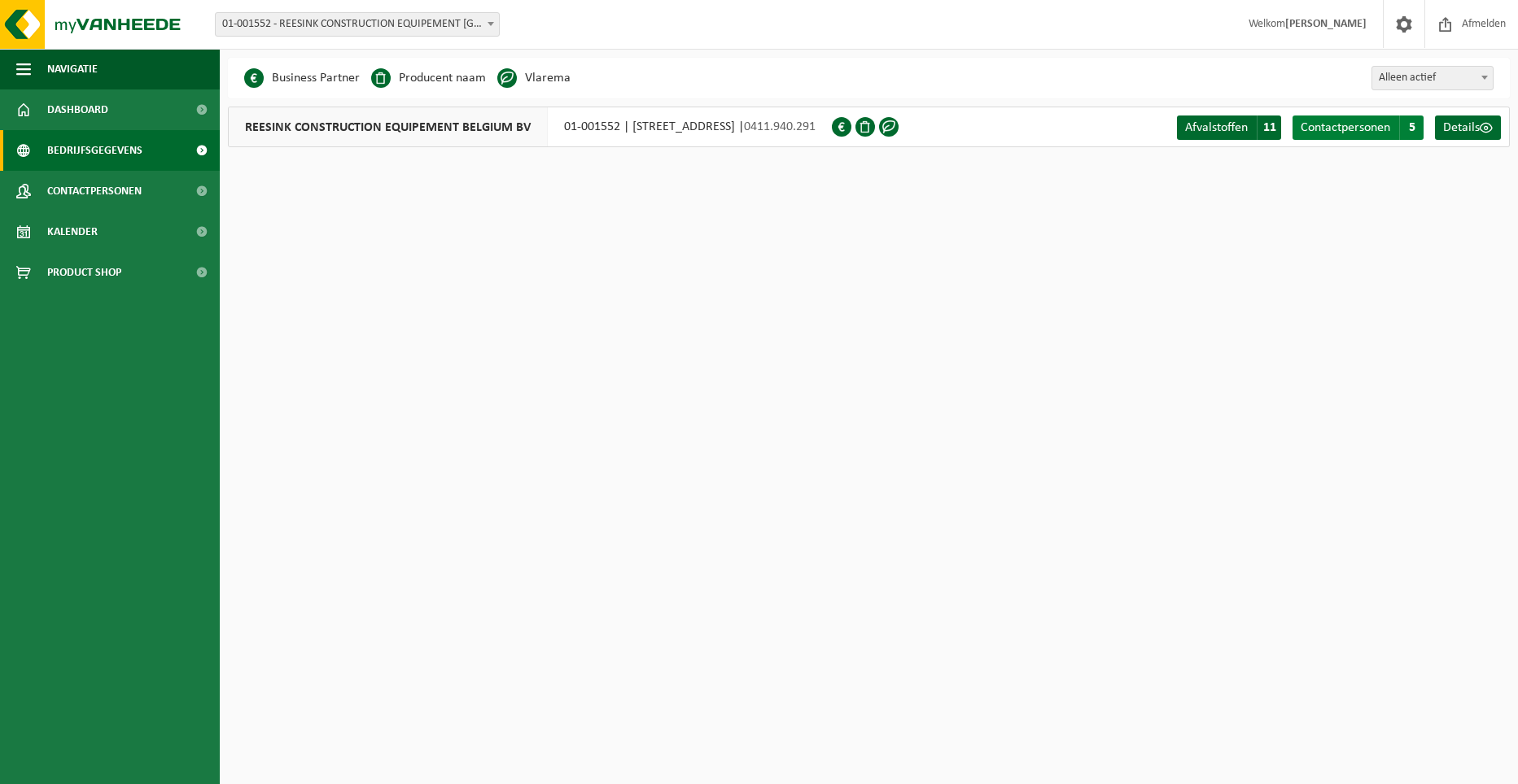
click at [1422, 128] on span "5" at bounding box center [1411, 128] width 25 height 25
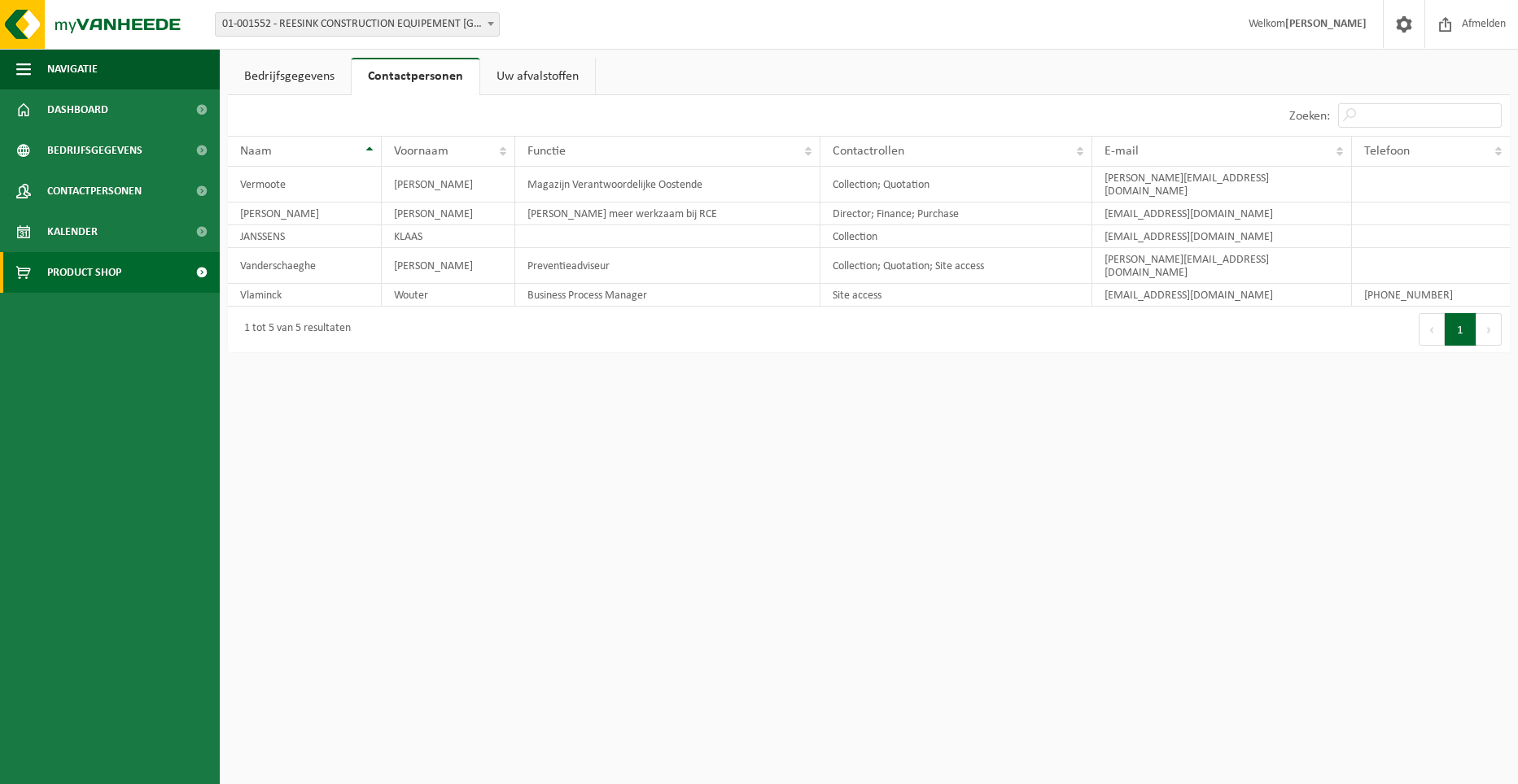
click at [61, 282] on span "Product Shop" at bounding box center [84, 272] width 74 height 41
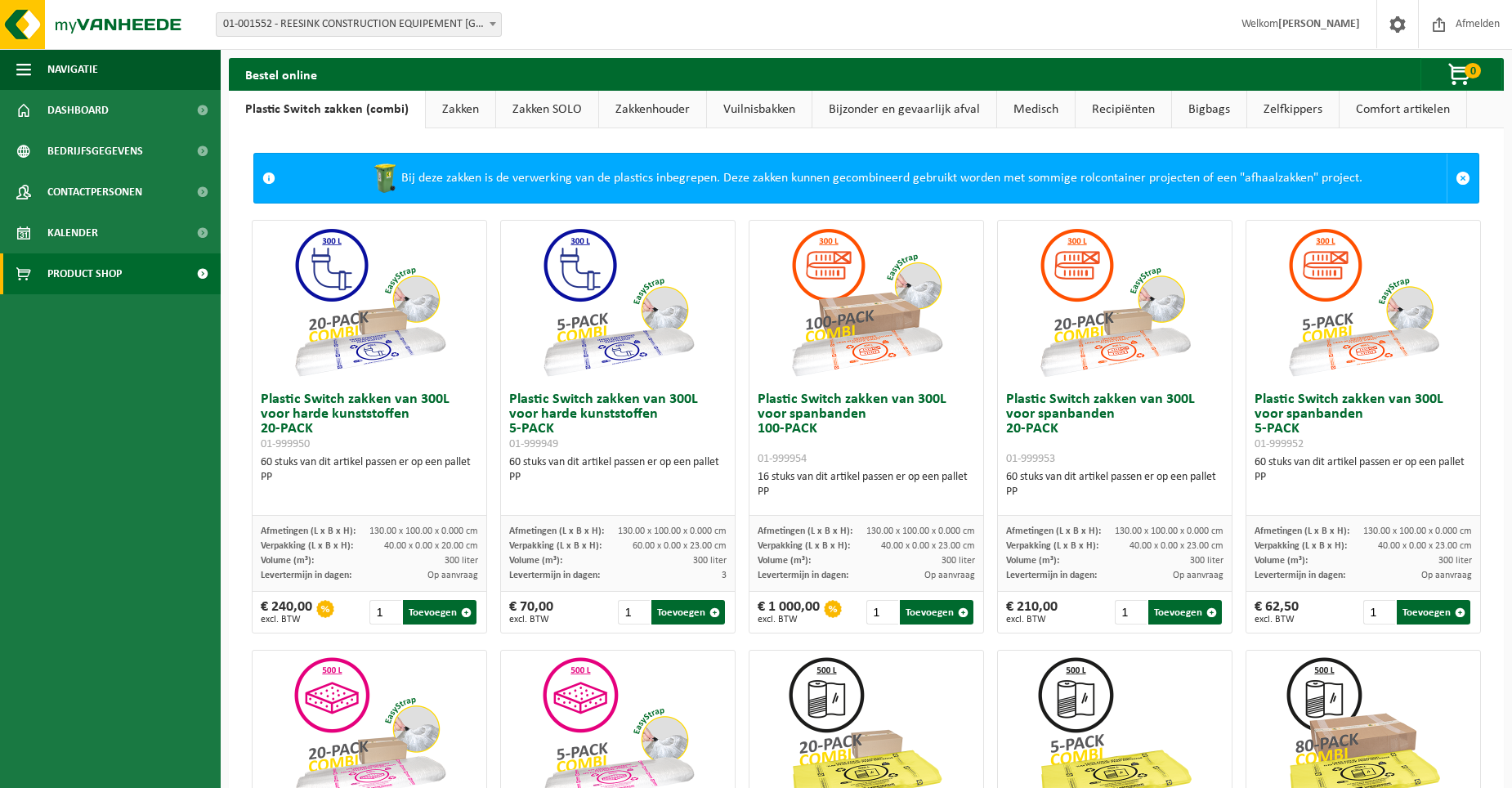
click at [734, 105] on link "Vuilnisbakken" at bounding box center [759, 109] width 104 height 37
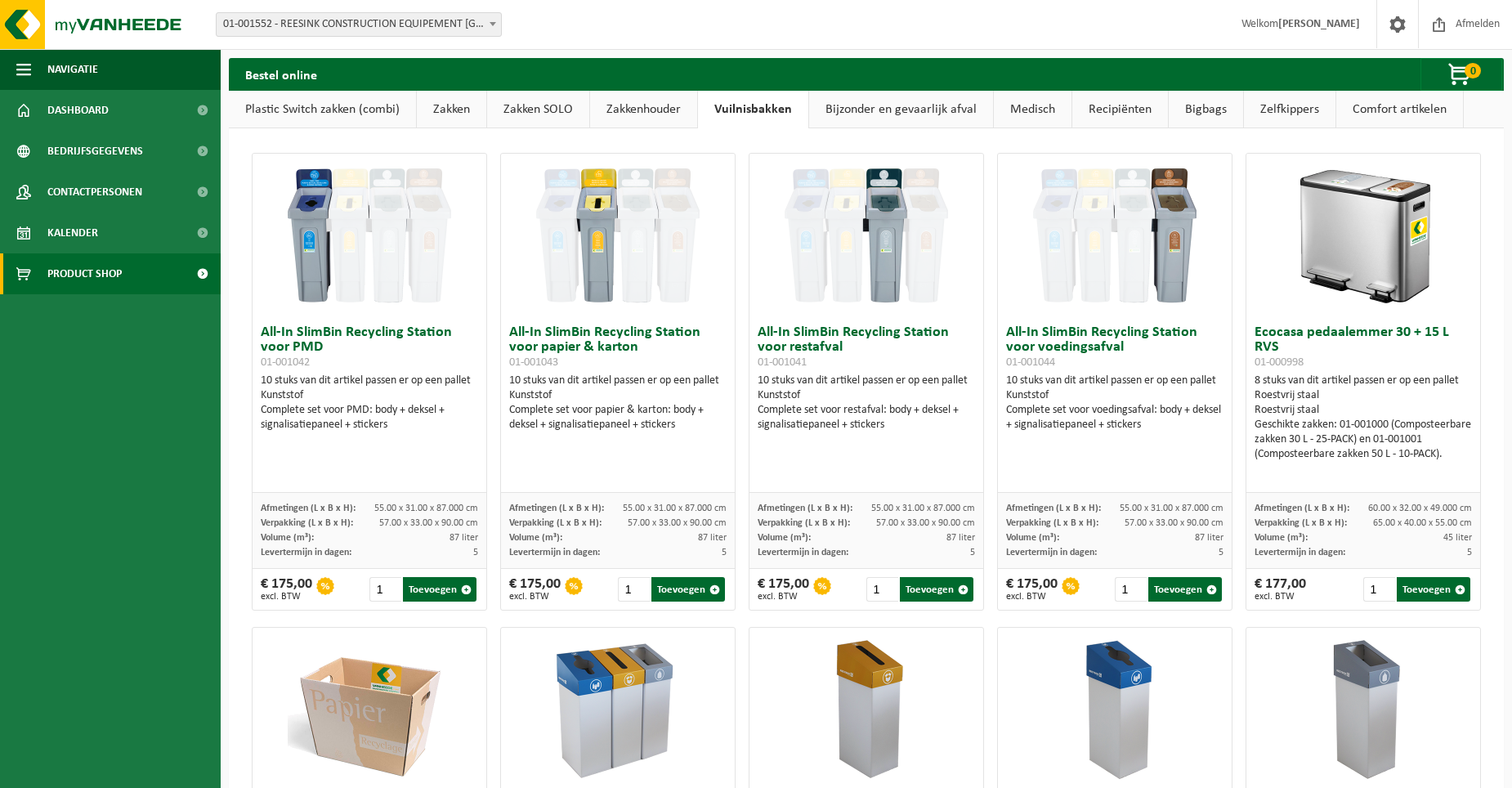
click at [914, 109] on link "Bijzonder en gevaarlijk afval" at bounding box center [901, 109] width 184 height 37
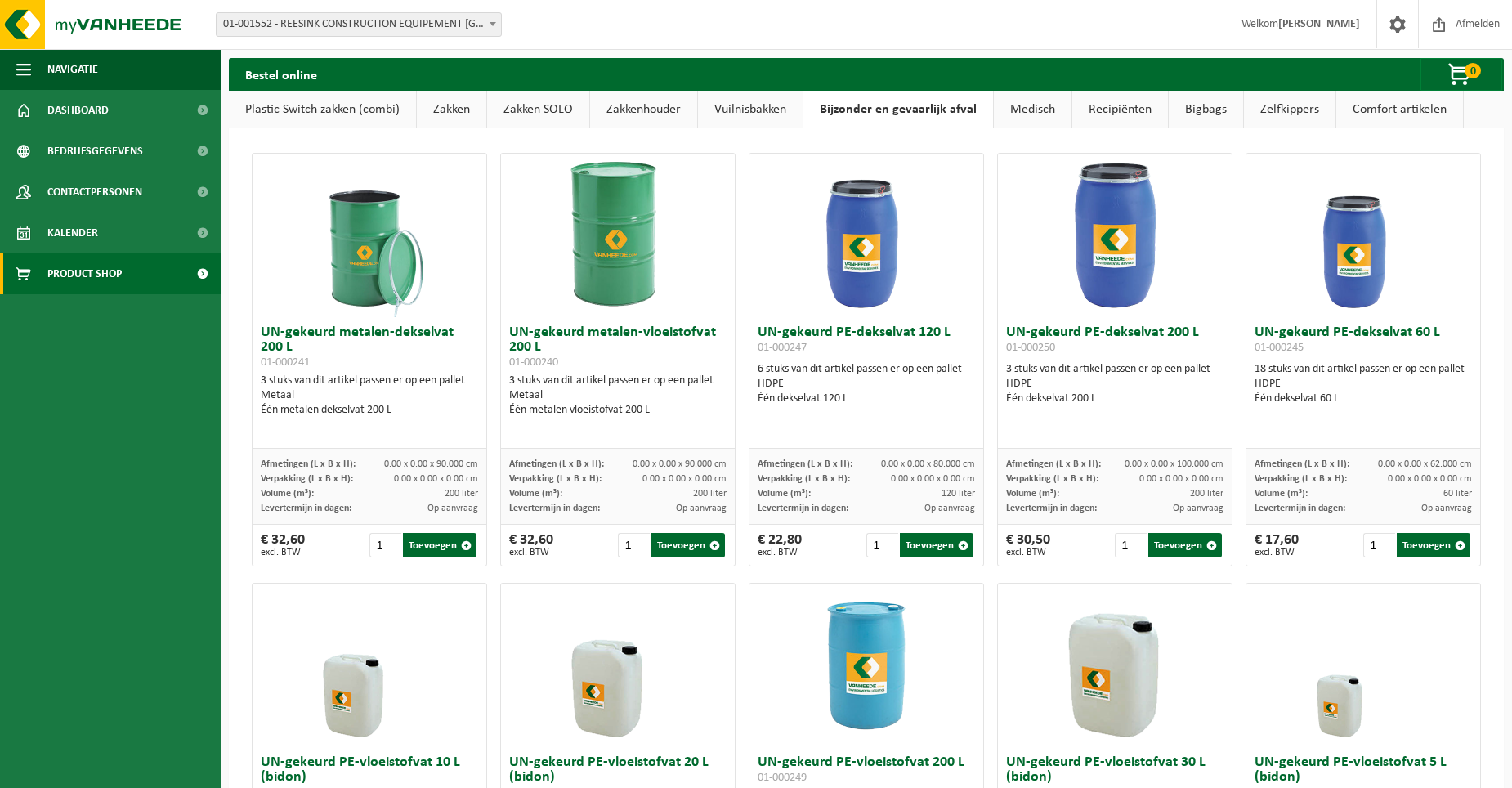
click at [1052, 109] on link "Medisch" at bounding box center [1032, 109] width 78 height 37
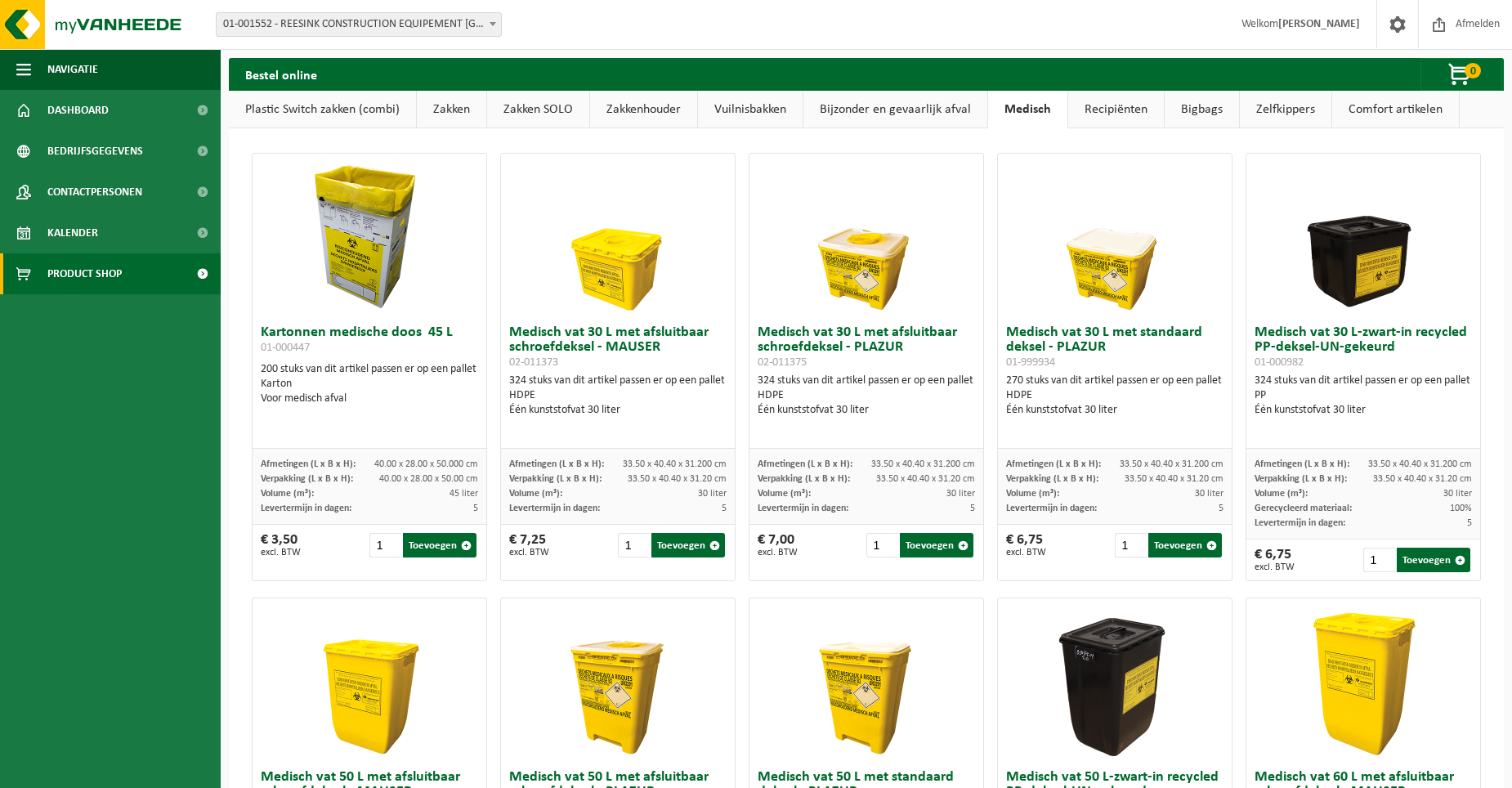
click at [1126, 114] on link "Recipiënten" at bounding box center [1116, 109] width 96 height 37
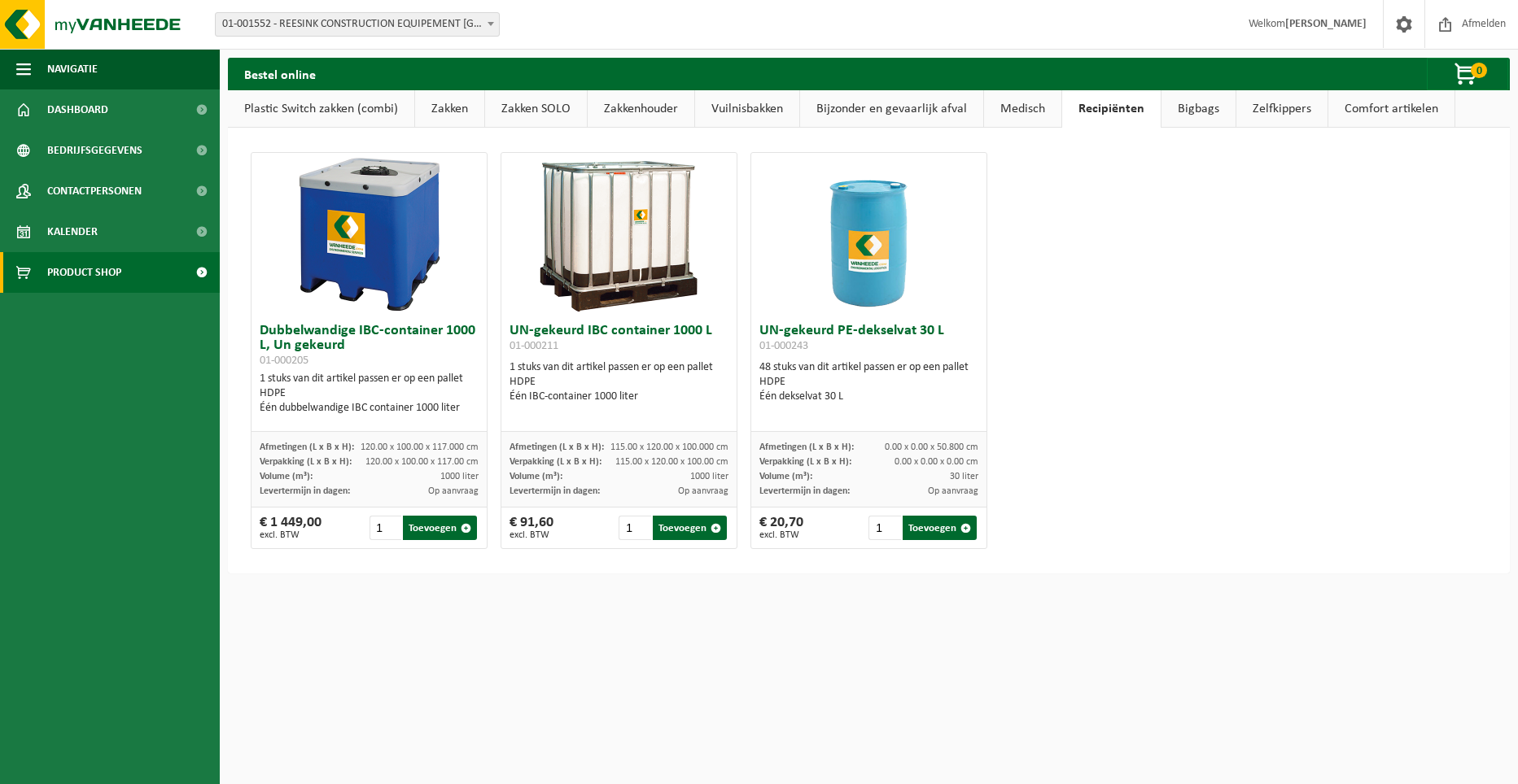
click at [1207, 107] on link "Bigbags" at bounding box center [1198, 109] width 74 height 37
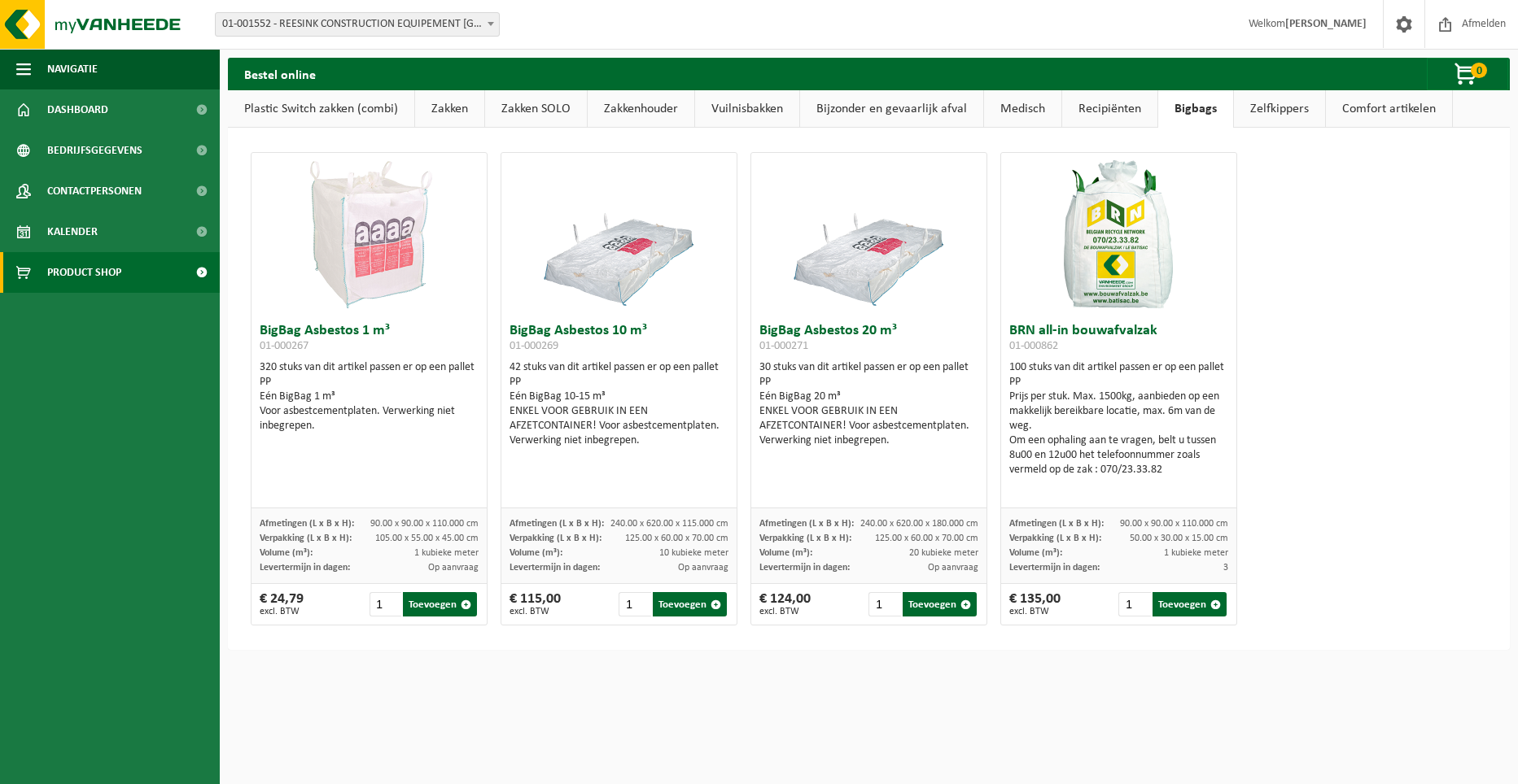
click at [1295, 116] on link "Zelfkippers" at bounding box center [1279, 109] width 92 height 37
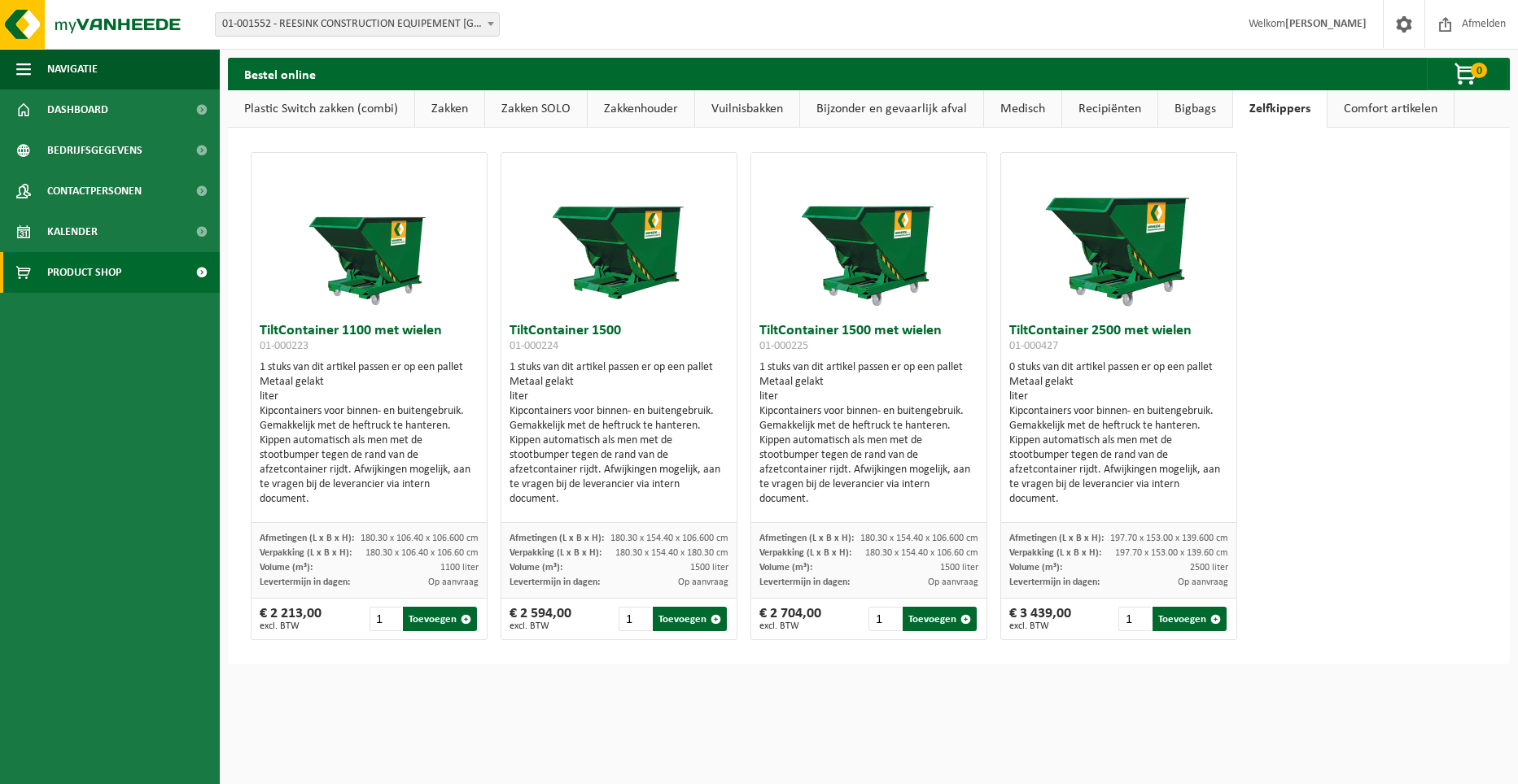
click at [1357, 113] on link "Comfort artikelen" at bounding box center [1390, 109] width 126 height 37
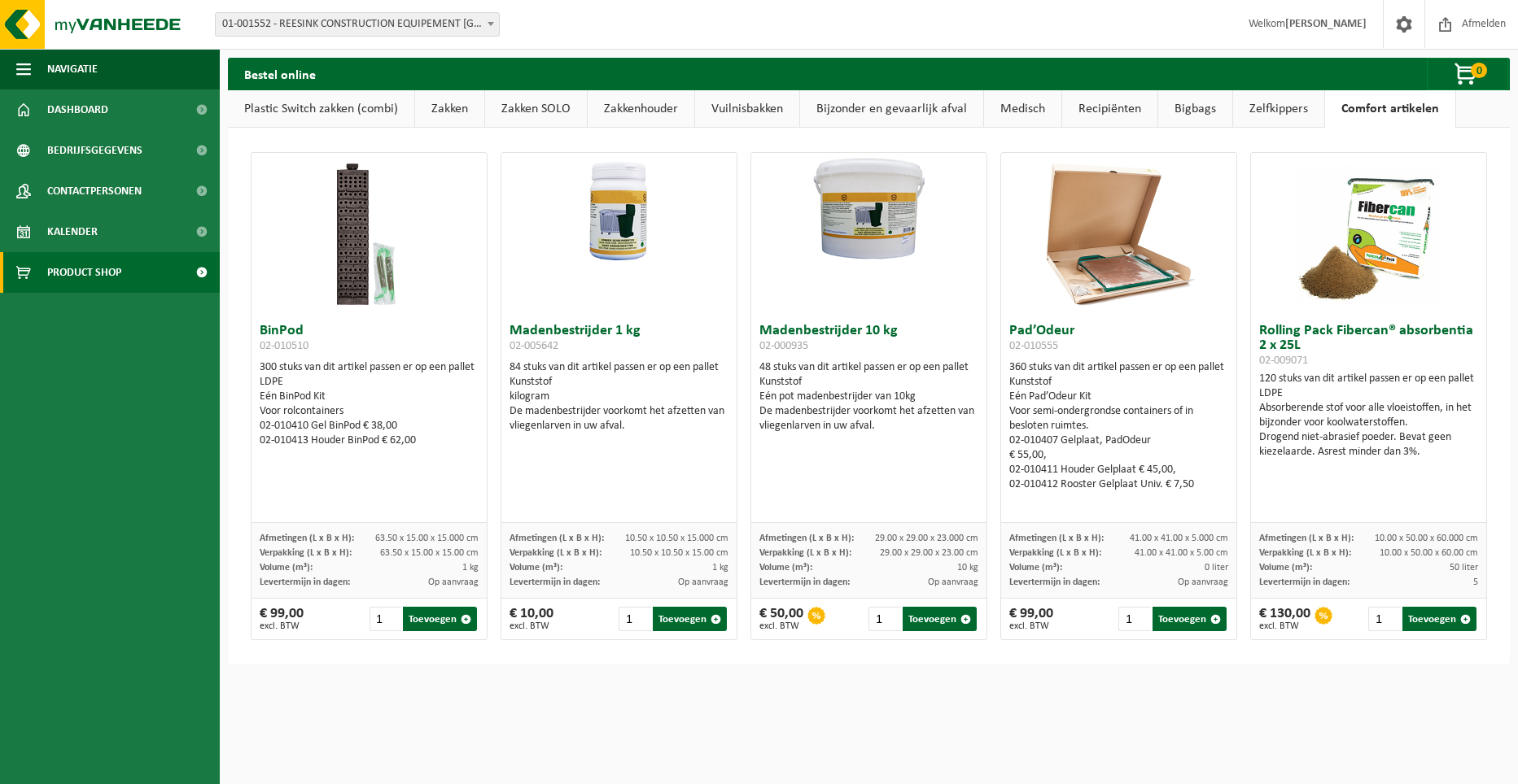
click at [271, 108] on link "Plastic Switch zakken (combi)" at bounding box center [321, 109] width 186 height 37
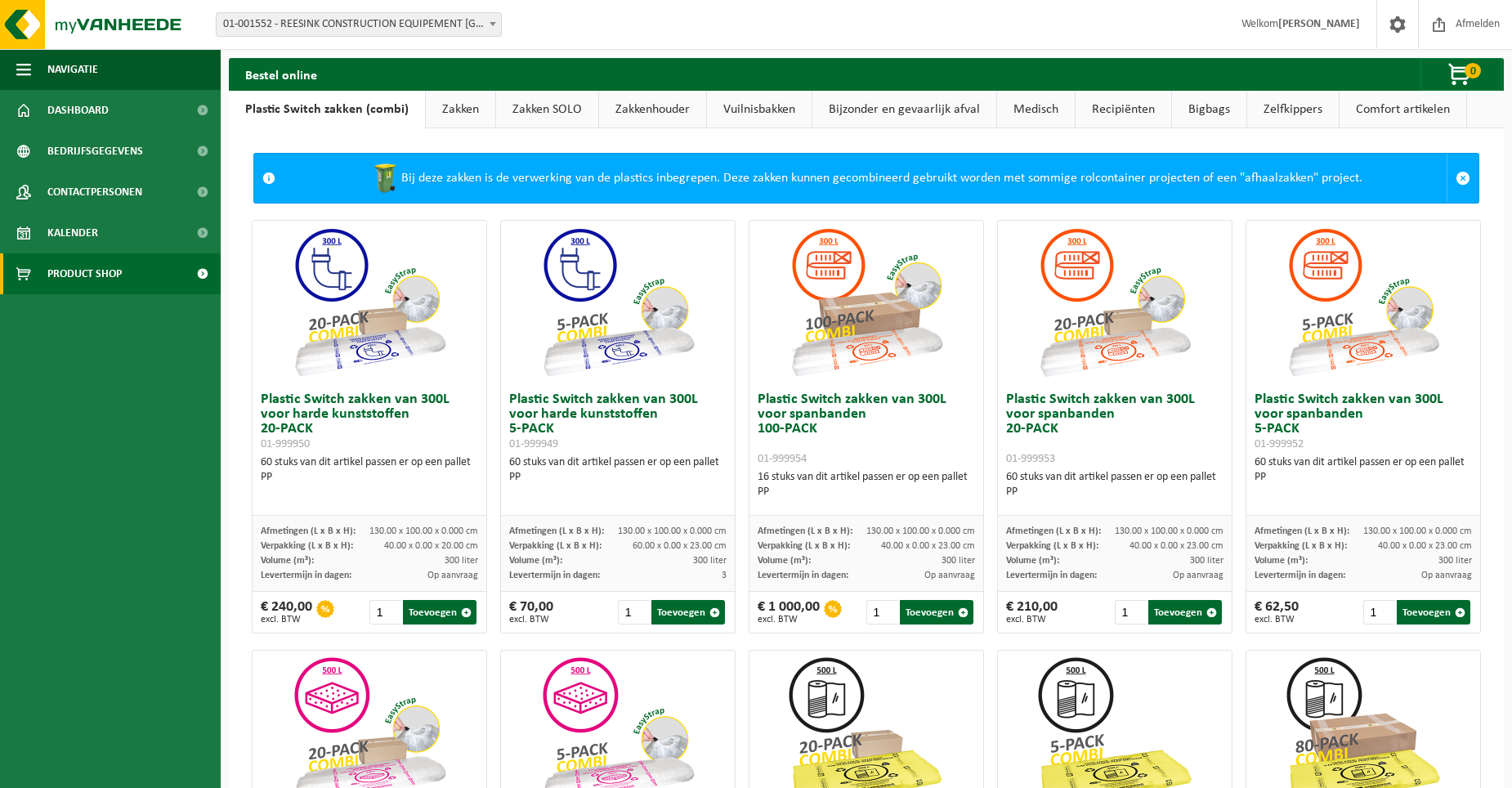
click at [464, 106] on link "Zakken" at bounding box center [460, 109] width 69 height 37
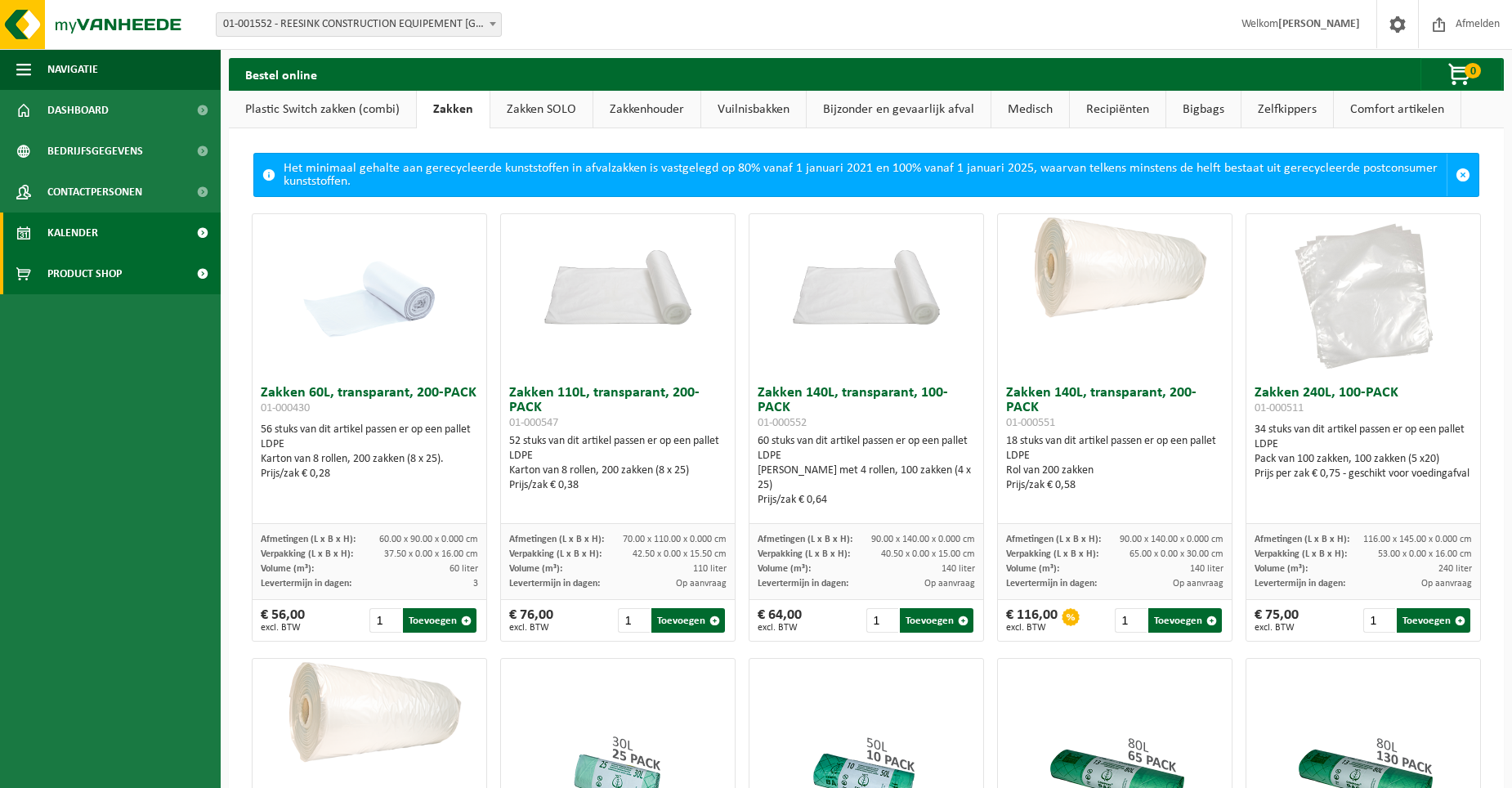
click at [75, 219] on span "Kalender" at bounding box center [72, 233] width 51 height 41
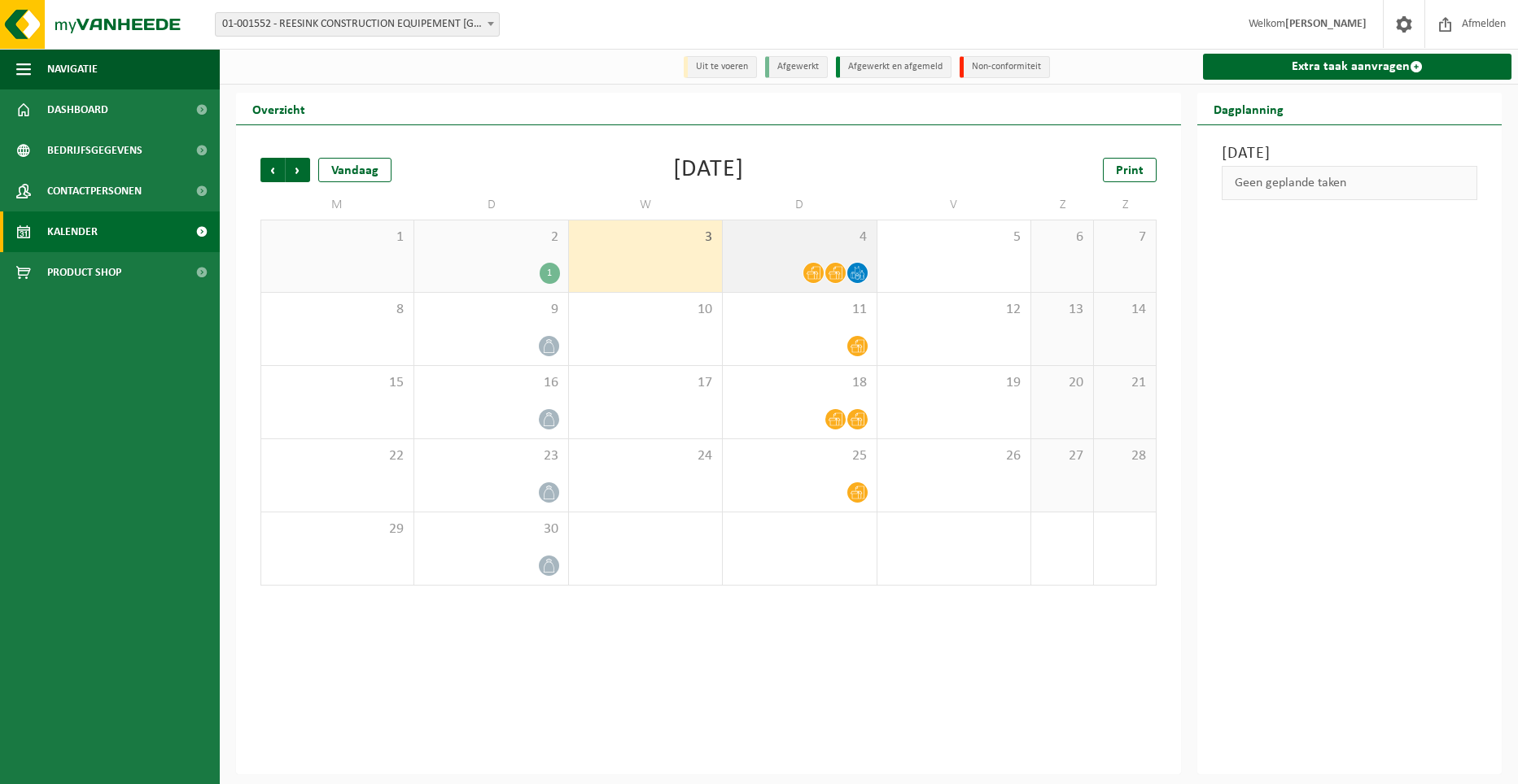
click at [838, 260] on div "4" at bounding box center [799, 256] width 153 height 72
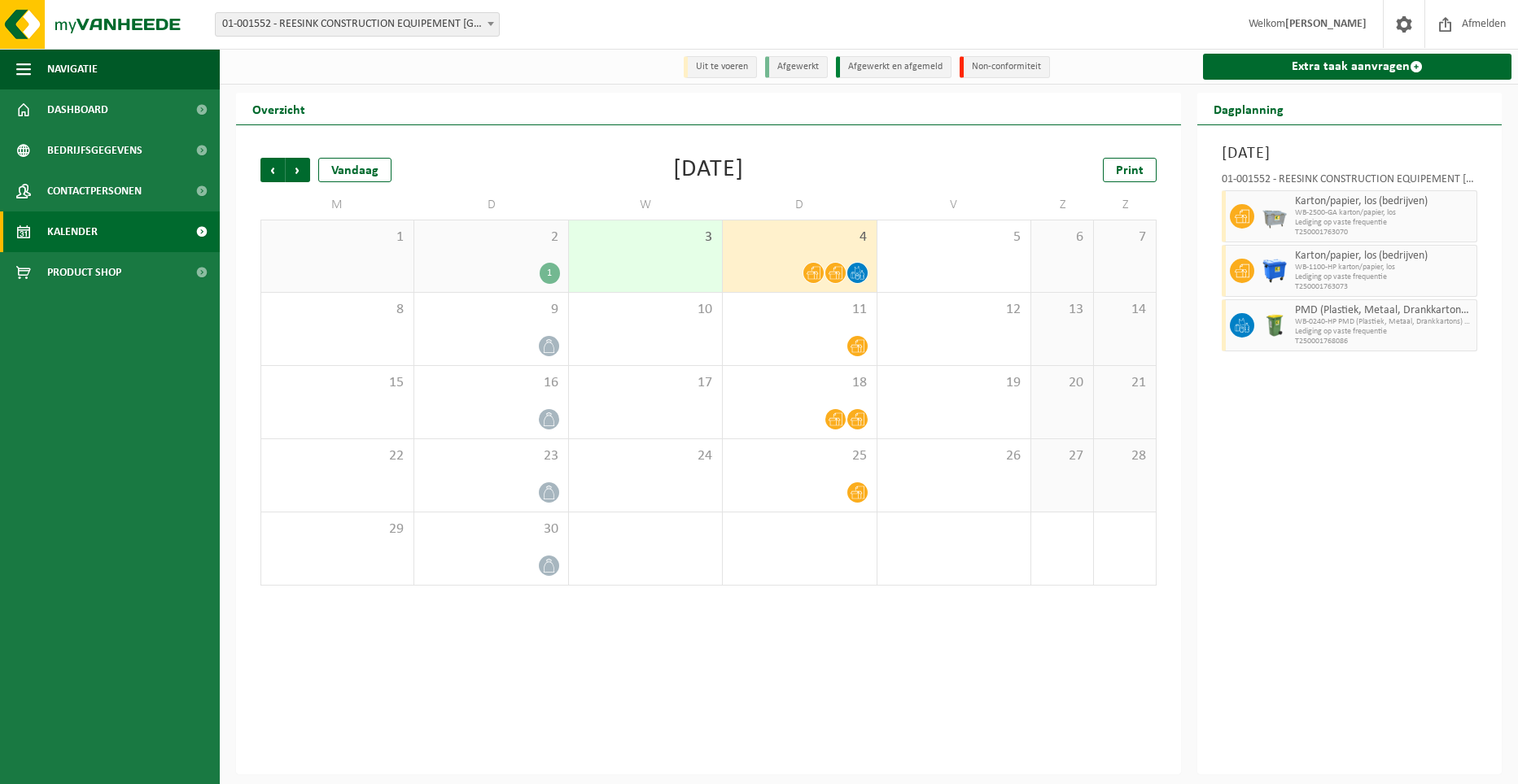
click at [1353, 466] on div "[DATE] 01-001552 - REESINK CONSTRUCTION EQUIPEMENT [GEOGRAPHIC_DATA] BV - [GEOG…" at bounding box center [1349, 449] width 304 height 650
click at [1383, 331] on span "Lediging op vaste frequentie" at bounding box center [1371, 332] width 154 height 10
click at [854, 327] on div "11" at bounding box center [799, 329] width 153 height 72
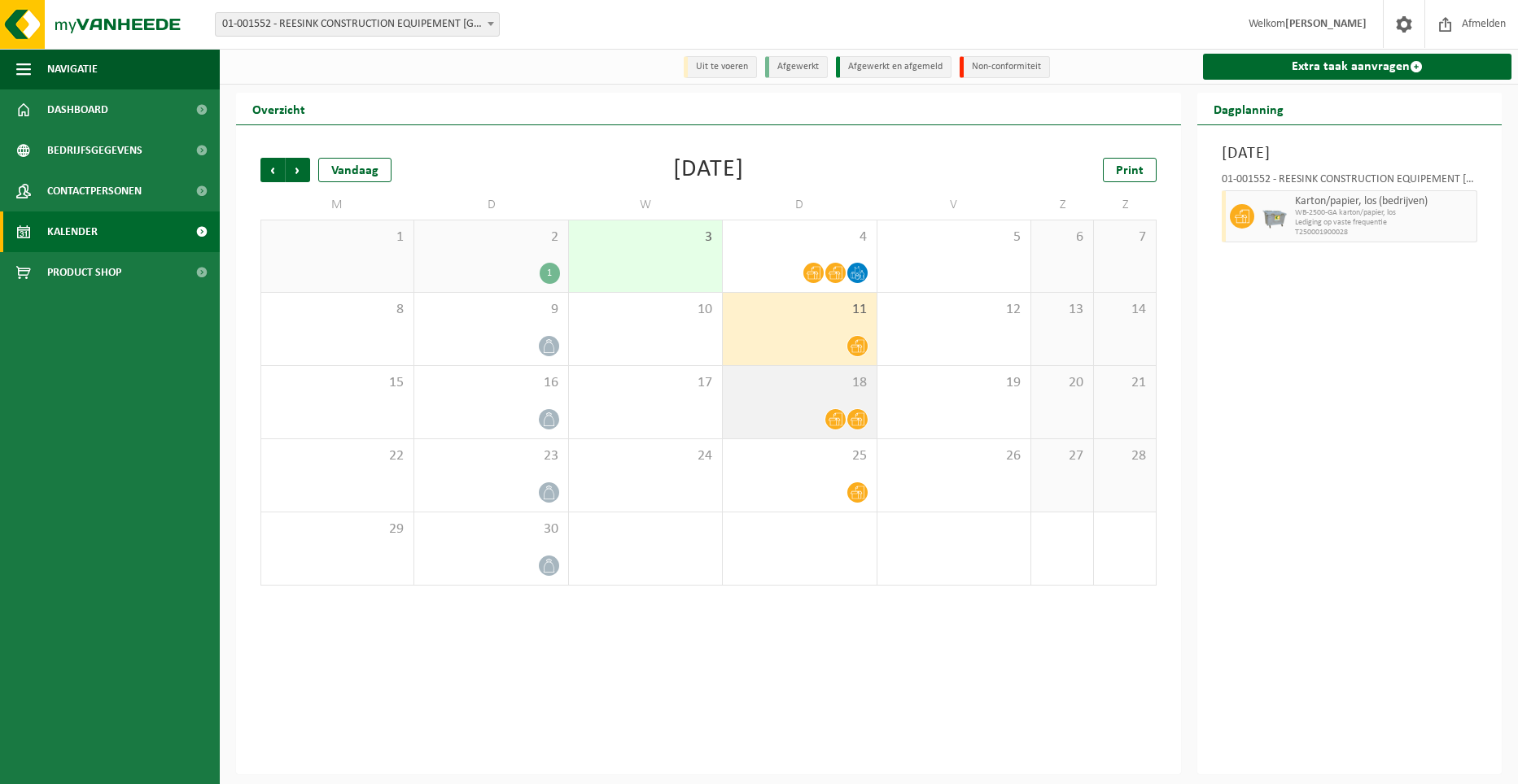
click at [835, 379] on span "18" at bounding box center [799, 382] width 136 height 18
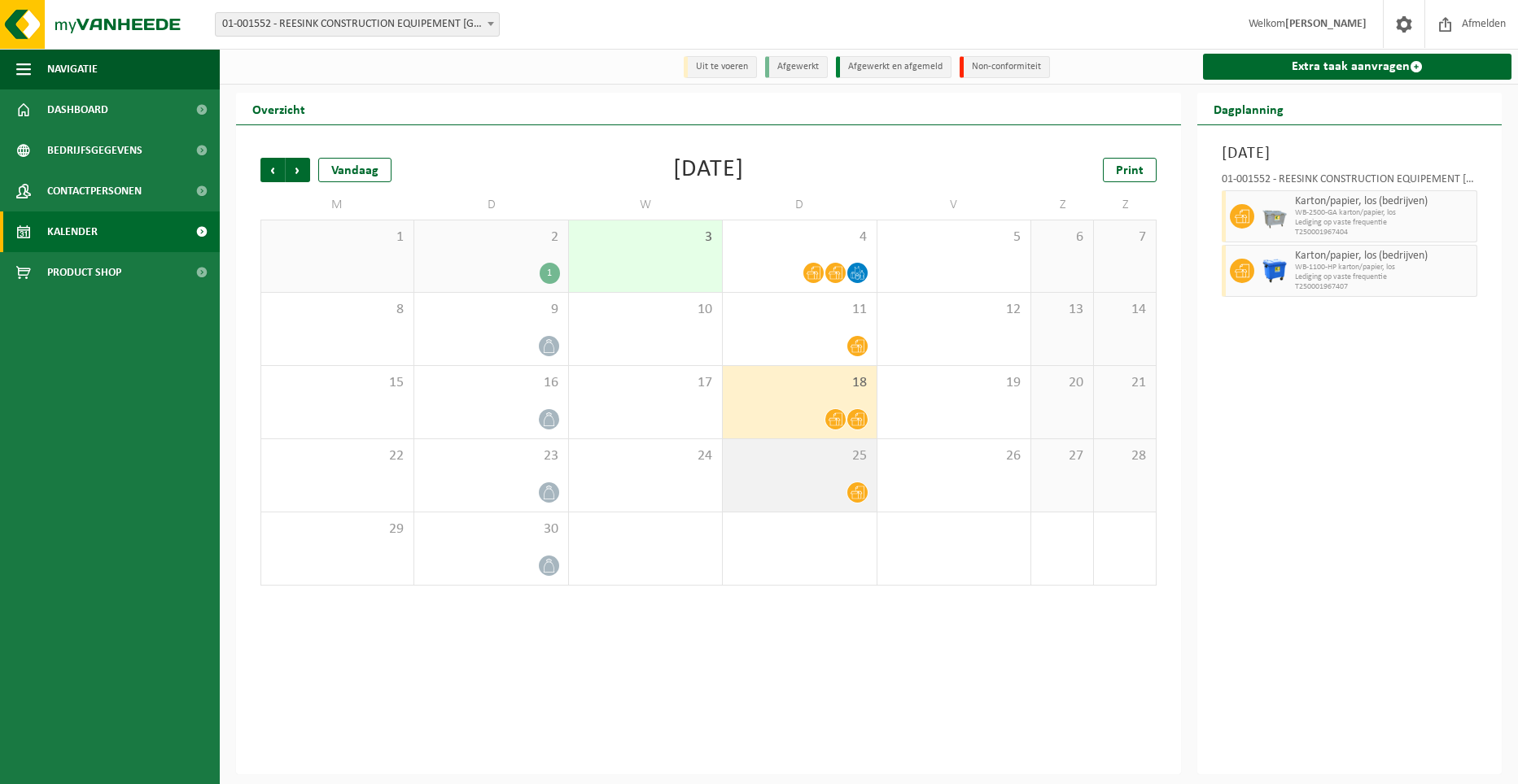
click at [807, 470] on div "25" at bounding box center [799, 476] width 153 height 72
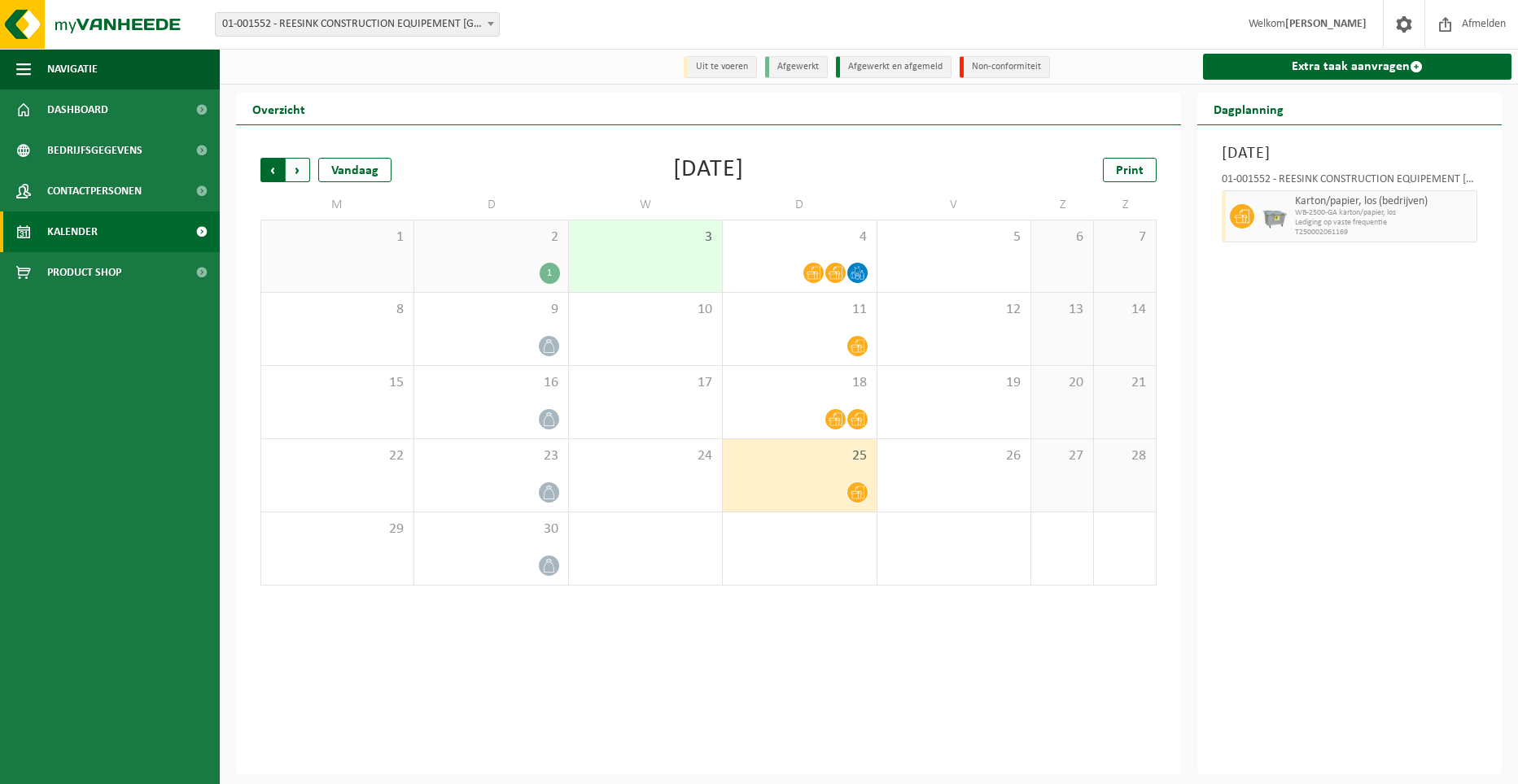
click at [302, 172] on span "Volgende" at bounding box center [298, 170] width 25 height 25
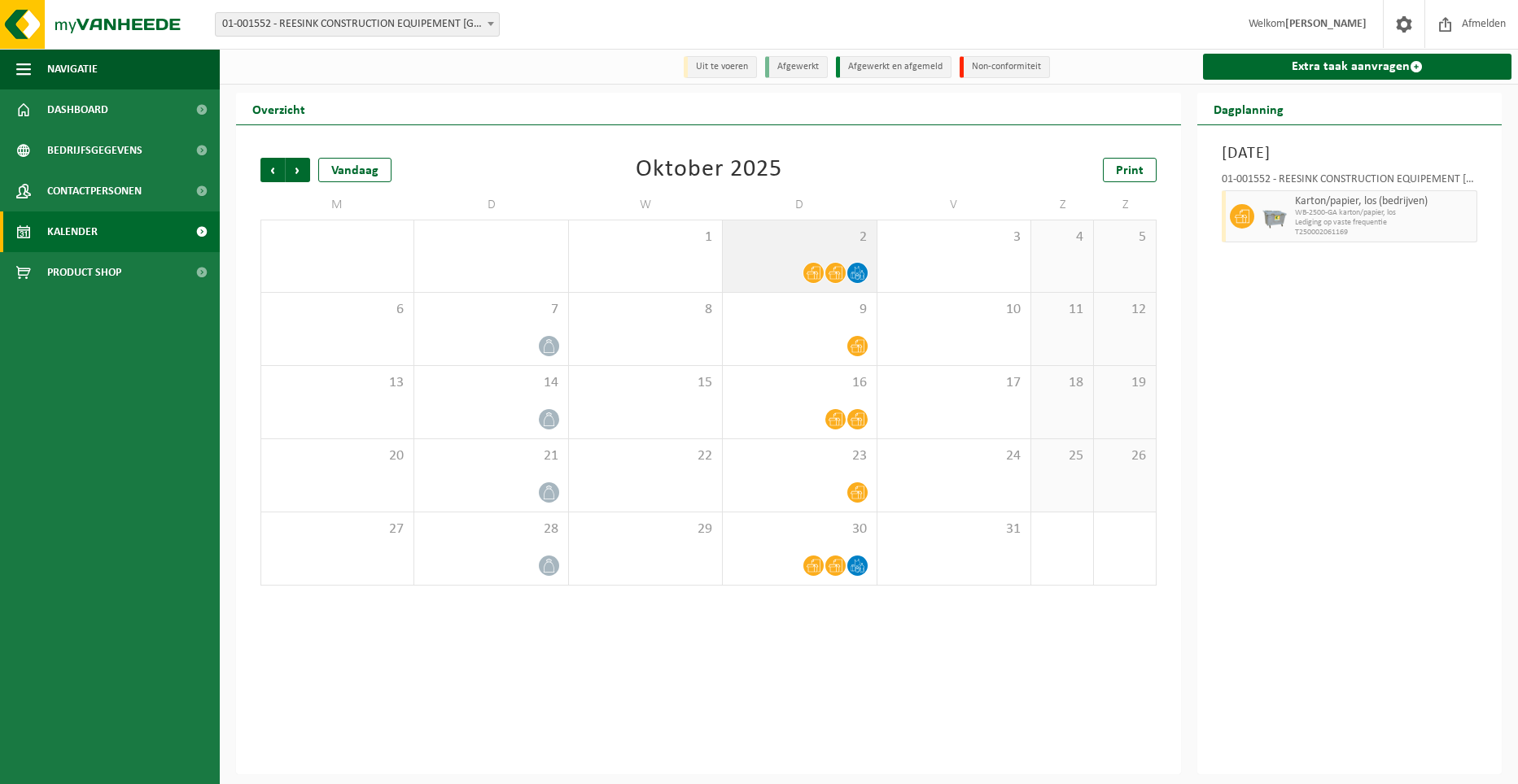
click at [770, 246] on span "2" at bounding box center [799, 237] width 136 height 18
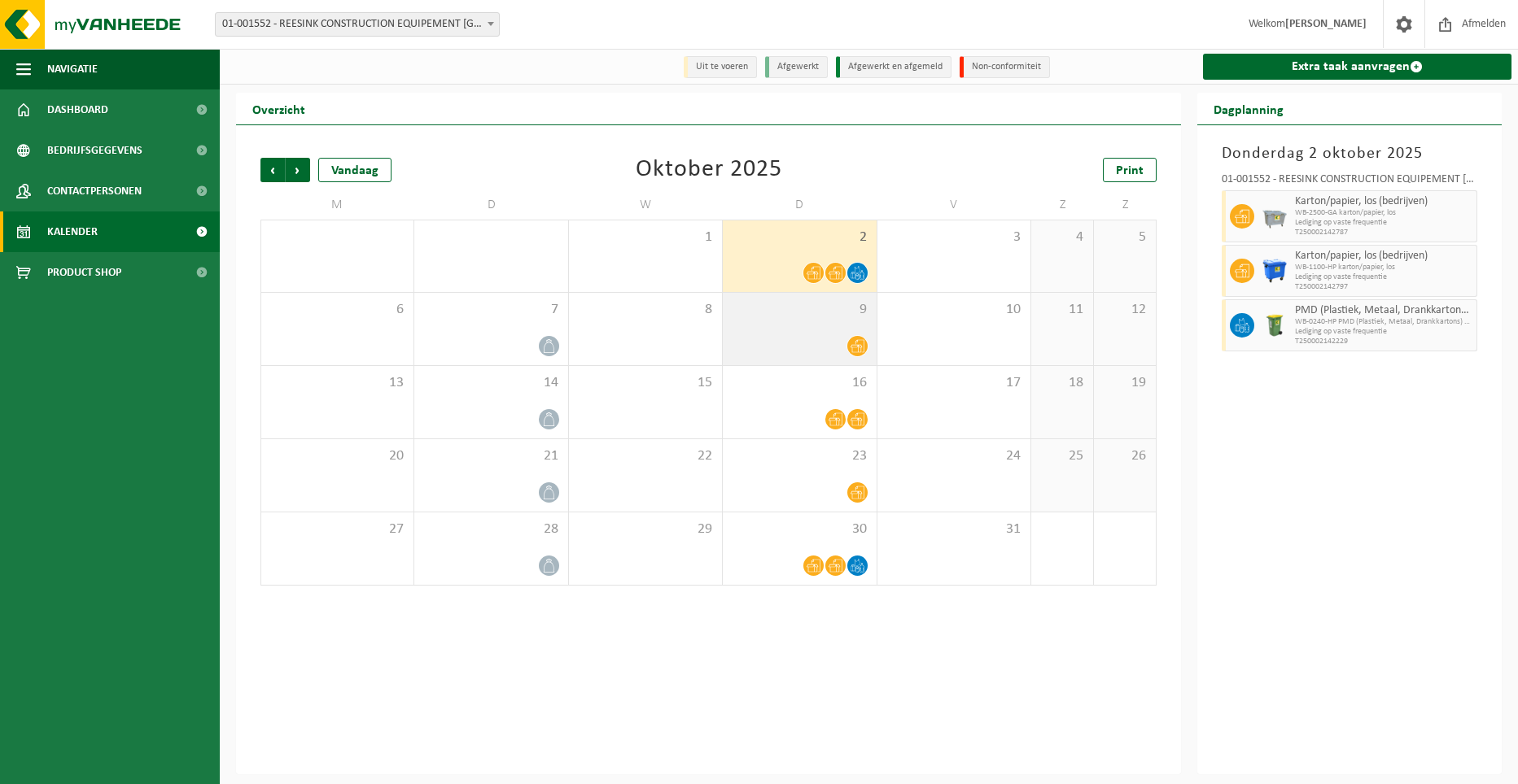
click at [768, 351] on div at bounding box center [799, 345] width 136 height 22
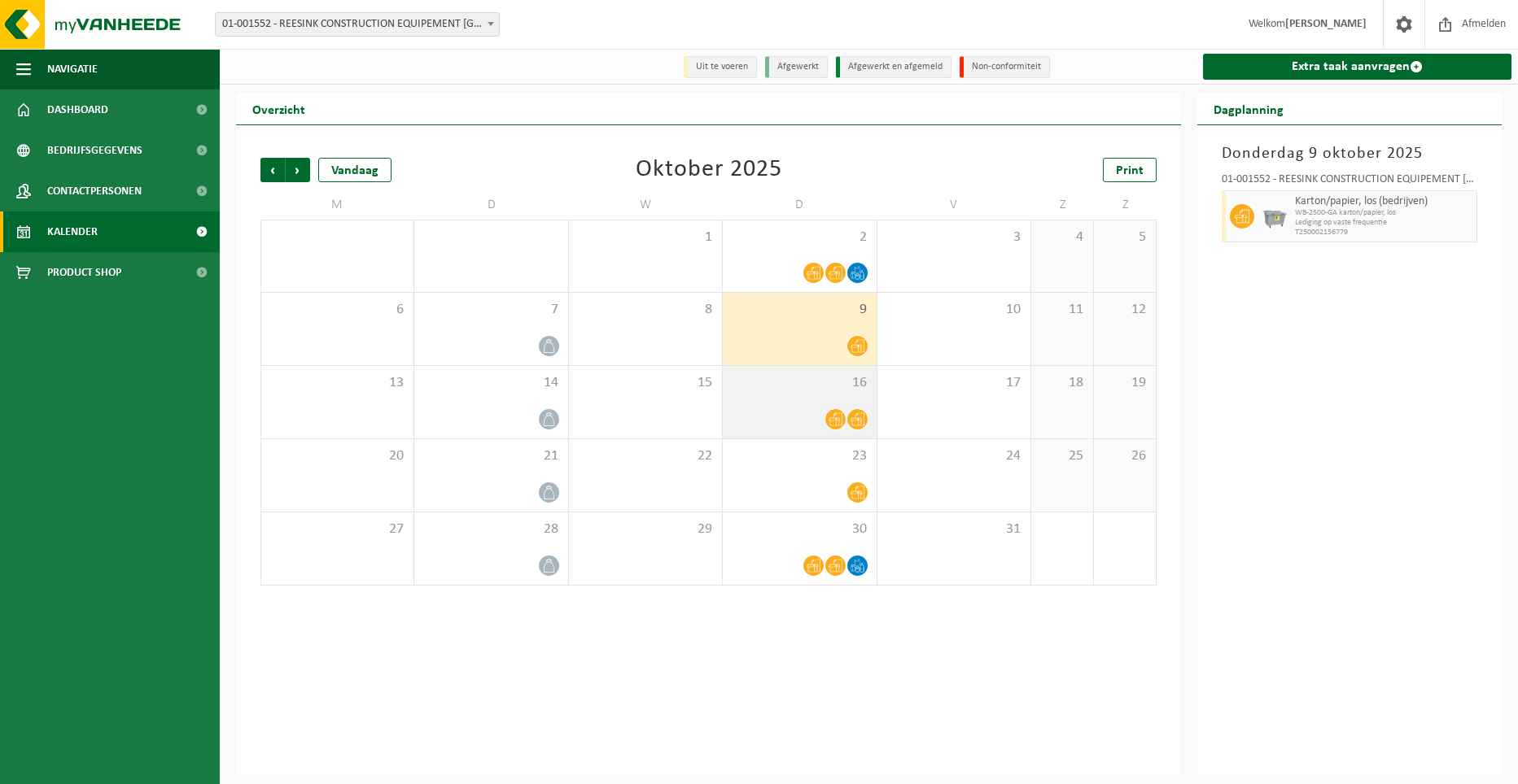
click at [764, 406] on div "16" at bounding box center [799, 402] width 153 height 72
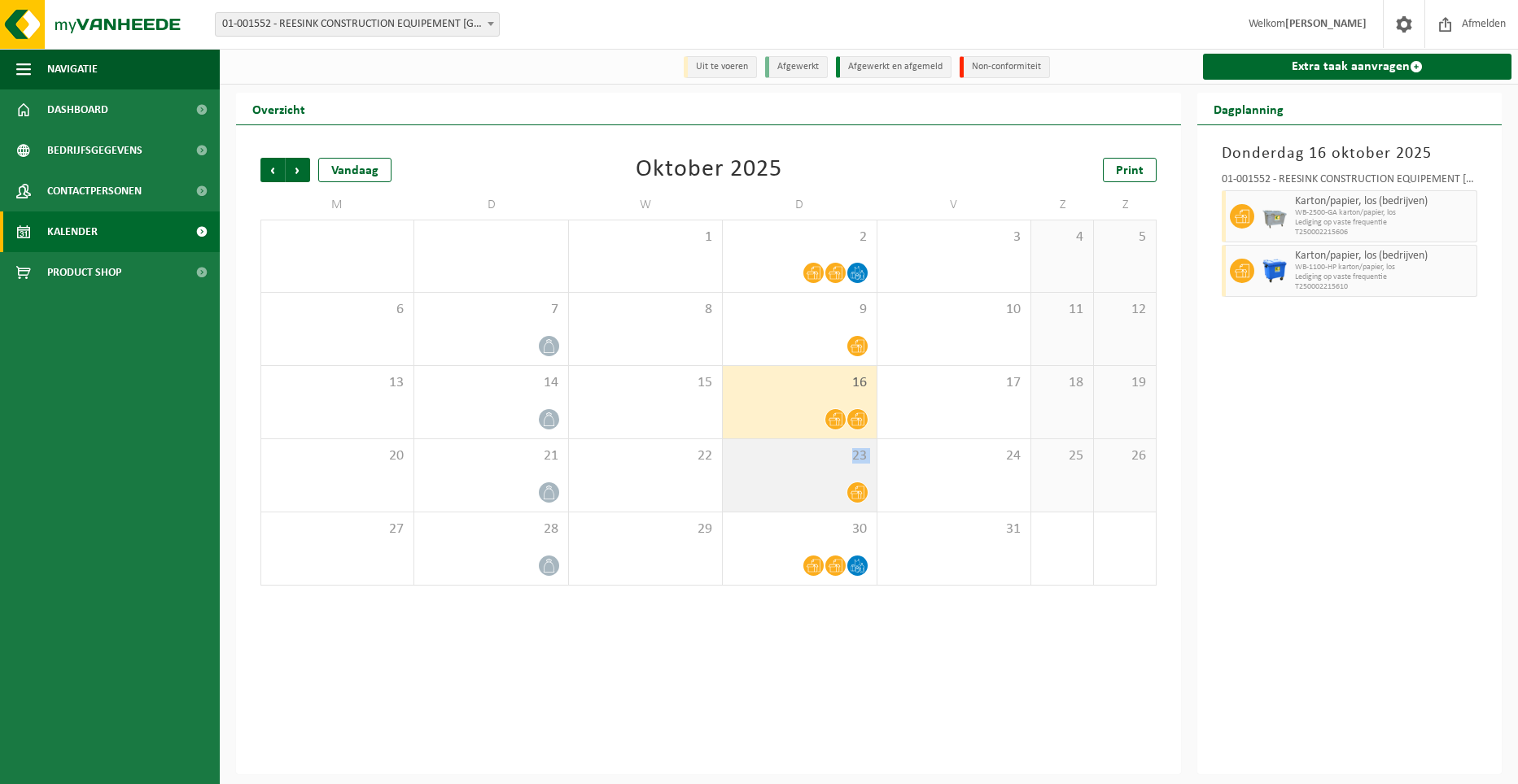
click at [765, 474] on div "23" at bounding box center [799, 476] width 153 height 72
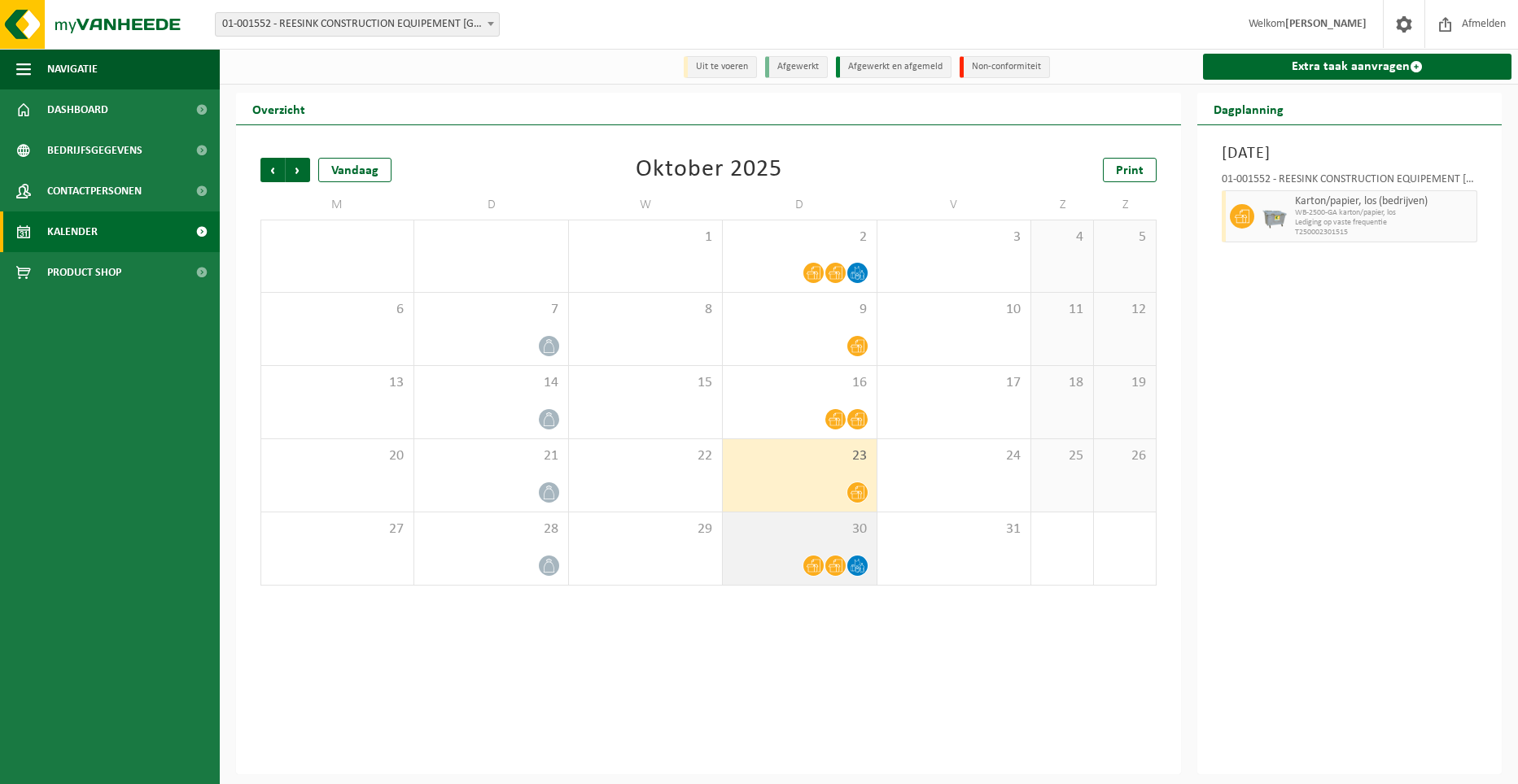
drag, startPoint x: 765, startPoint y: 474, endPoint x: 770, endPoint y: 533, distance: 59.2
click at [770, 533] on span "30" at bounding box center [799, 529] width 136 height 18
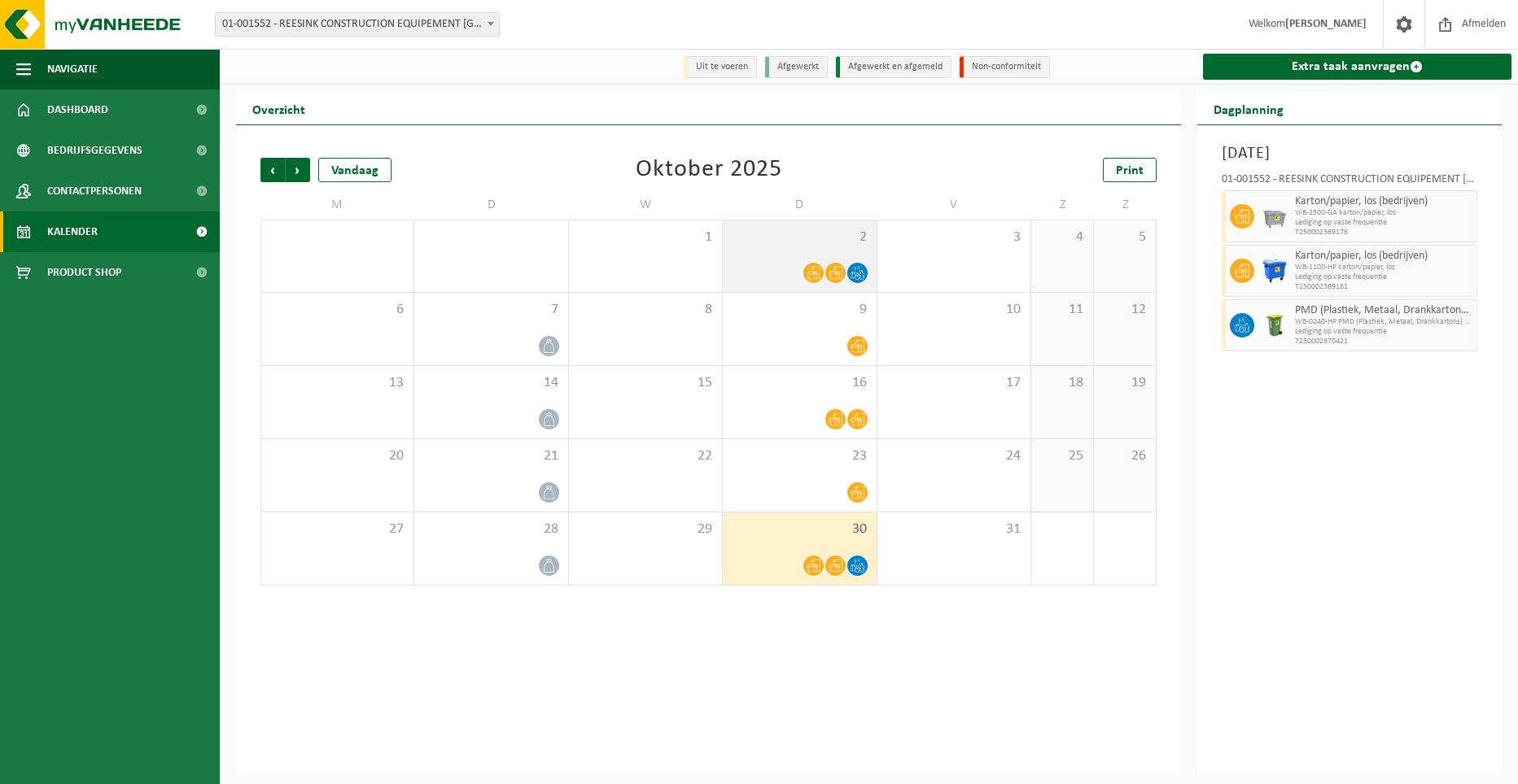
click at [811, 257] on div "2" at bounding box center [799, 256] width 153 height 72
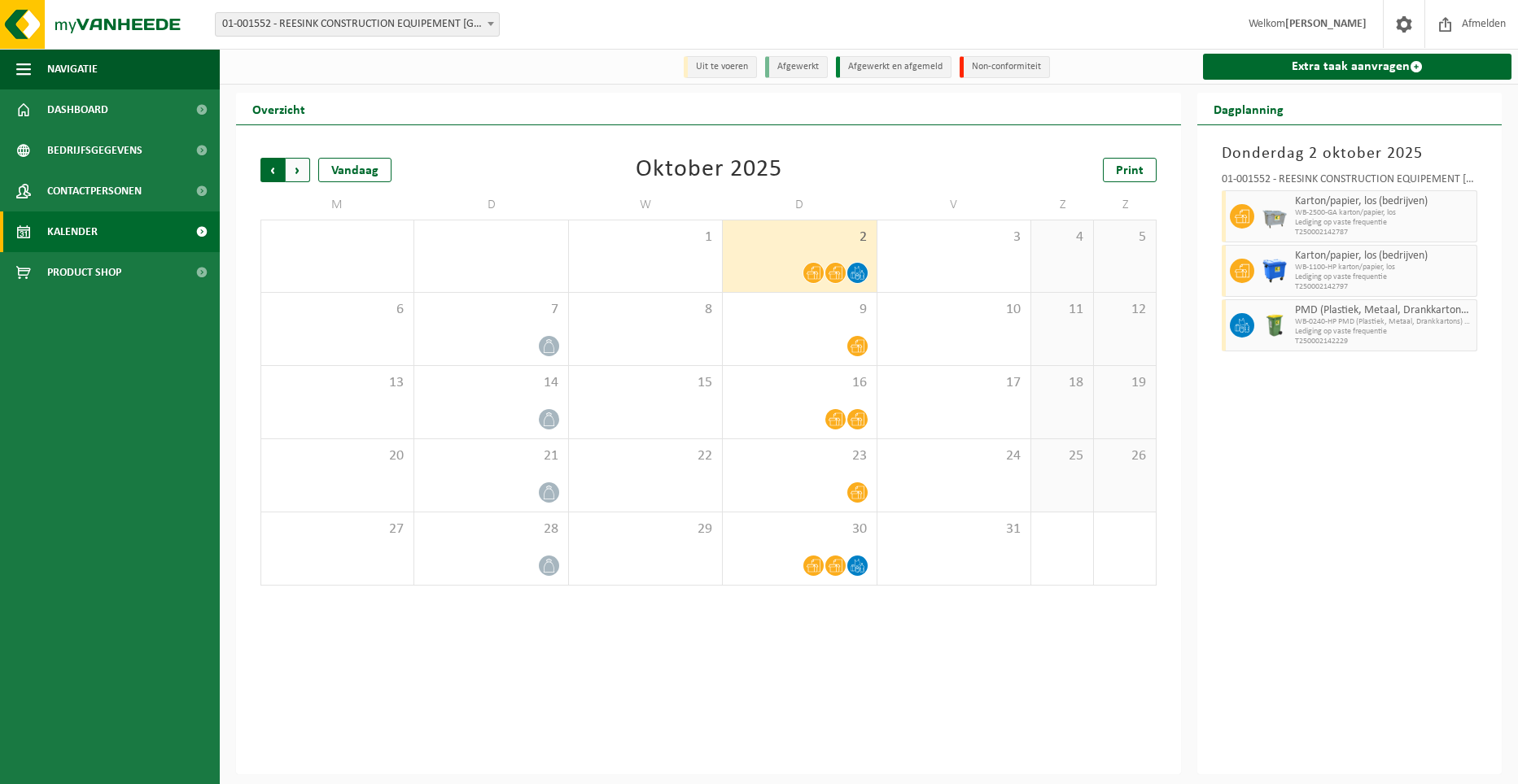
click at [304, 177] on span "Volgende" at bounding box center [298, 170] width 25 height 25
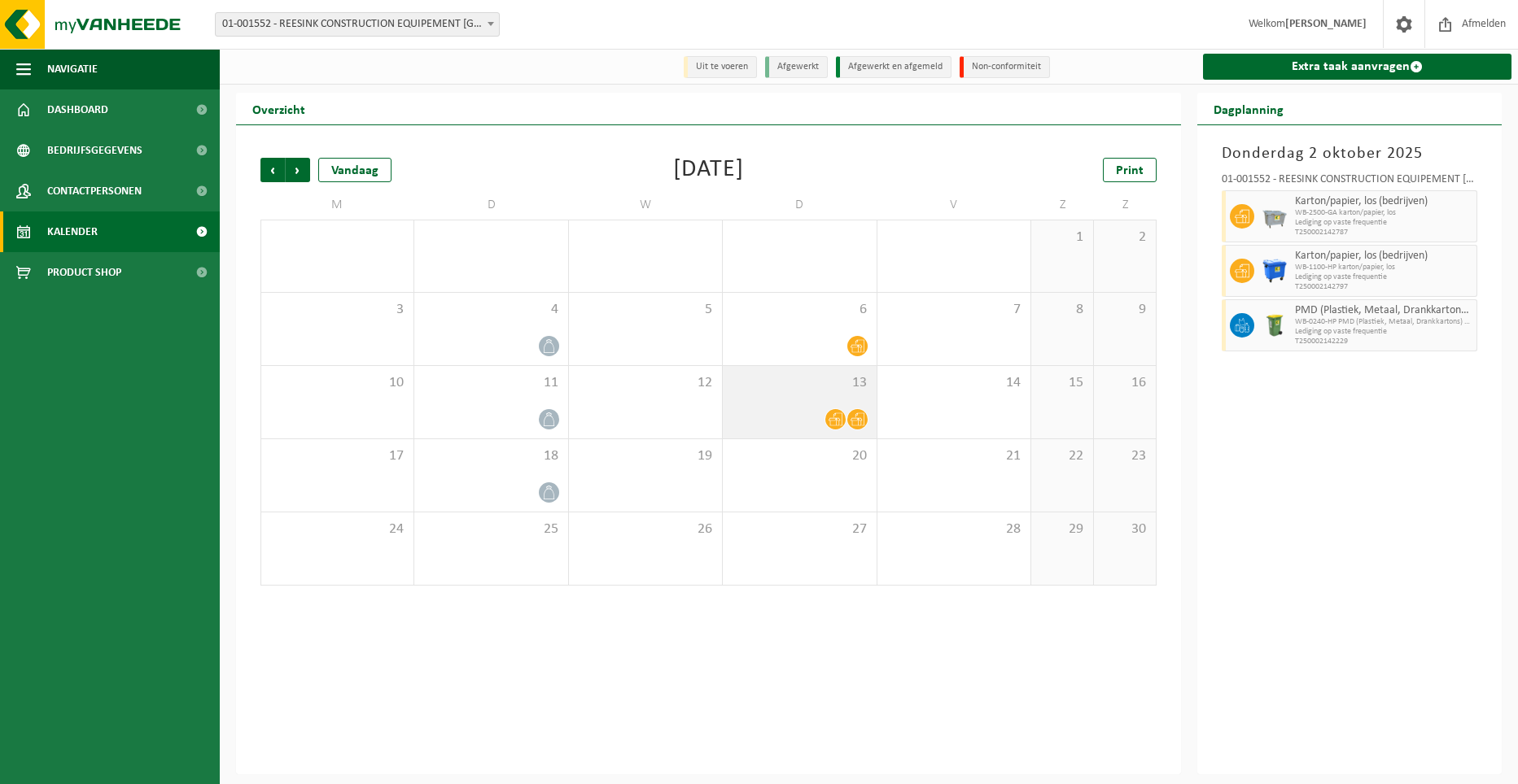
click at [749, 407] on div "13" at bounding box center [799, 402] width 153 height 72
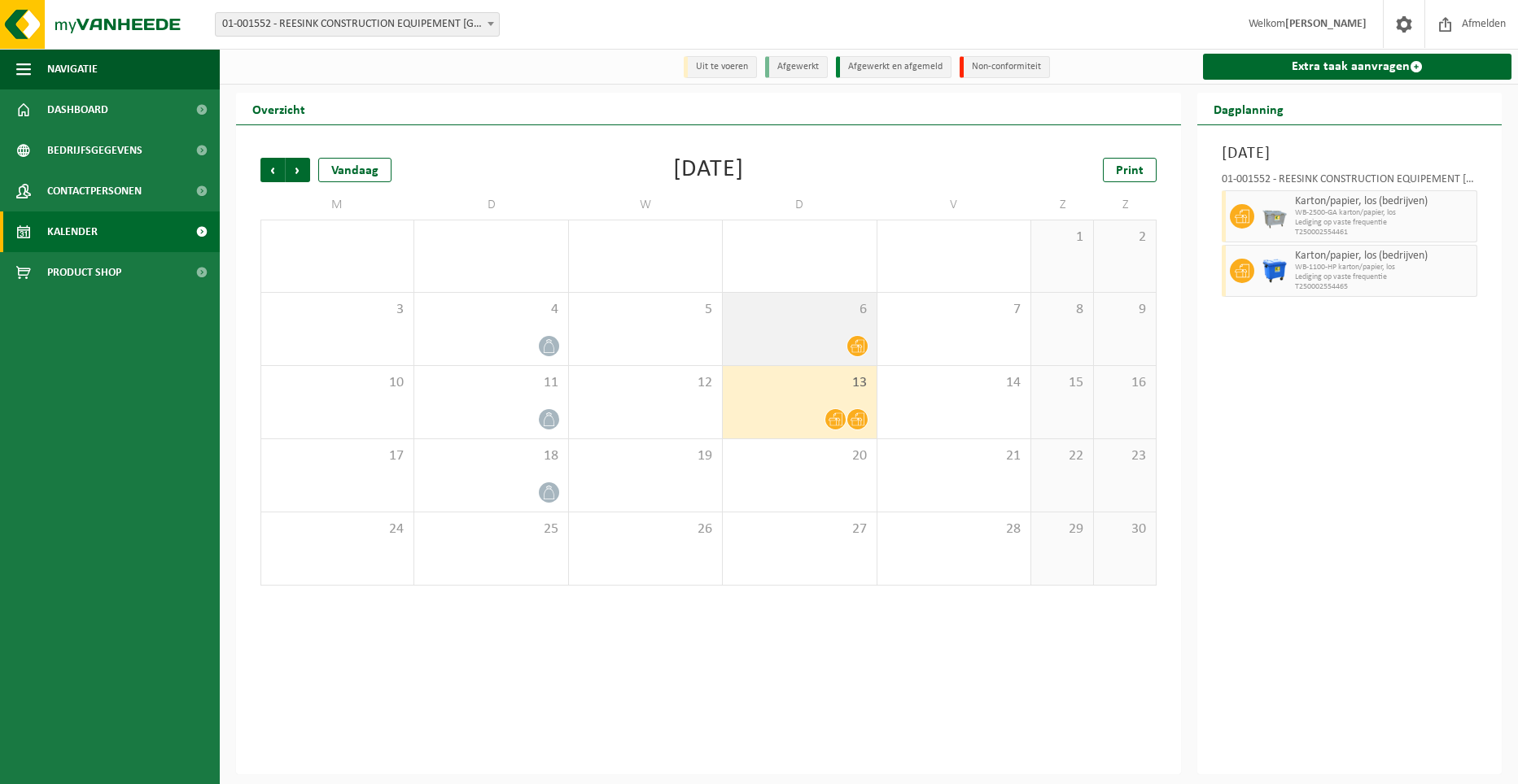
click at [758, 351] on div at bounding box center [799, 345] width 136 height 22
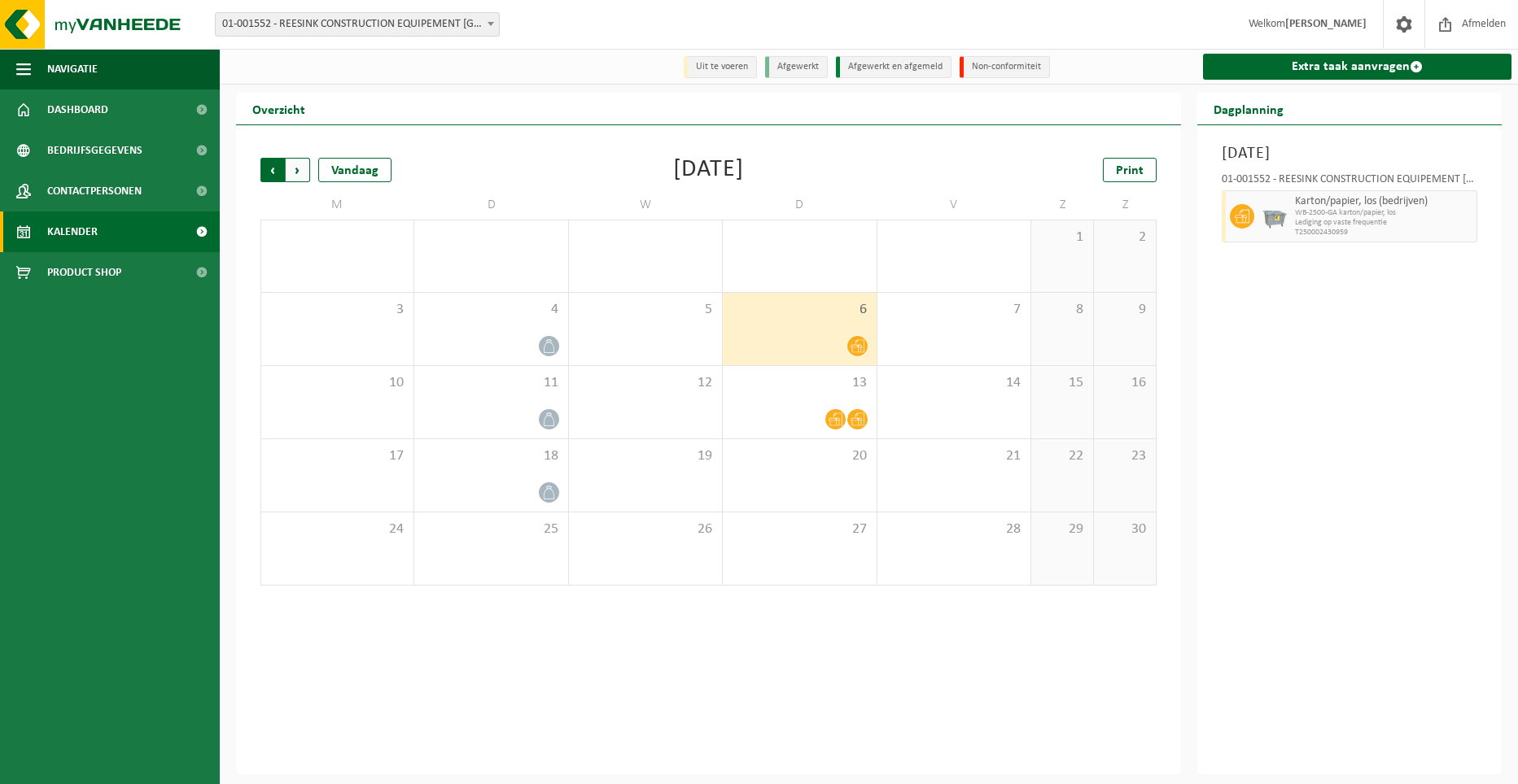
click at [293, 169] on span "Volgende" at bounding box center [298, 170] width 25 height 25
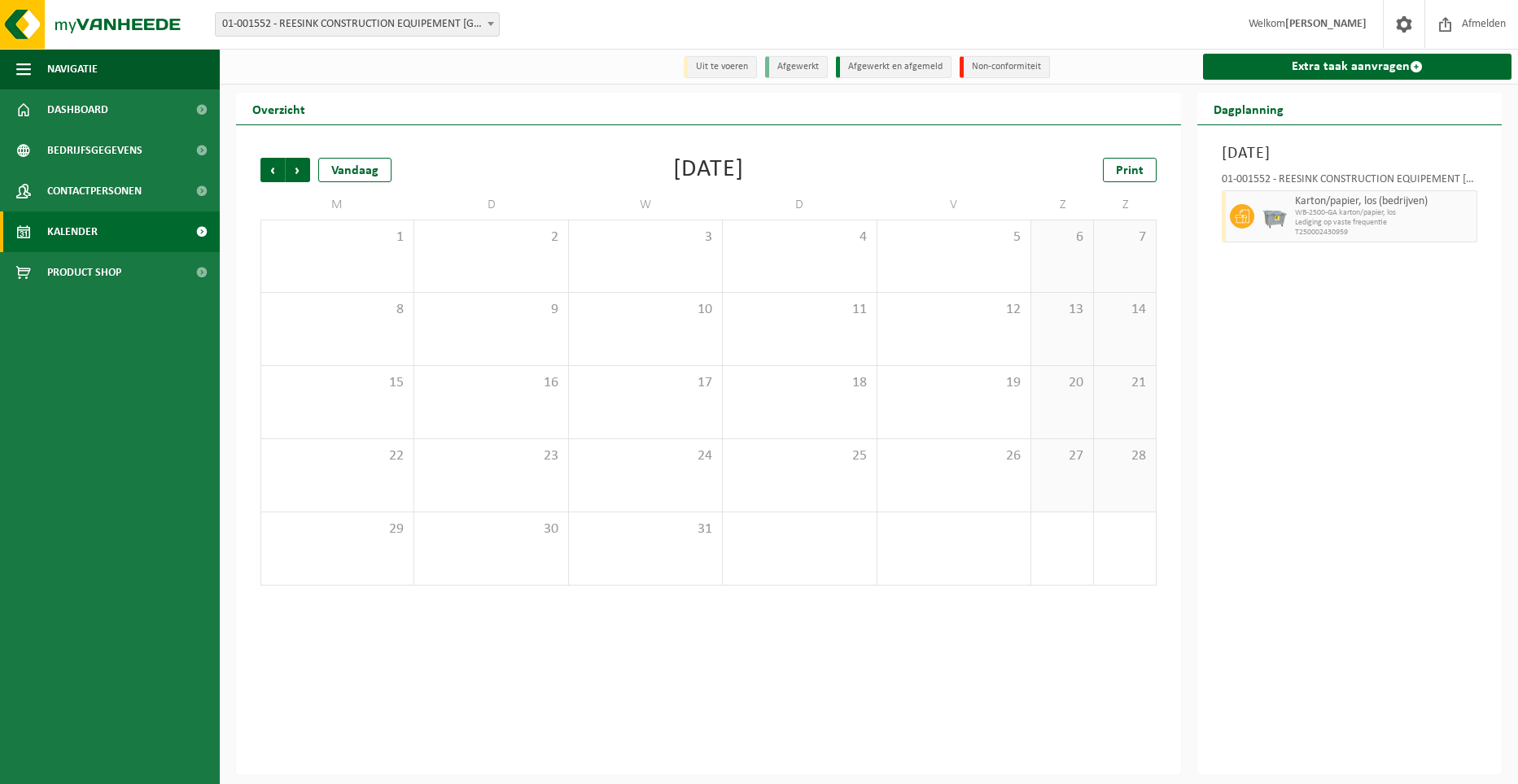
click at [293, 169] on span "Volgende" at bounding box center [298, 170] width 25 height 25
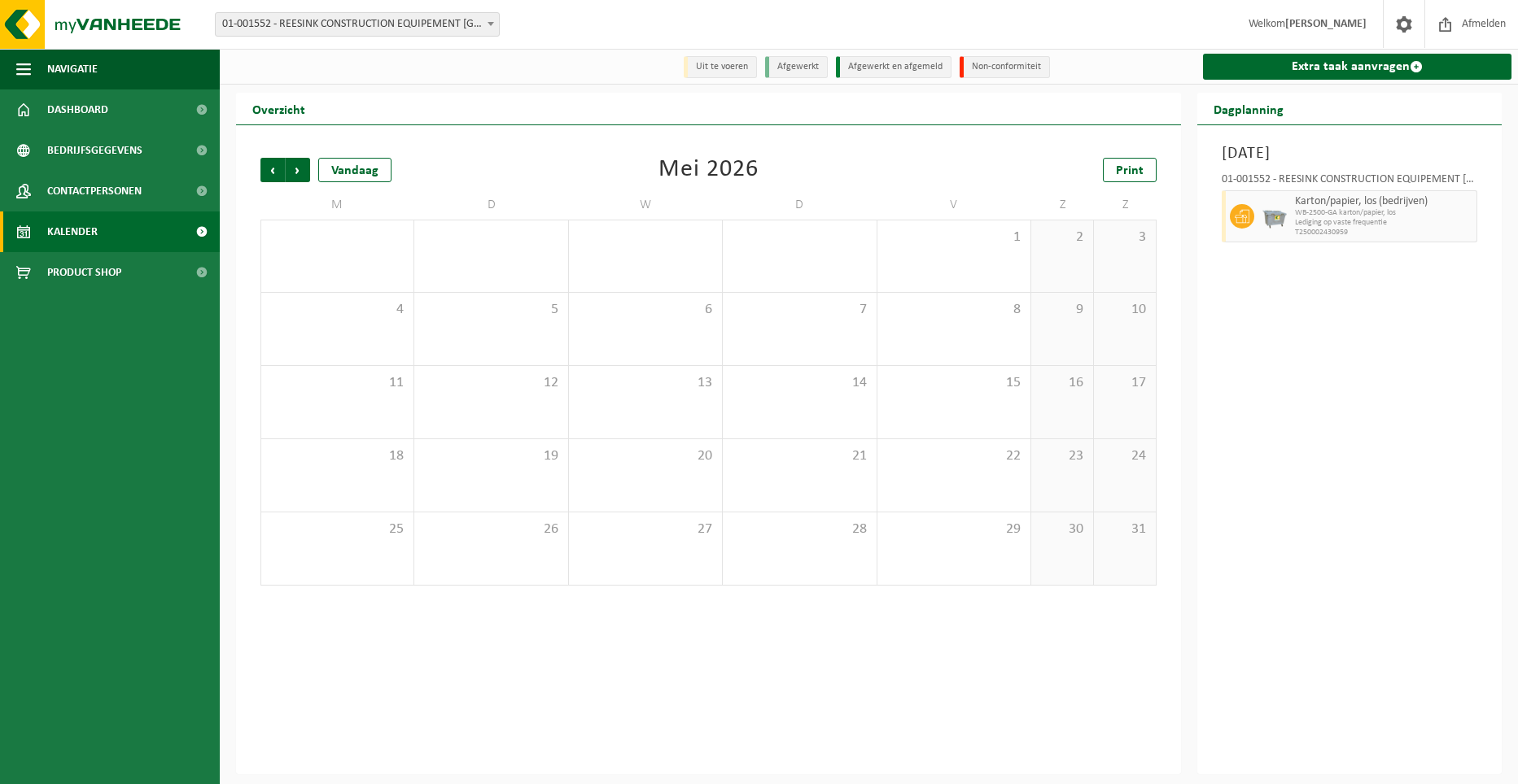
click at [293, 169] on span "Volgende" at bounding box center [298, 170] width 25 height 25
click at [114, 183] on span "Contactpersonen" at bounding box center [94, 191] width 94 height 41
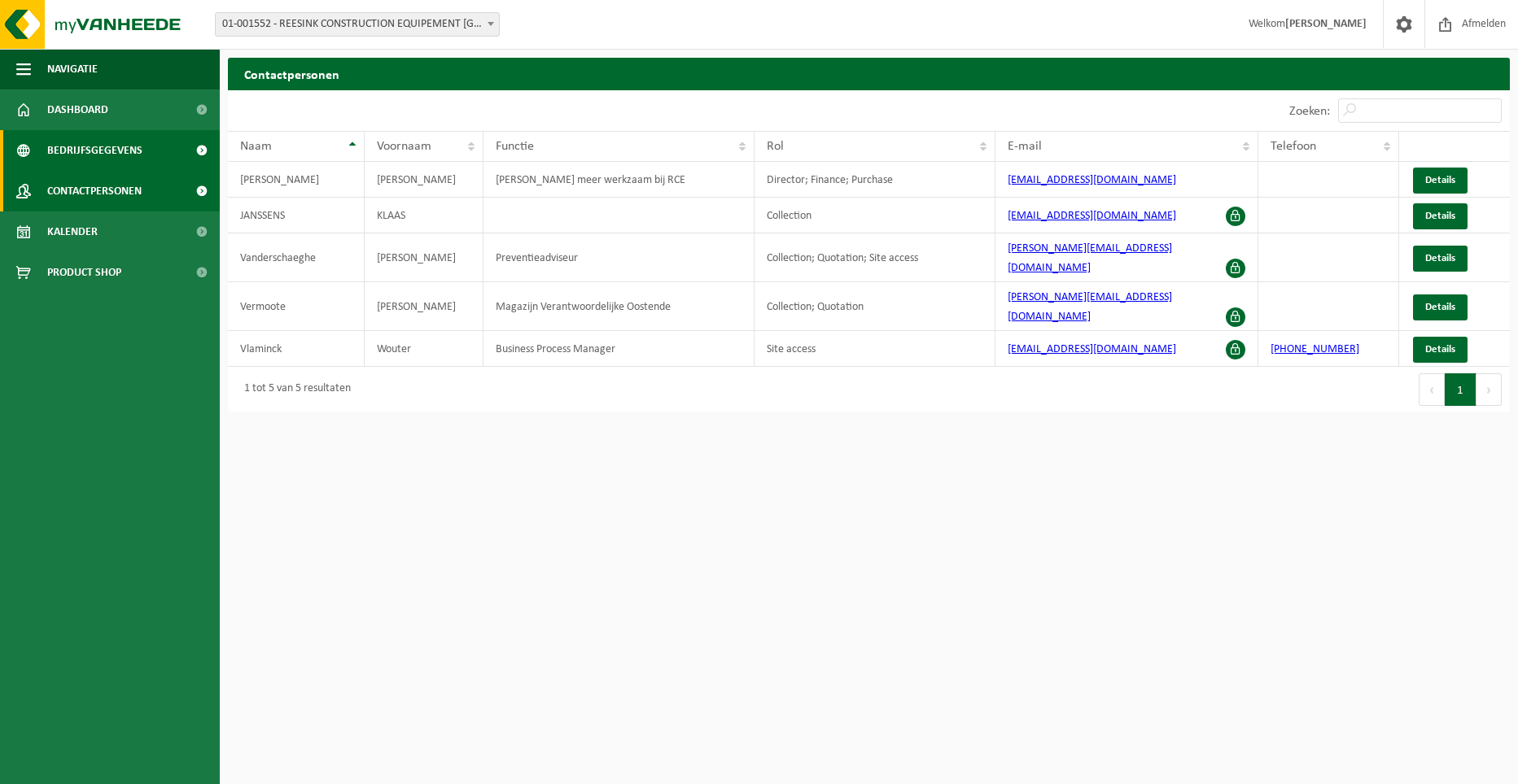
drag, startPoint x: 0, startPoint y: 0, endPoint x: 119, endPoint y: 164, distance: 202.6
click at [119, 164] on span "Bedrijfsgegevens" at bounding box center [94, 150] width 95 height 41
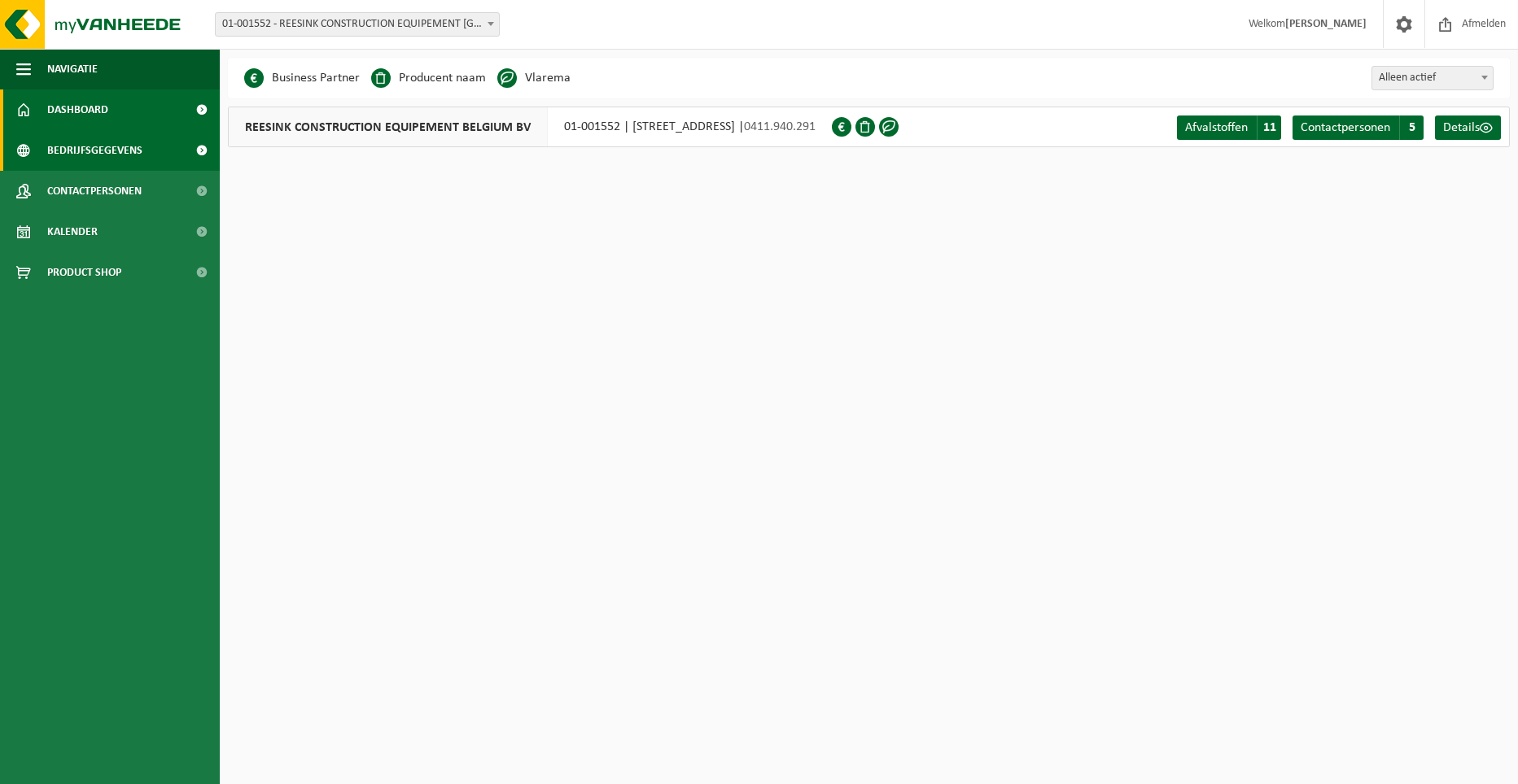
click at [125, 125] on link "Dashboard" at bounding box center [110, 110] width 219 height 41
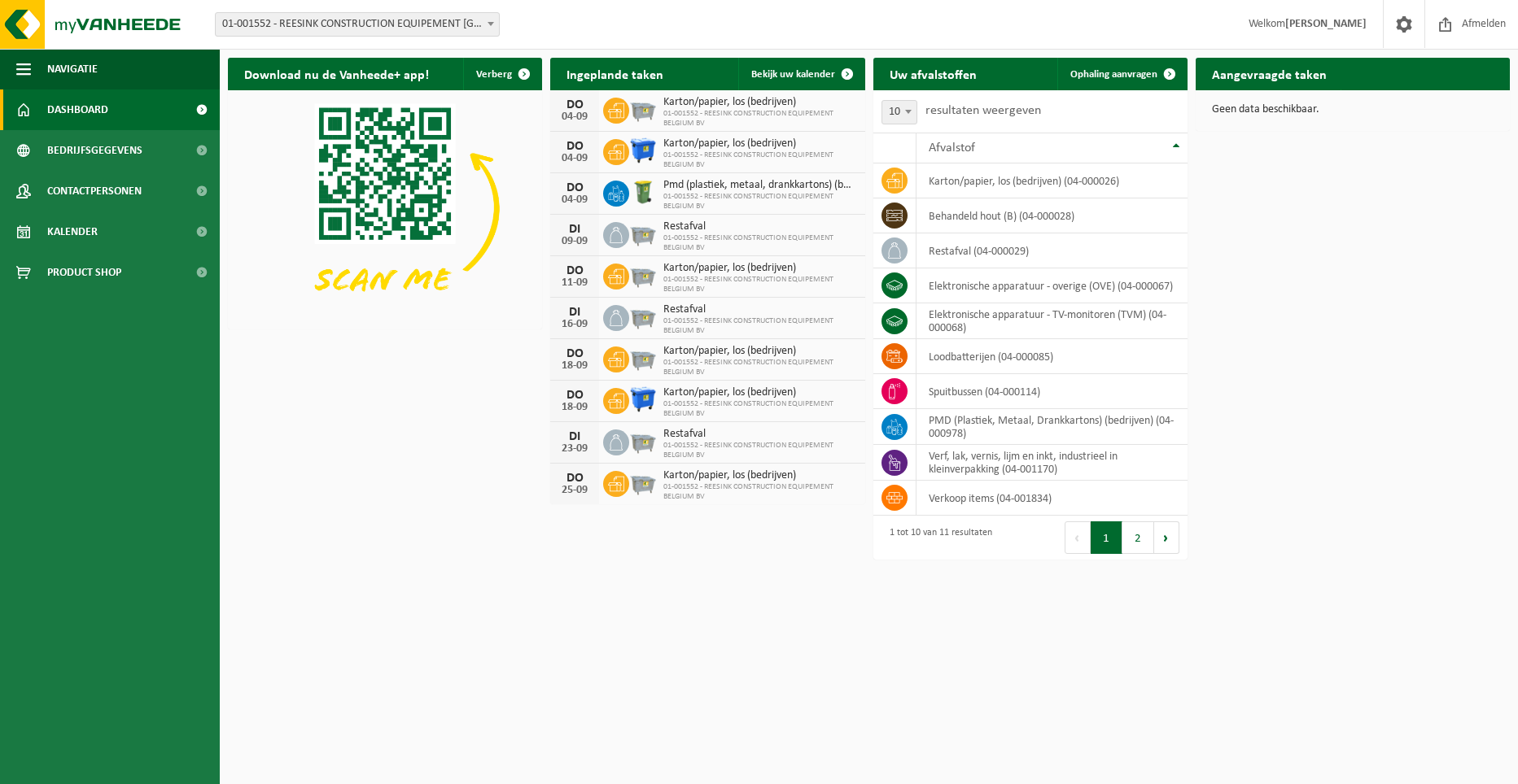
click at [365, 482] on div "Download nu de Vanheede+ app! Verberg Ingeplande taken Bekijk uw kalender [DATE…" at bounding box center [869, 283] width 1290 height 467
click at [325, 23] on span "01-001552 - REESINK CONSTRUCTION EQUIPEMENT [GEOGRAPHIC_DATA] BV - [GEOGRAPHIC_…" at bounding box center [357, 25] width 283 height 23
click at [1480, 90] on span at bounding box center [1491, 106] width 32 height 32
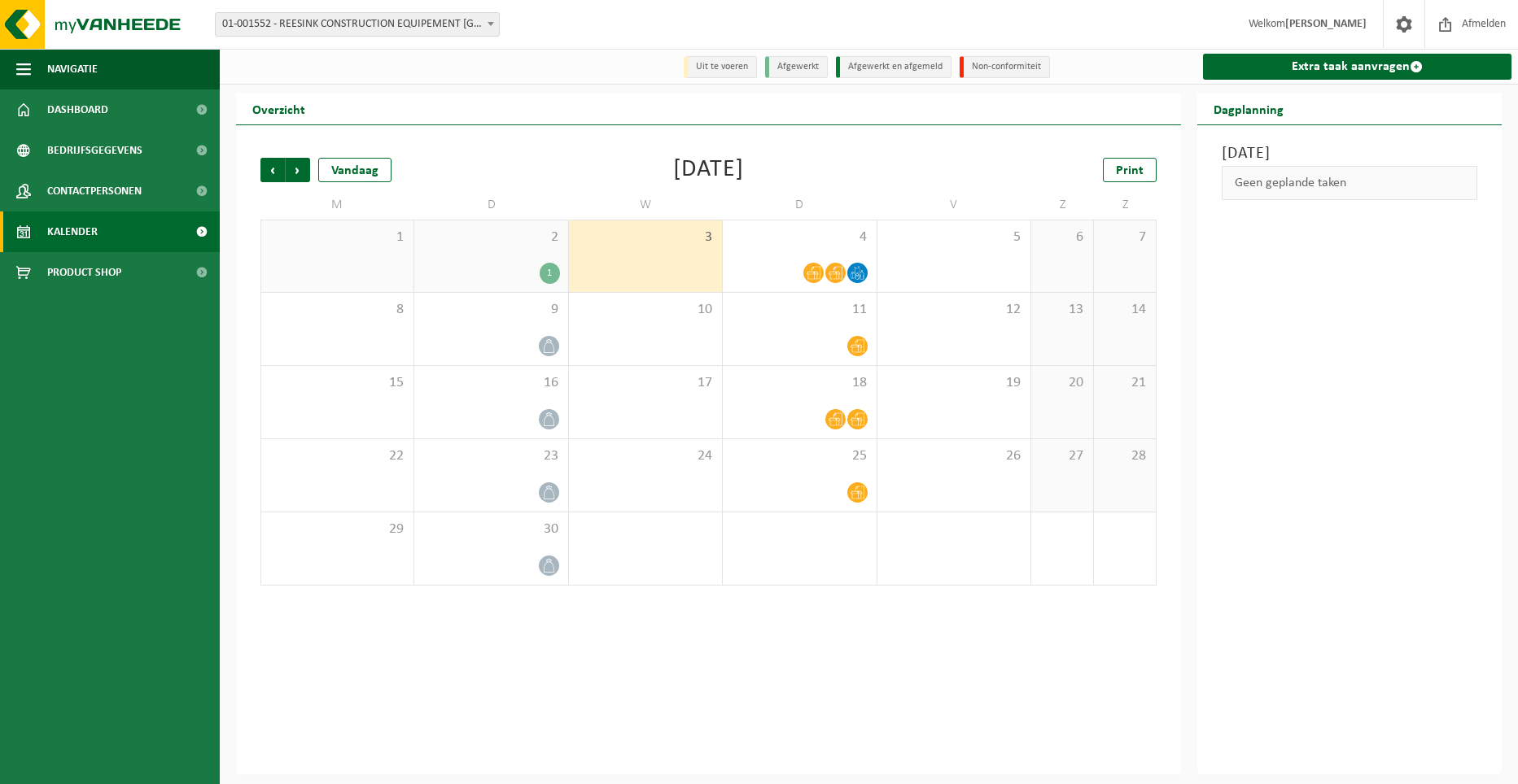
click at [1328, 279] on div "[DATE] Geen geplande taken" at bounding box center [1349, 449] width 304 height 650
